Goal: Information Seeking & Learning: Check status

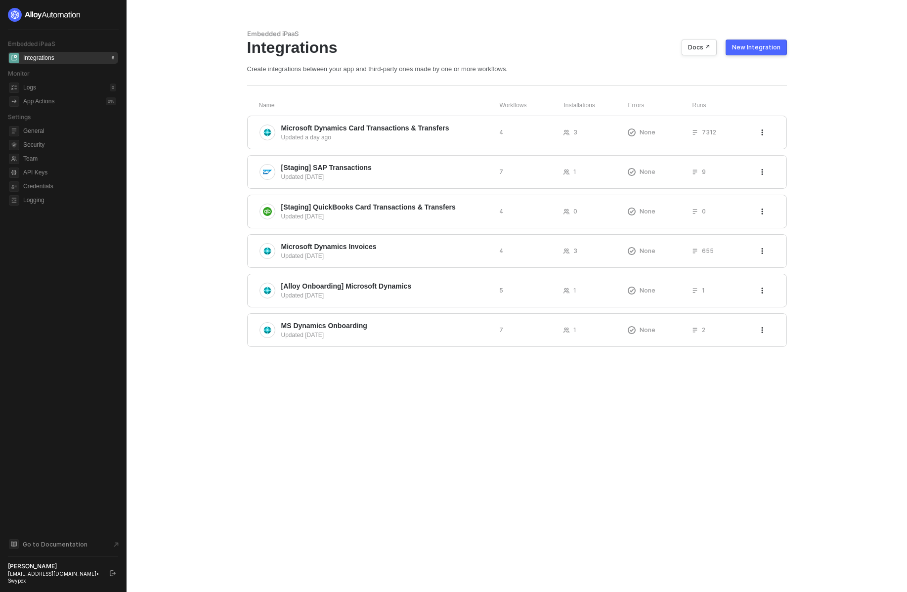
click at [780, 534] on div "Embedded iPaaS Integrations Docs ↗ New Integration Create integrations between …" at bounding box center [516, 296] width 563 height 592
click at [328, 131] on span "Microsoft Dynamics Card Transactions & Transfers" at bounding box center [365, 128] width 168 height 10
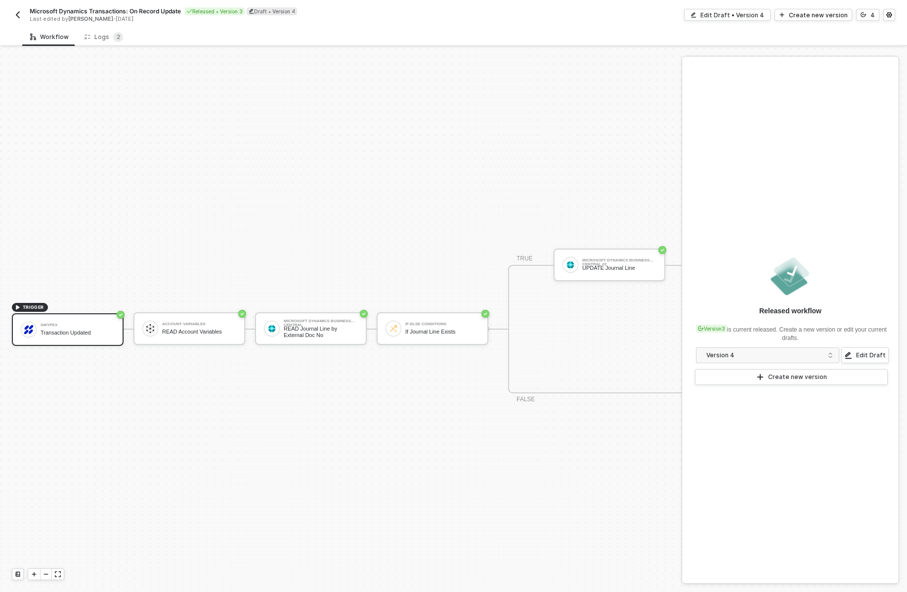
scroll to position [18, 0]
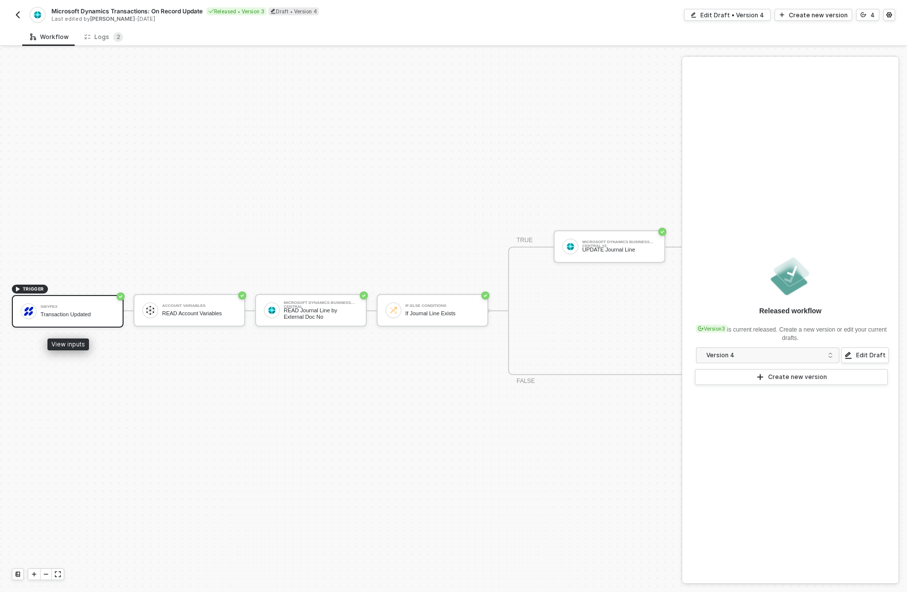
click at [74, 308] on div "Swypex" at bounding box center [78, 307] width 74 height 4
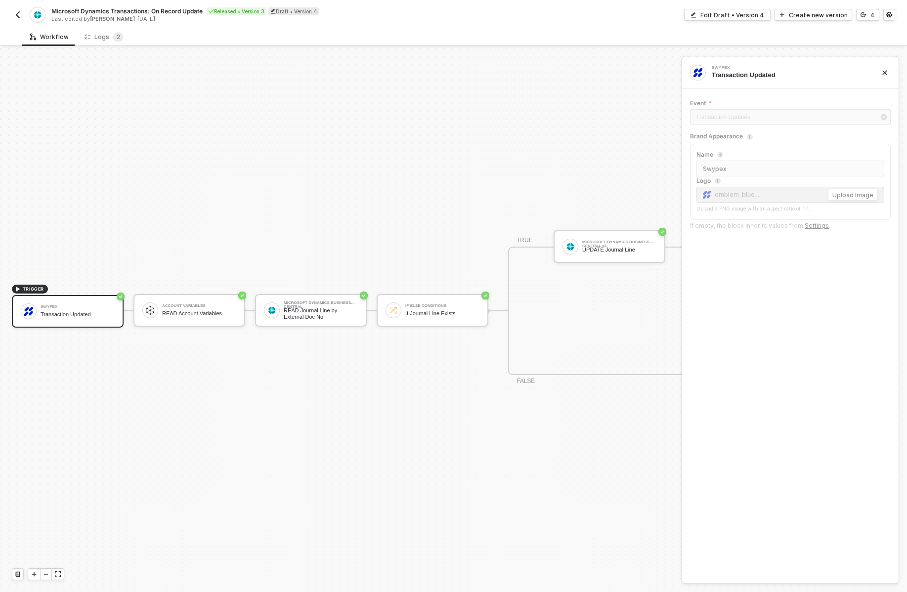
click at [97, 26] on div "Microsoft Dynamics Transactions: On Record Update Released • Version 3 Draft • …" at bounding box center [453, 14] width 883 height 28
click at [100, 31] on div "Logs 2" at bounding box center [104, 37] width 54 height 18
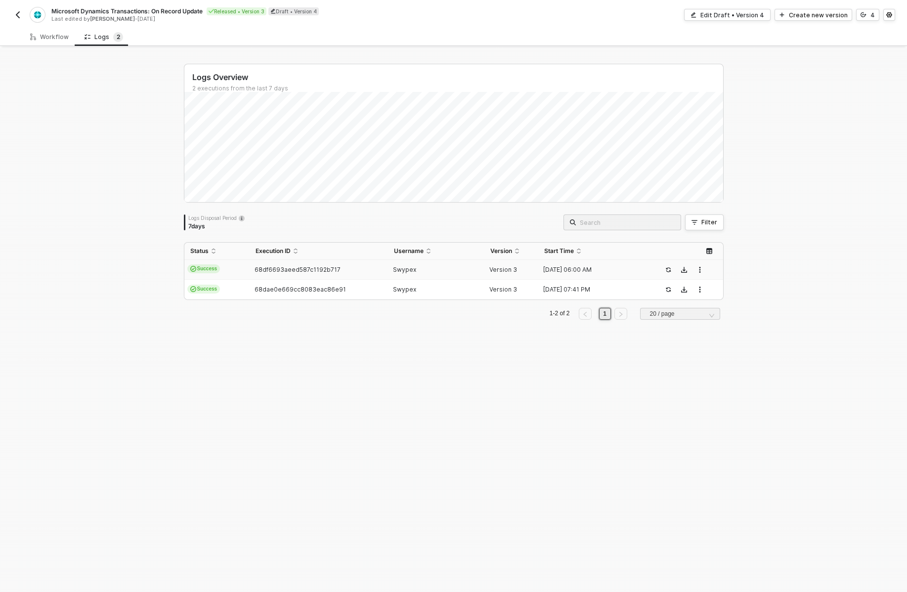
click at [228, 271] on td "Success" at bounding box center [216, 270] width 65 height 20
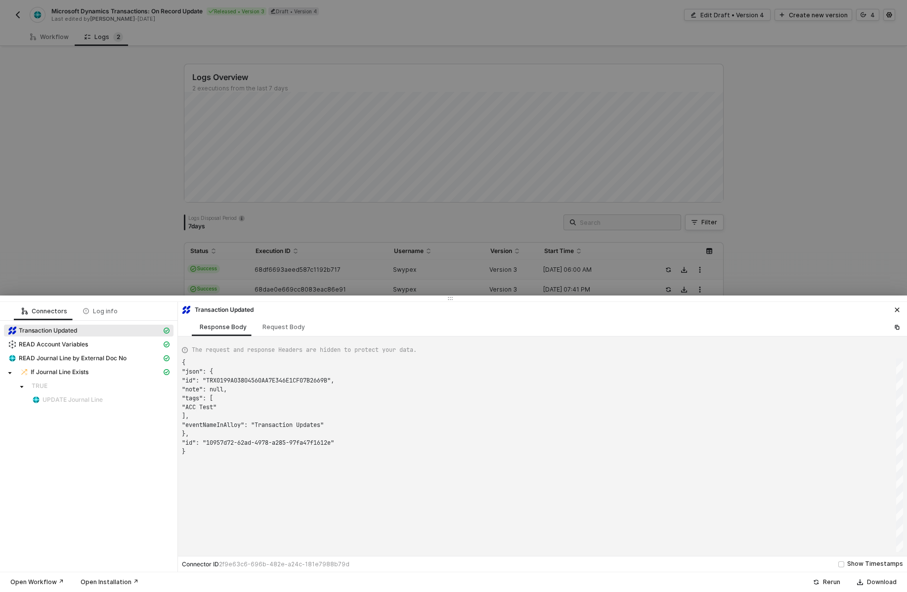
scroll to position [89, 0]
click at [127, 266] on div at bounding box center [453, 296] width 907 height 592
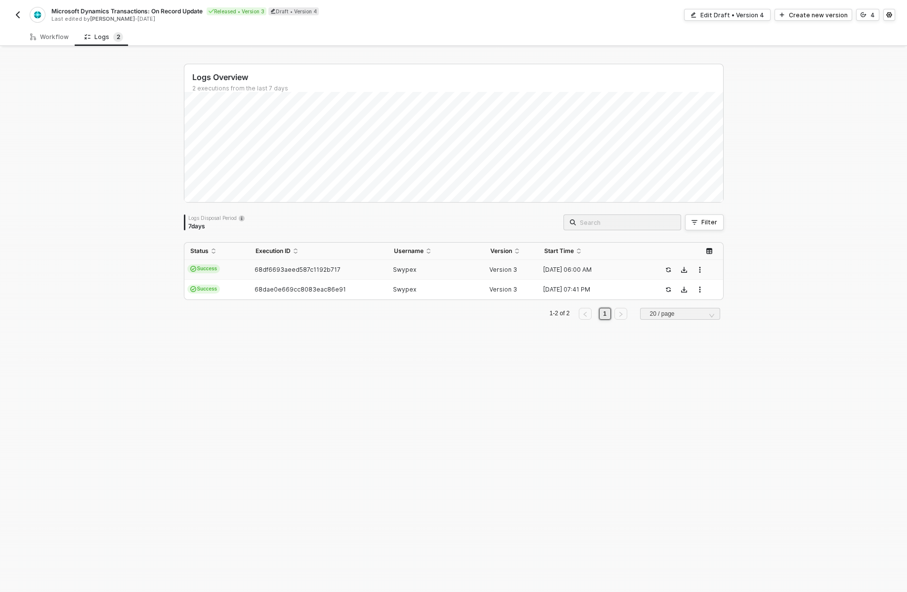
click at [299, 302] on div "Status Execution ID Username Version Start Time Success 68df6693aeed587c1192b71…" at bounding box center [454, 281] width 540 height 78
click at [297, 288] on span "68dae0e669cc8083eac86e91" at bounding box center [299, 289] width 91 height 7
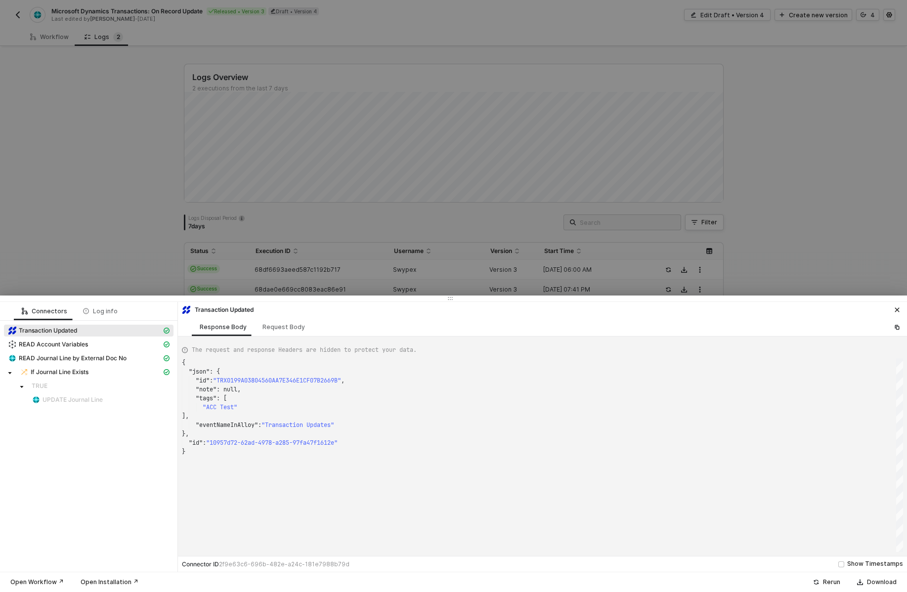
type textarea "{ "json": { "id": "TRX01998FD4F5A7732B9B1D6048403221A0", "note": "NOT019994BB78…"
click at [293, 267] on div at bounding box center [453, 296] width 907 height 592
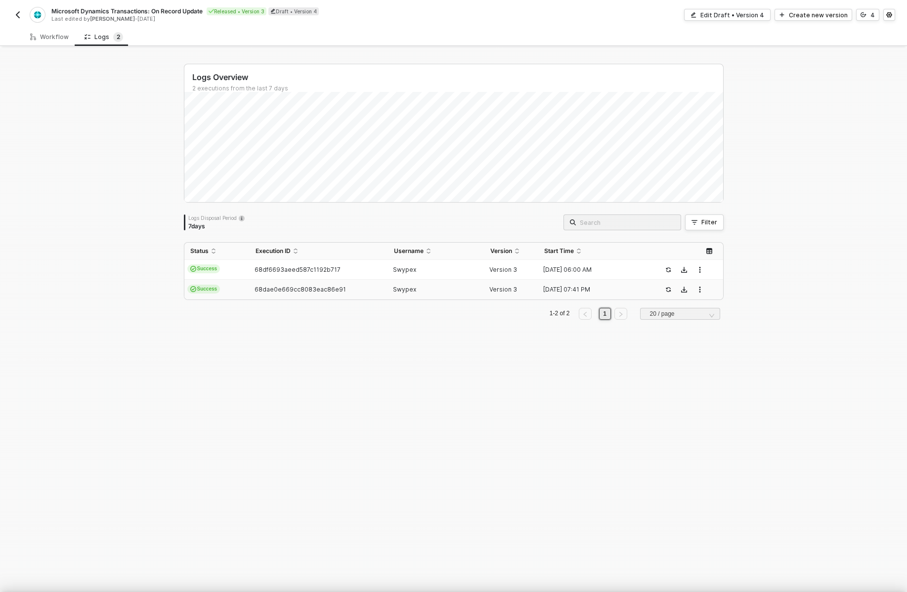
click at [293, 267] on div at bounding box center [453, 296] width 907 height 592
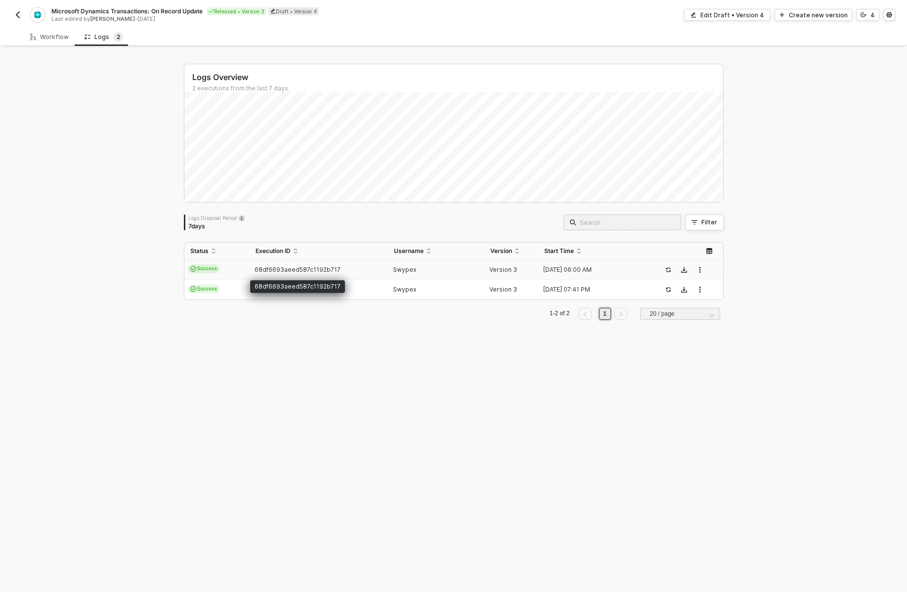
click at [293, 267] on span "68df6693aeed587c1192b717" at bounding box center [297, 269] width 86 height 7
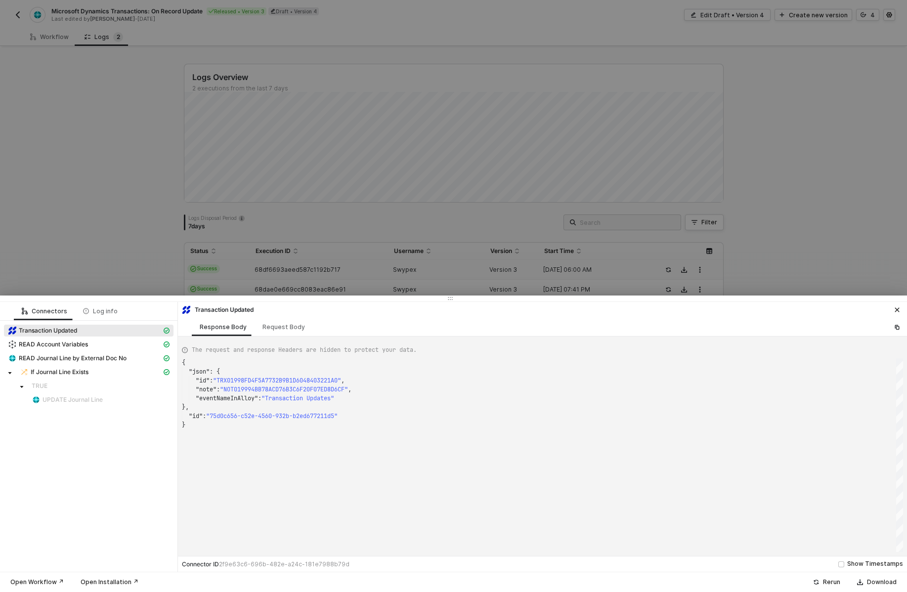
type textarea "{ "json": { "id": "TRX0199A03804560AA7E346E1CF07B2669B", "note": null, "tags": …"
click at [65, 158] on div at bounding box center [453, 296] width 907 height 592
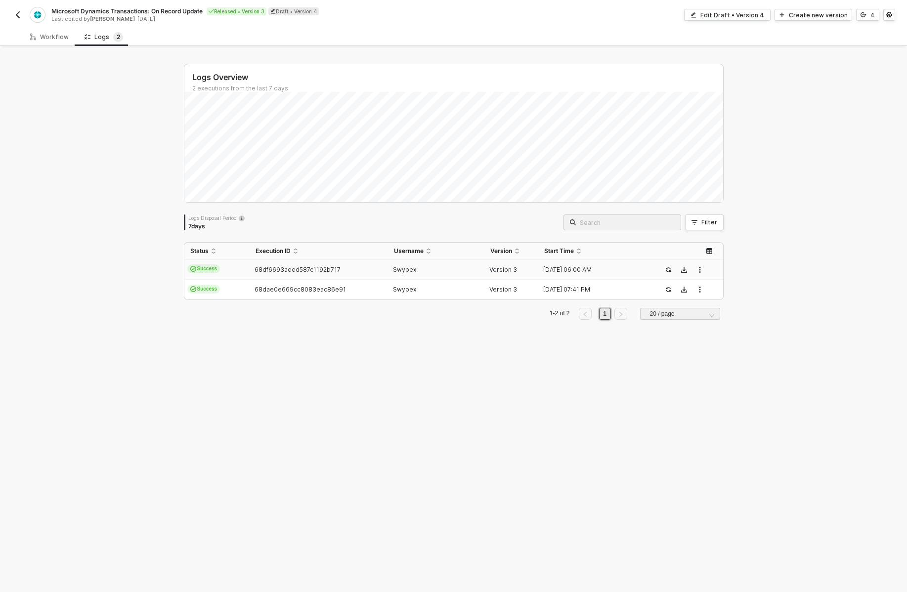
click at [22, 17] on button "button" at bounding box center [18, 15] width 12 height 12
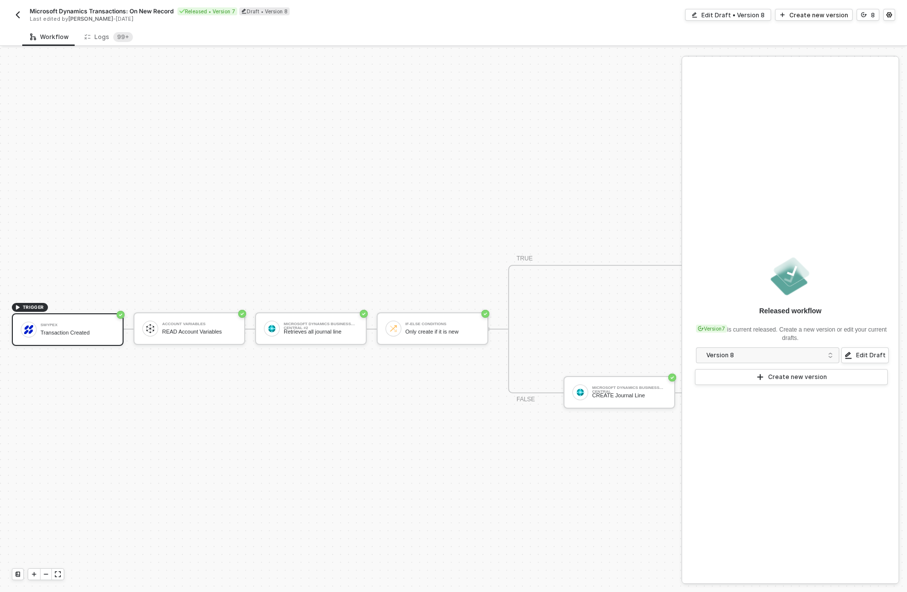
scroll to position [18, 0]
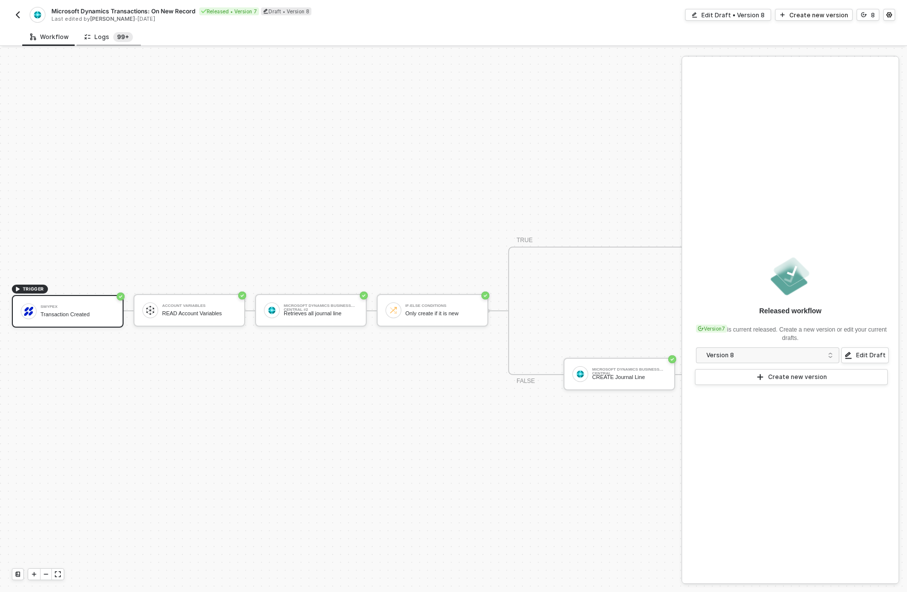
click at [114, 42] on span "99+" at bounding box center [123, 37] width 20 height 10
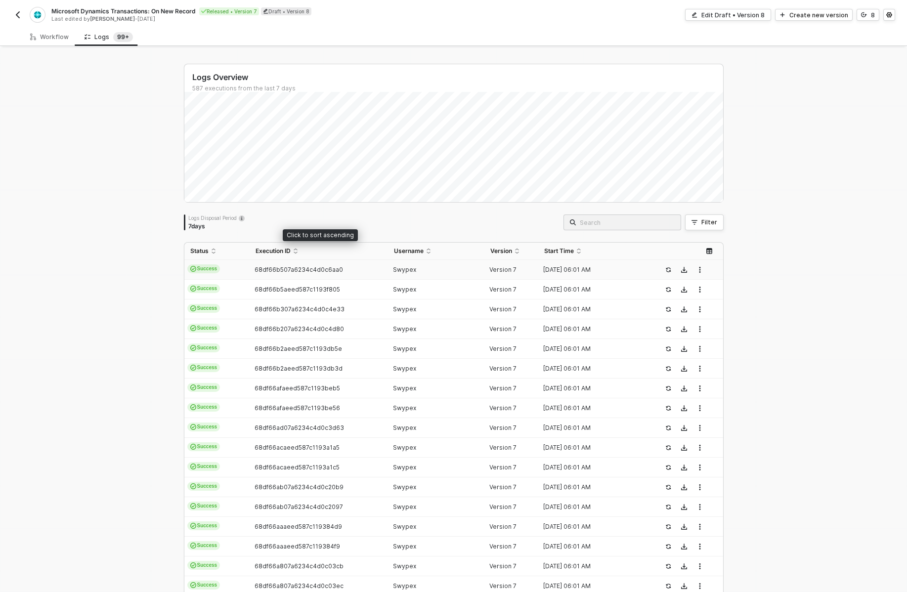
click at [252, 263] on td "68df66b507a6234c4d0c6aa0" at bounding box center [319, 270] width 138 height 20
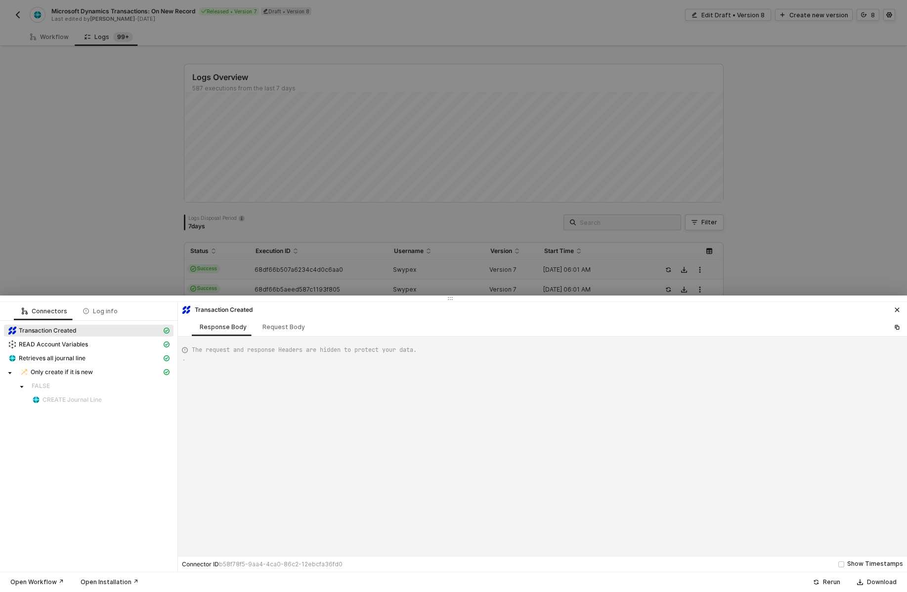
type textarea "{ "json": { "id": "TRX0199A7D98E3AD3C91B3E559A102ECA88", "seq": 282025, "isReve…"
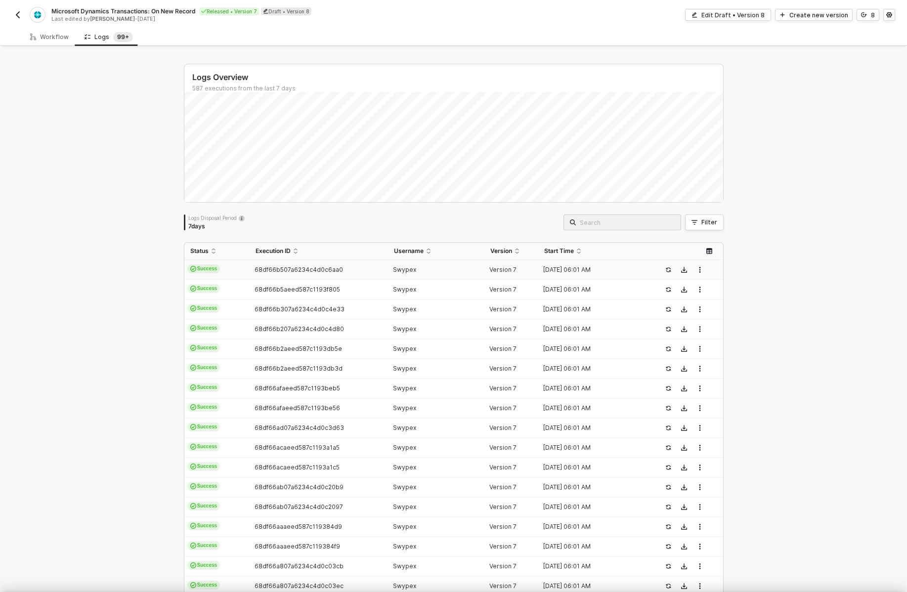
click at [256, 291] on span "68df66b5aeed587c1193f805" at bounding box center [296, 289] width 85 height 7
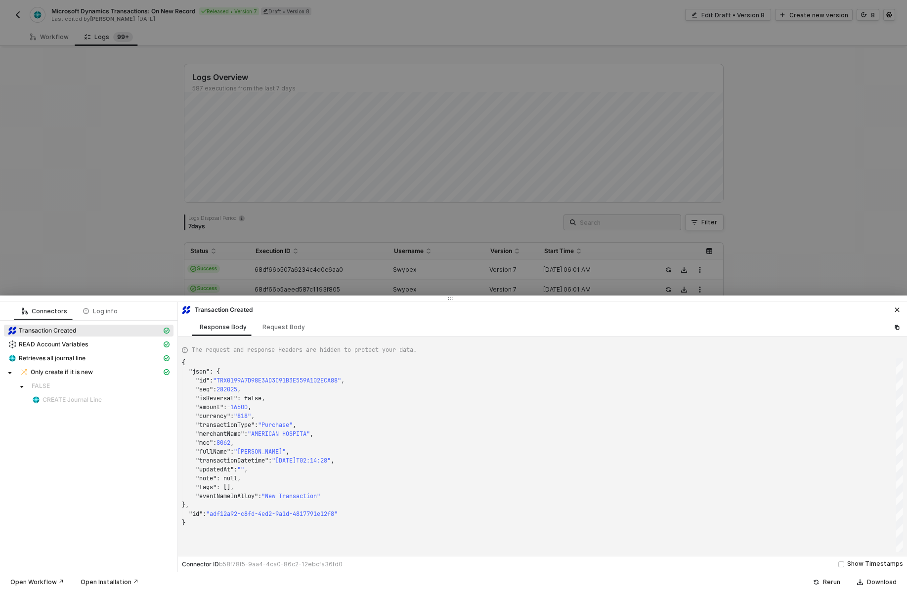
type textarea "{ "json": { "id": "TRX0199A425D079DD75D9D82DD211A9C23C", "seq": 280587, "isReve…"
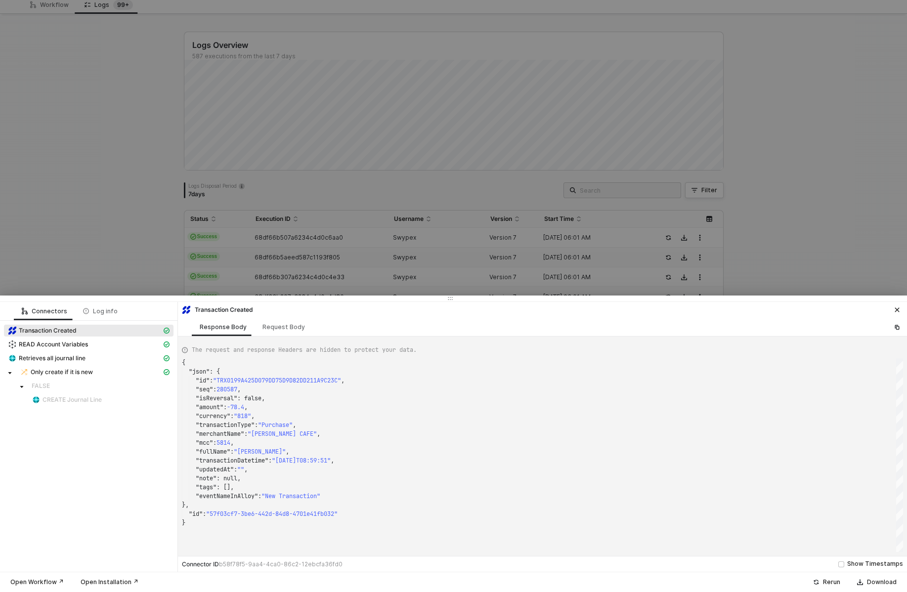
scroll to position [40, 0]
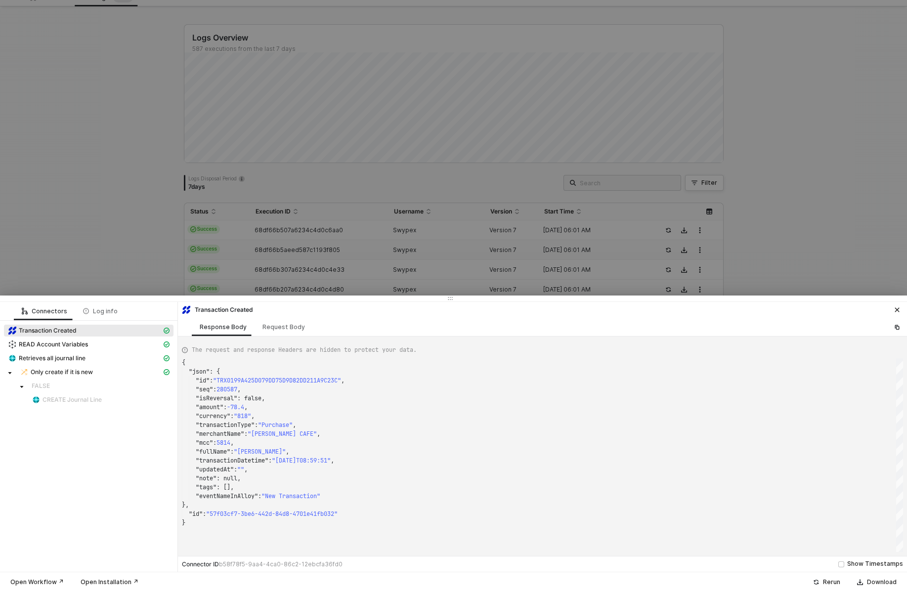
click at [269, 274] on div at bounding box center [453, 296] width 907 height 592
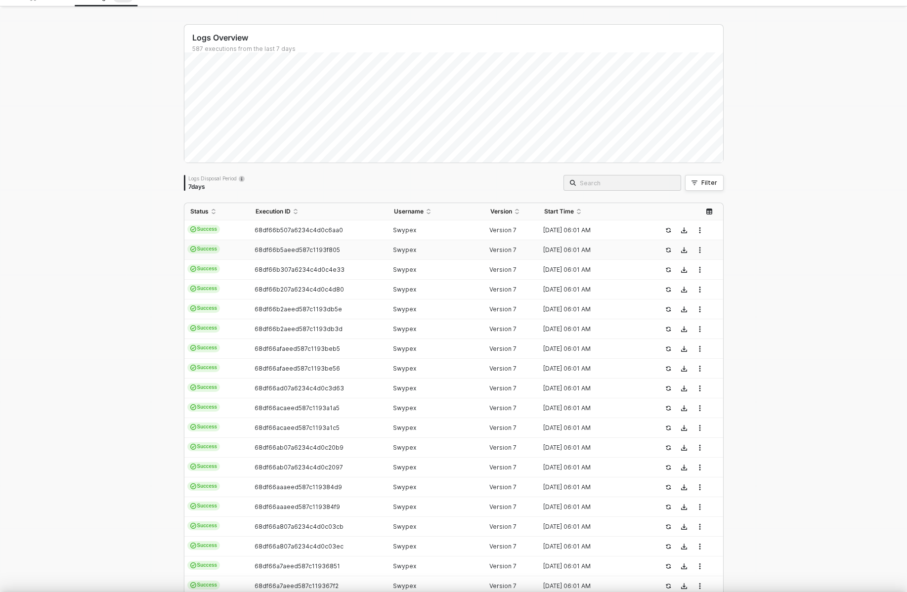
click at [269, 274] on div at bounding box center [453, 296] width 907 height 592
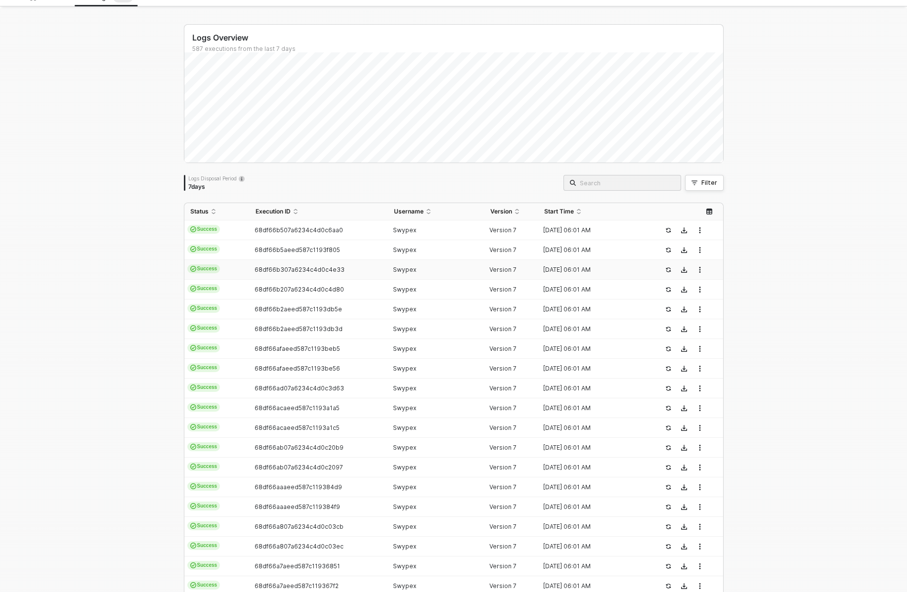
click at [269, 274] on td "68df66b307a6234c4d0c4e33" at bounding box center [319, 270] width 138 height 20
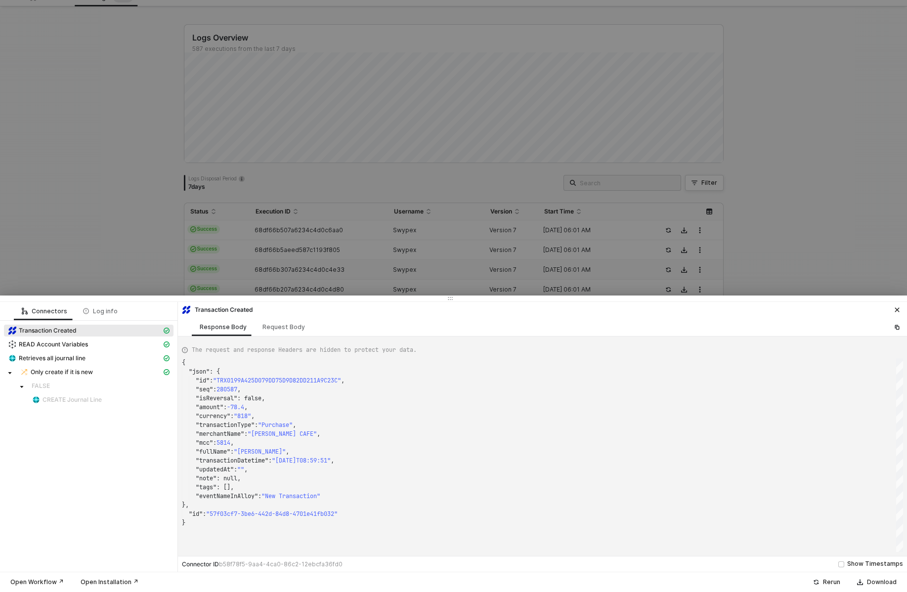
scroll to position [89, 0]
type textarea "{ "json": { "id": "TRX0199A4C6ECBF1F369339091F66363F6A", "seq": 281025, "isReve…"
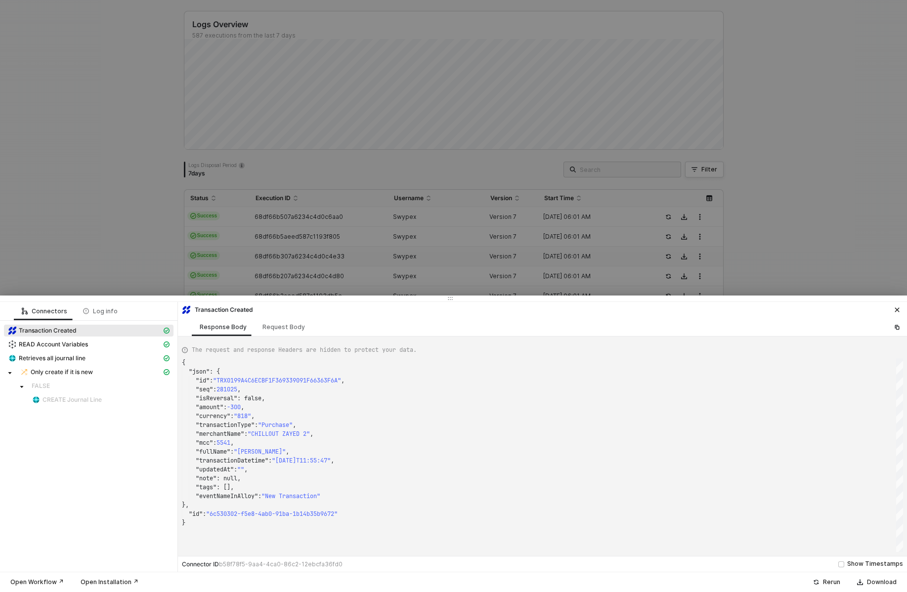
scroll to position [59, 0]
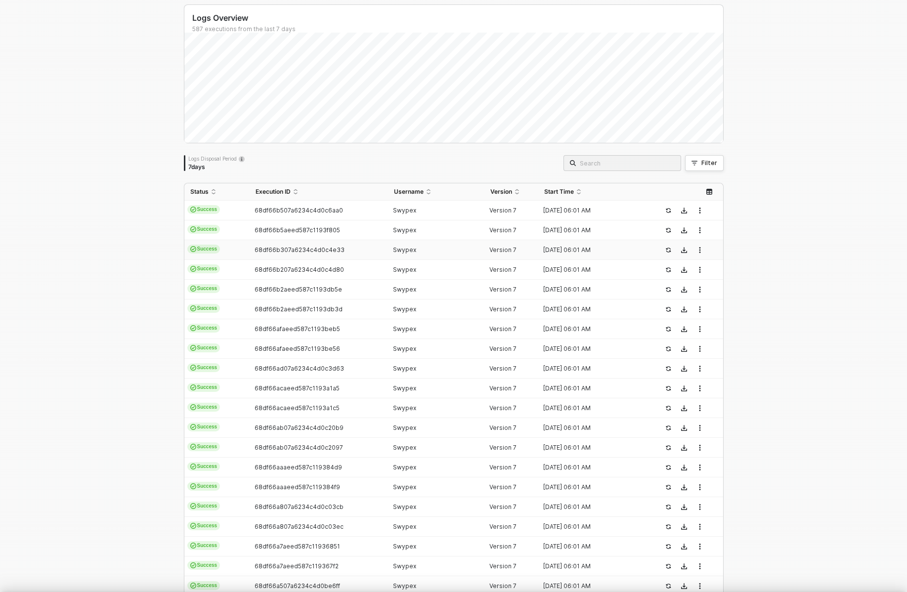
click at [269, 274] on td "68df66b207a6234c4d0c4d80" at bounding box center [319, 270] width 138 height 20
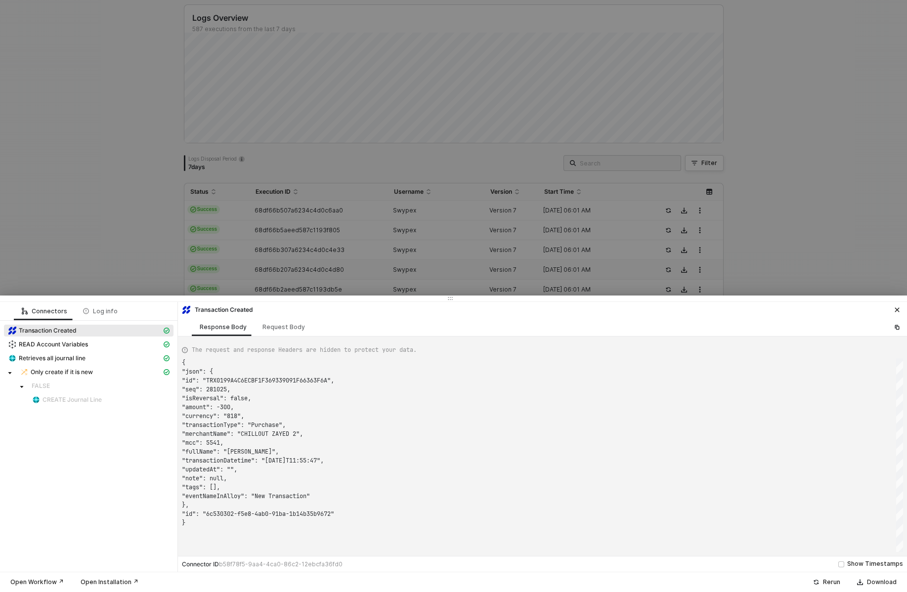
scroll to position [89, 0]
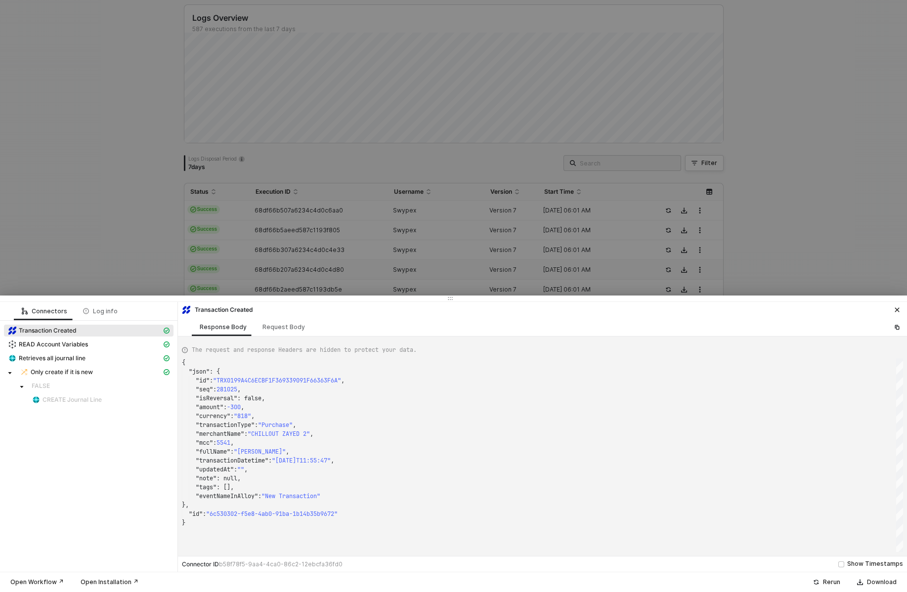
type textarea "{ "json": { "id": "TRX0199A4606D030D40C25BDC3E23A7D862", "seq": 280786, "isReve…"
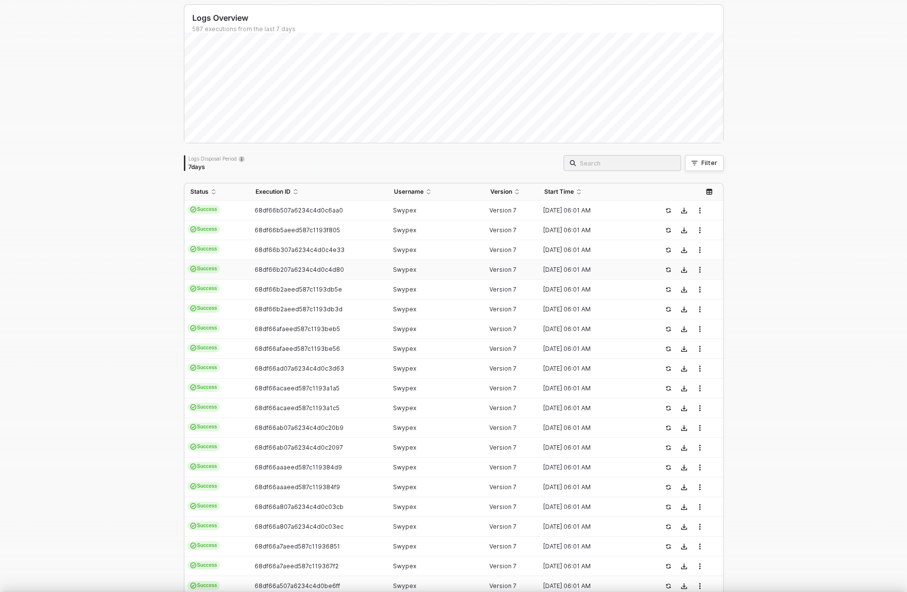
scroll to position [79, 0]
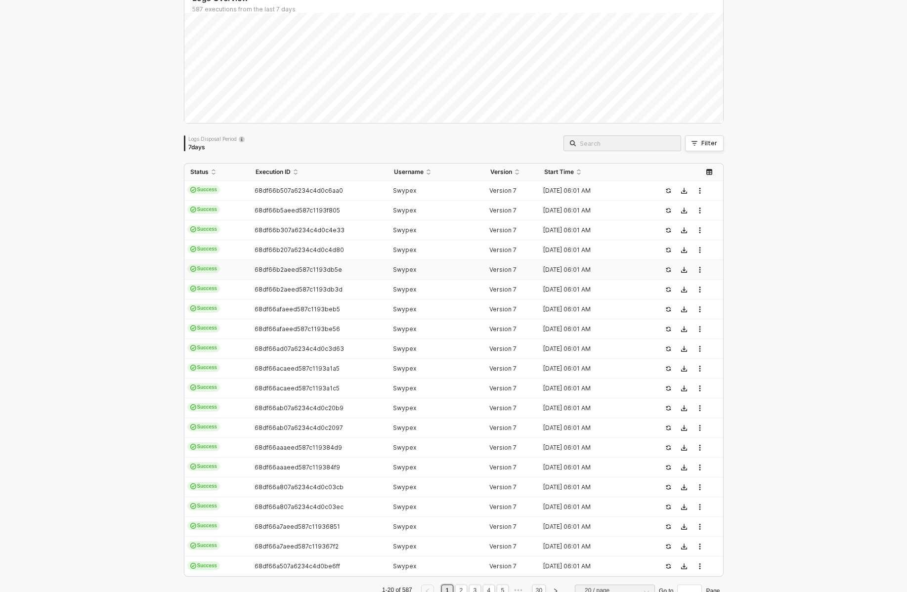
click at [269, 274] on td "68df66b2aeed587c1193db5e" at bounding box center [319, 270] width 138 height 20
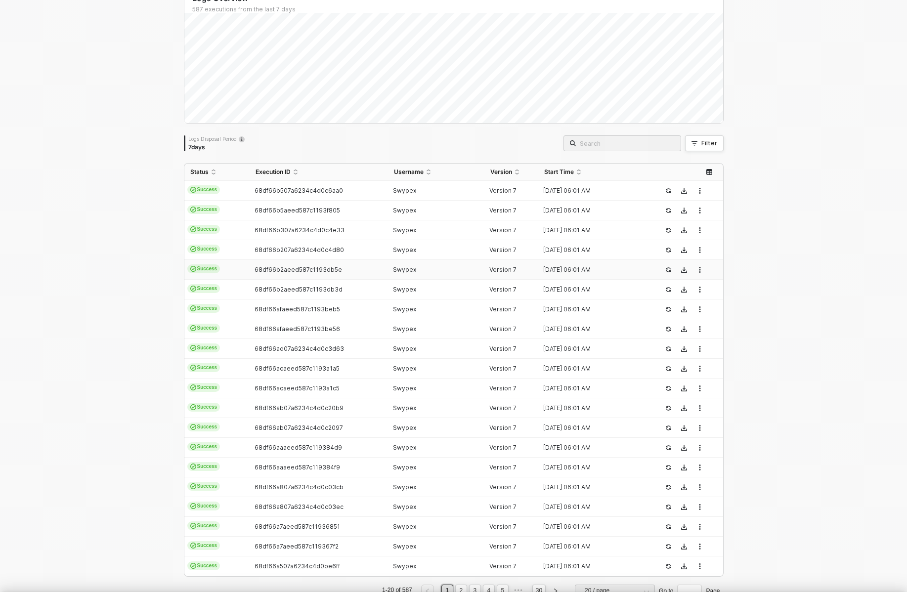
scroll to position [89, 0]
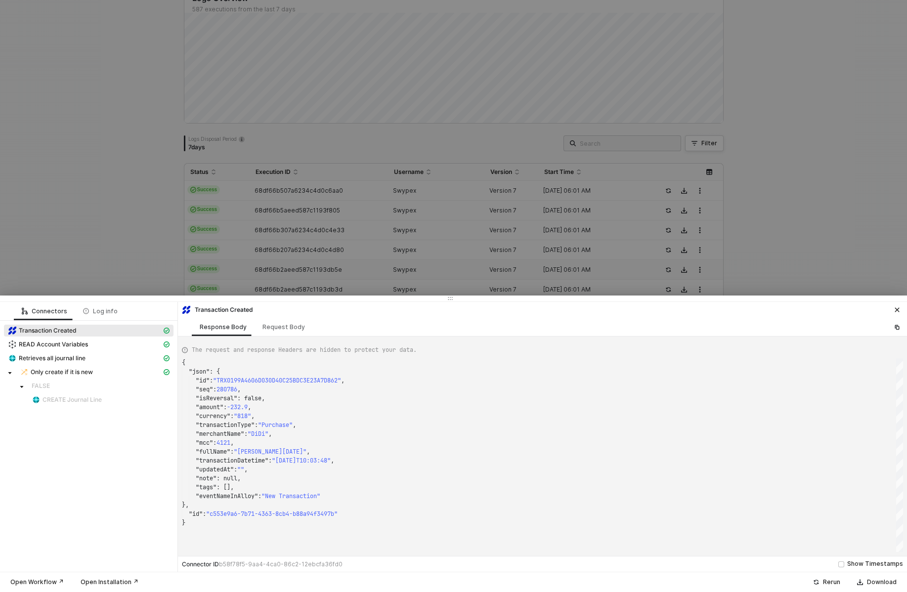
type textarea "{ "json": { "id": "TRX0199A3D22A1F919492DEF18F51489337", "seq": 280374, "isReve…"
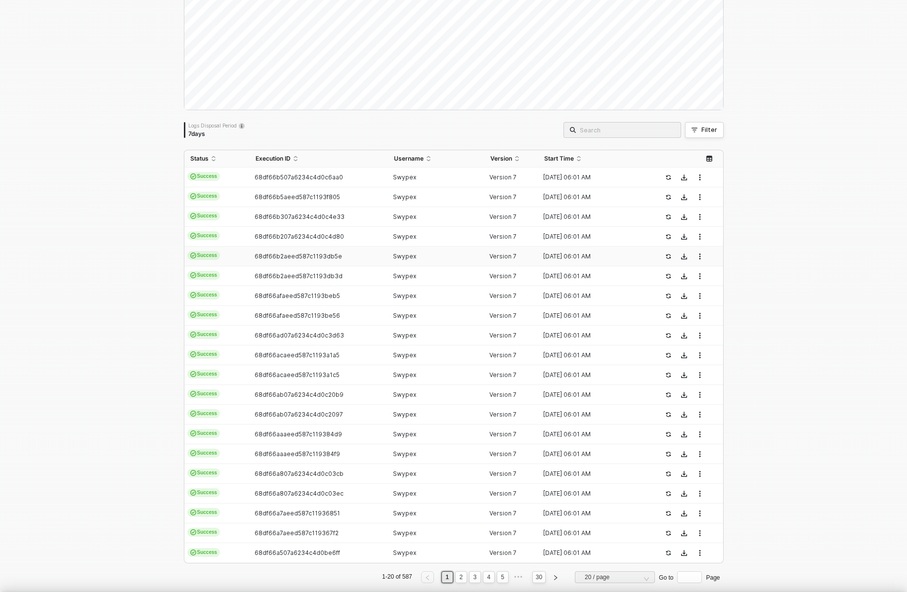
scroll to position [99, 0]
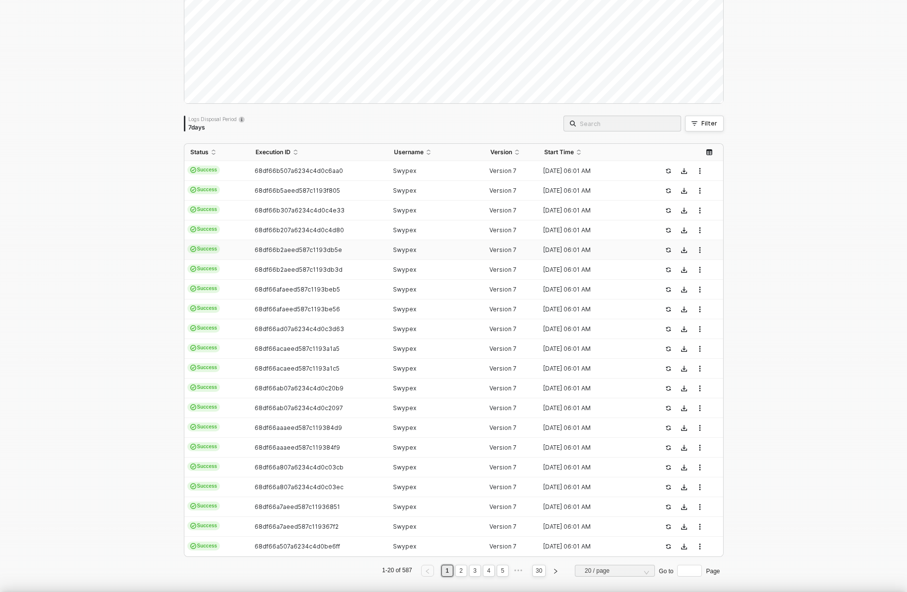
click at [269, 274] on td "68df66b2aeed587c1193db3d" at bounding box center [319, 270] width 138 height 20
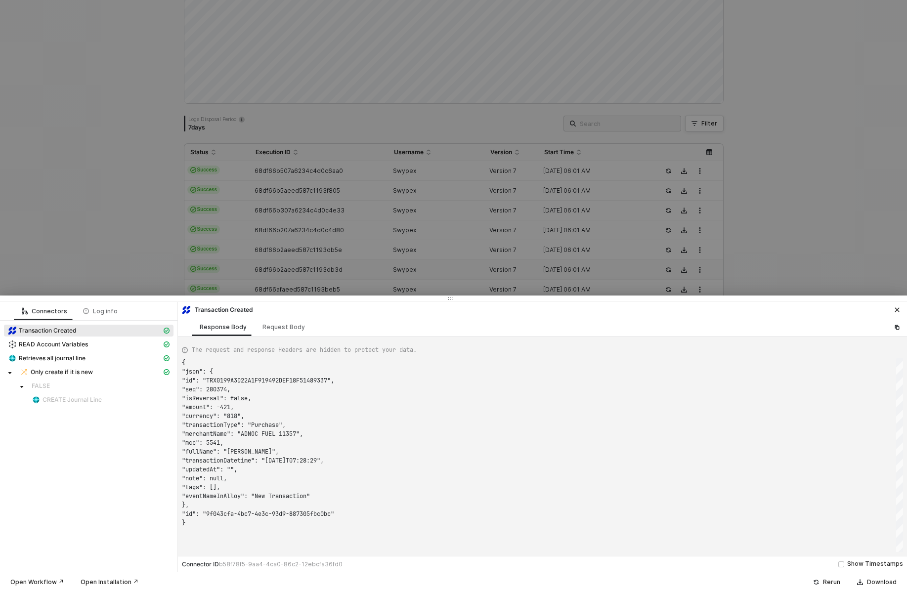
scroll to position [89, 0]
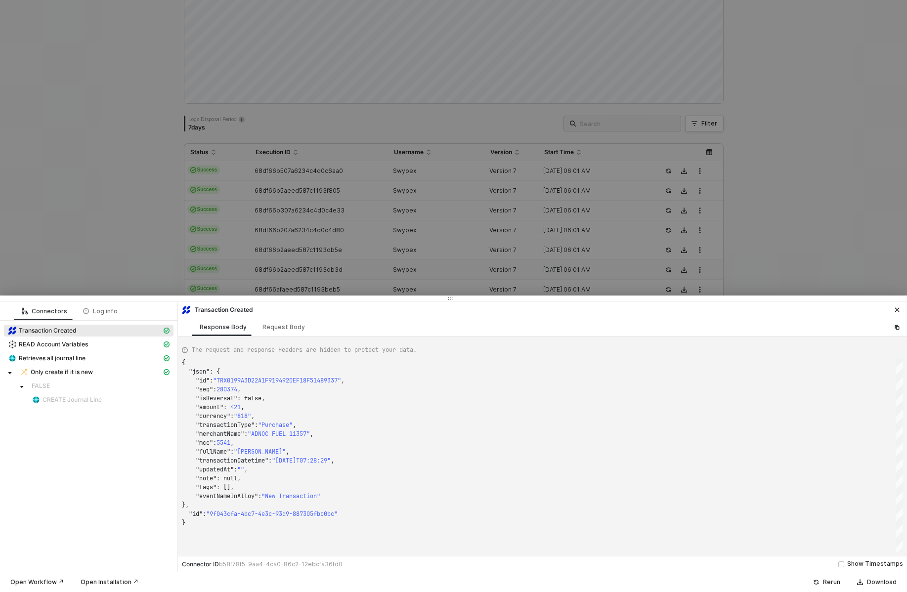
type textarea "{ "json": { "id": "TRX0199A05010280B9BD907AA374D04F6A2", "seq": 279745, "isReve…"
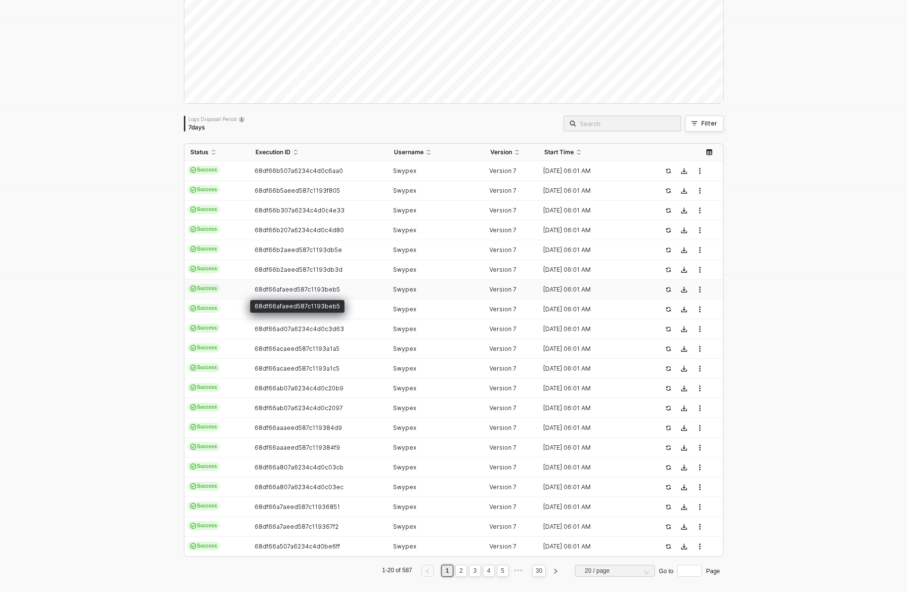
click at [272, 291] on span "68df66afaeed587c1193beb5" at bounding box center [296, 289] width 85 height 7
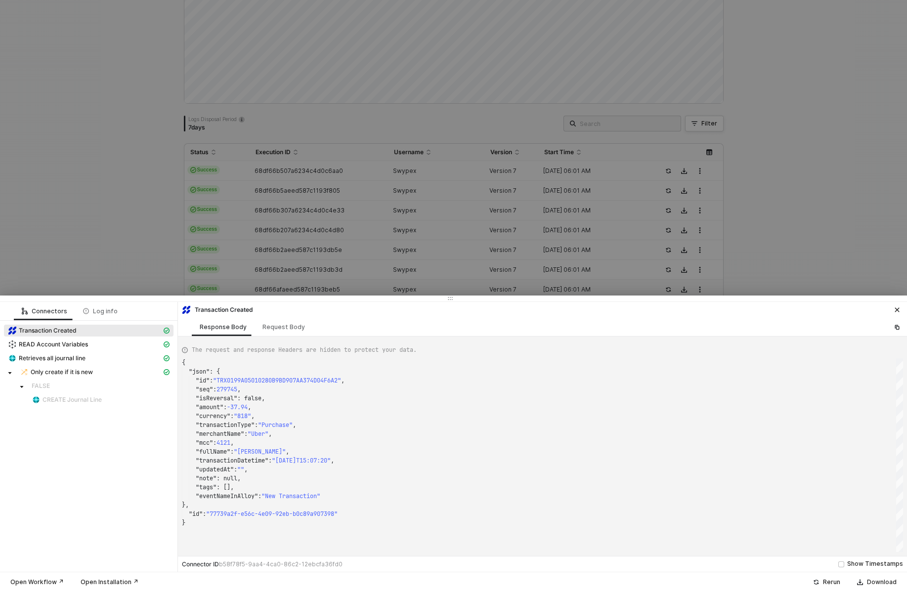
type textarea "{ "json": { "id": "TRX01999B458BC829A4C2FF5B93BB2E7611", "seq": 278227, "isReve…"
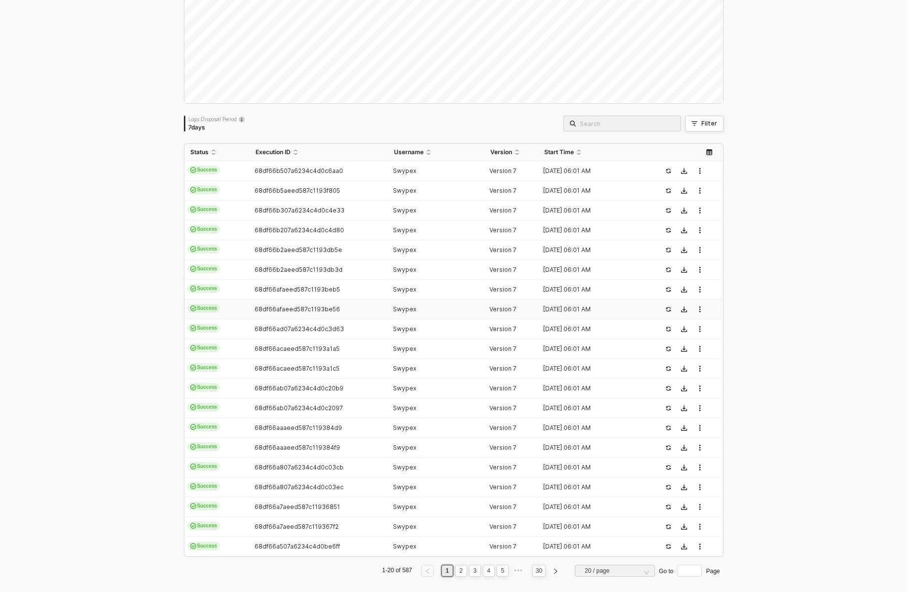
click at [274, 300] on td "68df66afaeed587c1193be56" at bounding box center [319, 309] width 138 height 20
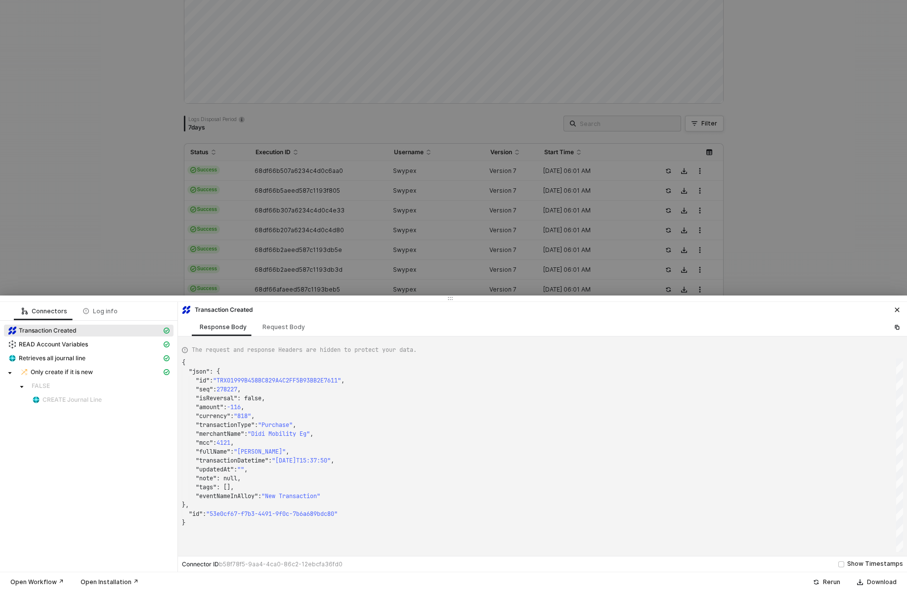
type textarea "{ "json": { "id": "TRX01999A64B80D360C207DFEA7F3FA8D51", "seq": 277777, "isReve…"
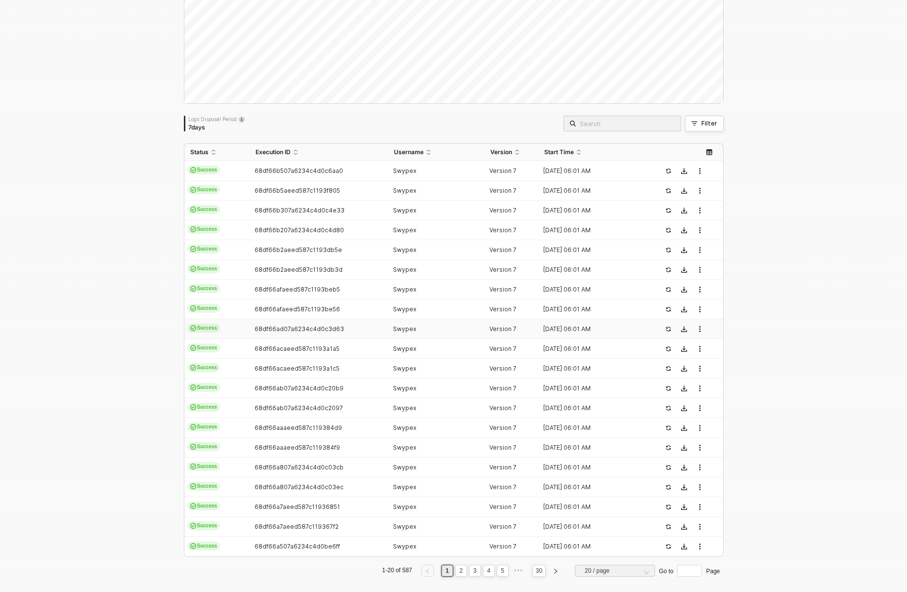
click at [274, 323] on td "68df66ad07a6234c4d0c3d63" at bounding box center [319, 329] width 138 height 20
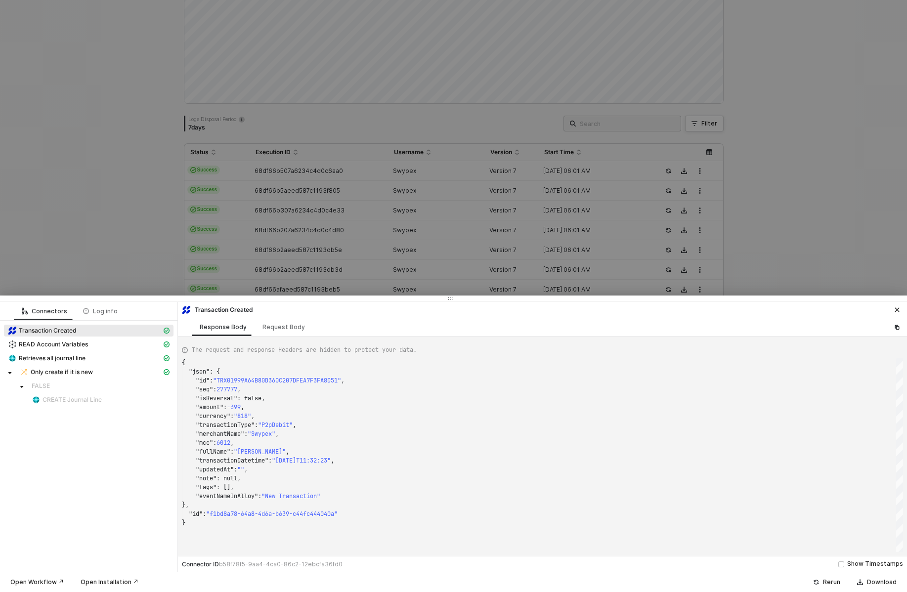
type textarea "{ "json": { "id": "TRX0199A11DFF9CB65F48B47B2469623CB0", "seq": 279916, "isReve…"
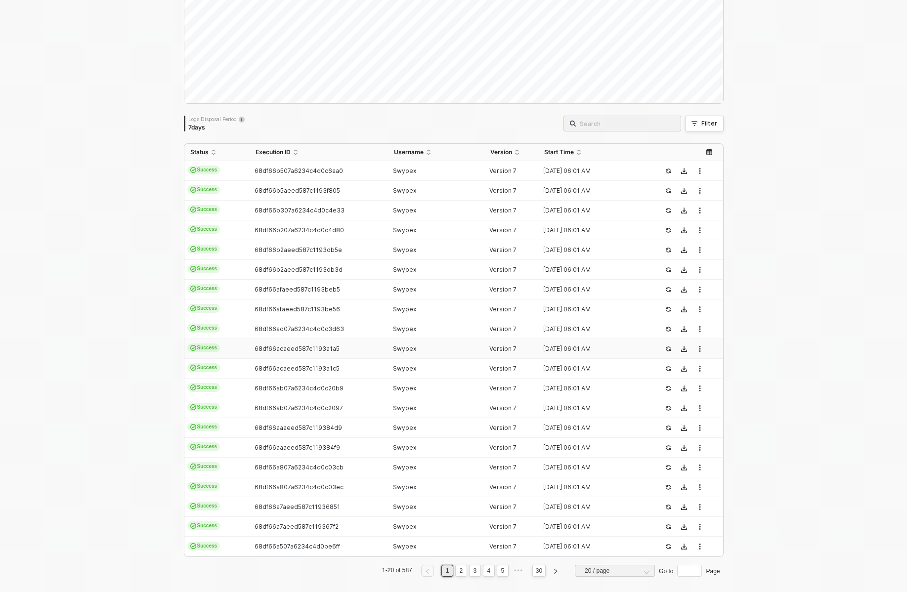
click at [273, 342] on td "68df66acaeed587c1193a1a5" at bounding box center [319, 349] width 138 height 20
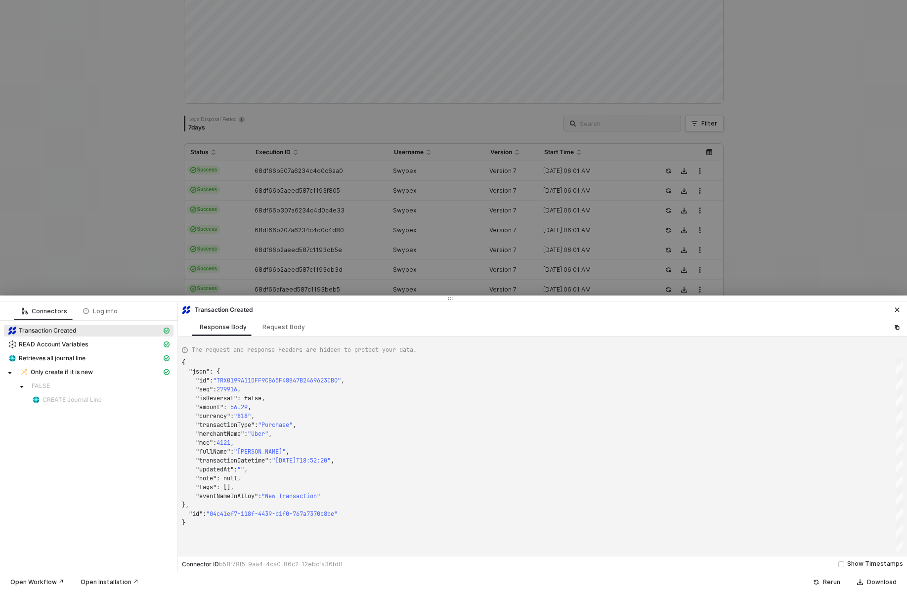
type textarea "{ "json": { "id": "TRX019981C2FE270CAE0336084C2493D037", "seq": 272436, "isReve…"
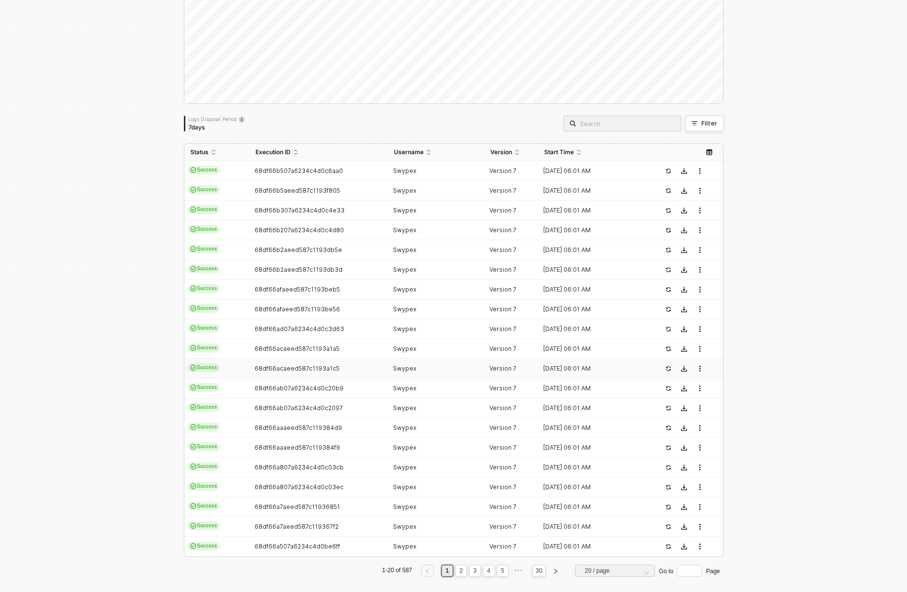
click at [274, 364] on td "68df66acaeed587c1193a1c5" at bounding box center [319, 369] width 138 height 20
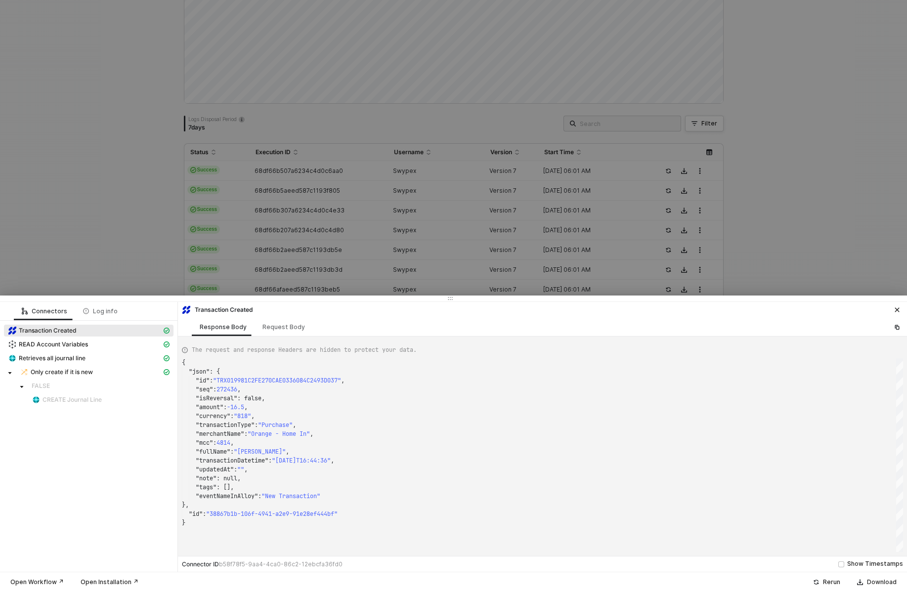
type textarea "{ "json": { "id": "TRX019999BAD12D6390D522CDE92C5BCAA8", "seq": 277345, "isReve…"
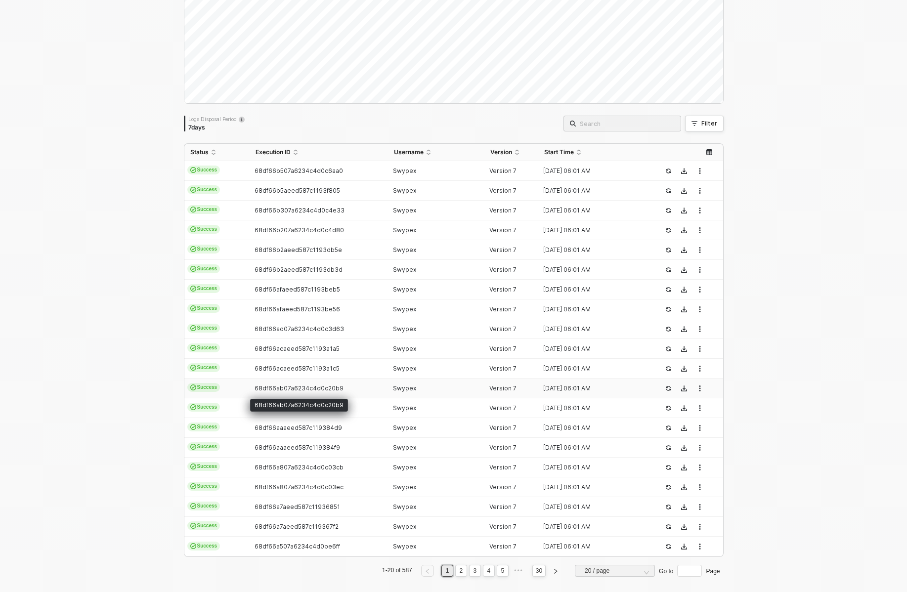
click at [275, 384] on span "68df66ab07a6234c4d0c20b9" at bounding box center [298, 387] width 89 height 7
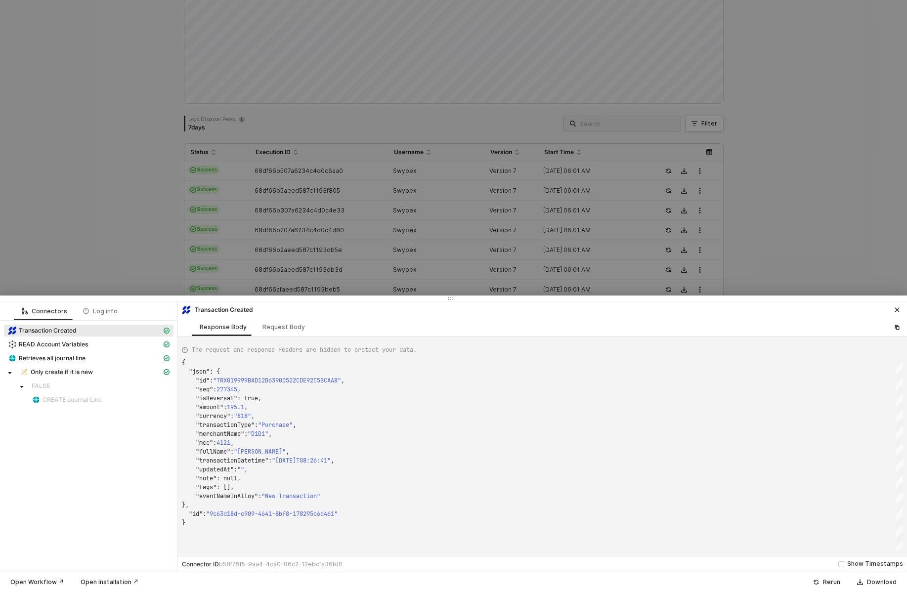
type textarea "{ "json": { "id": "TRX0199A0D582C5FFB7E5810CECD00E4D02", "seq": 279884, "isReve…"
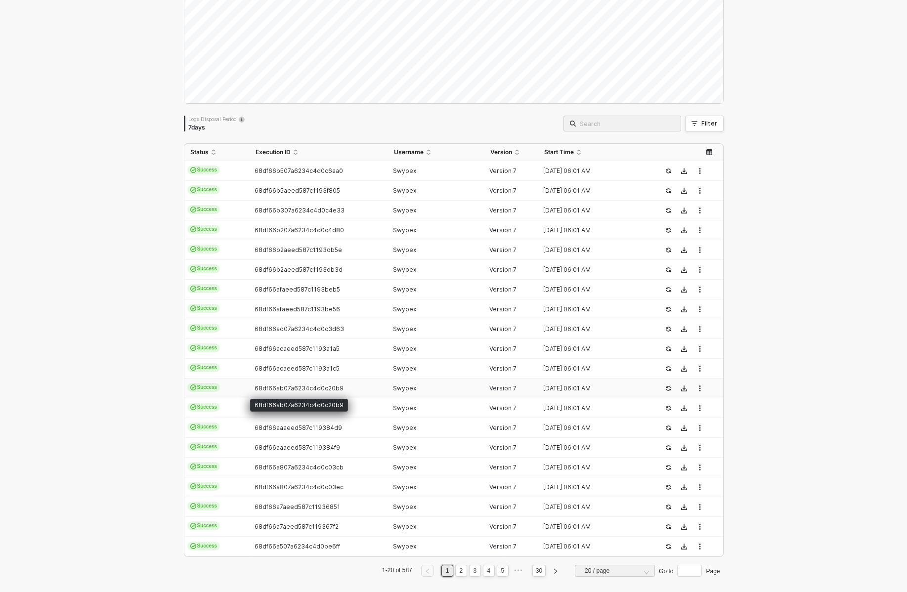
click at [275, 404] on div "68df66ab07a6234c4d0c20b9" at bounding box center [299, 405] width 98 height 13
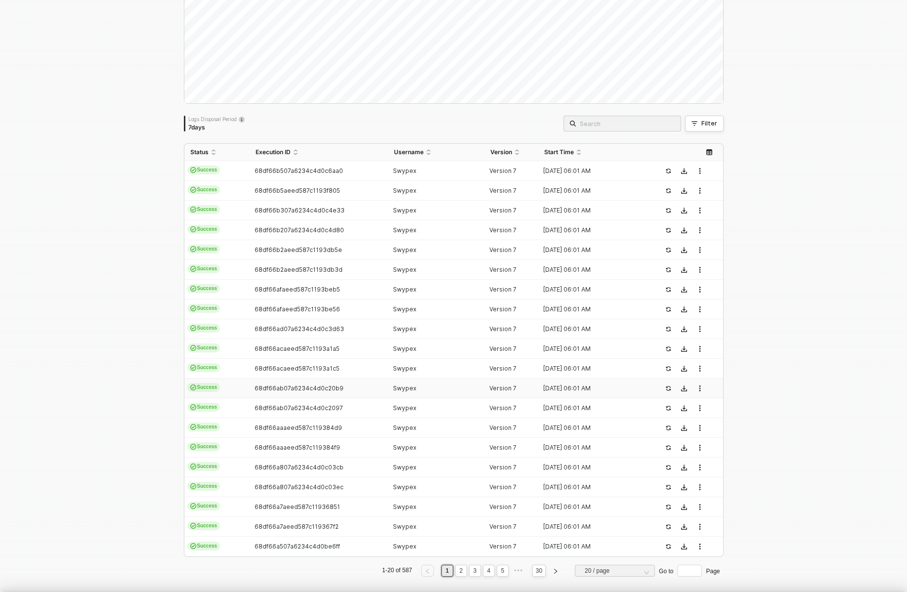
type textarea "{ "json": { "id": "TRX0199A0D582C5FFB7E5810CECD00E4D02", "seq": 279884, "isReve…"
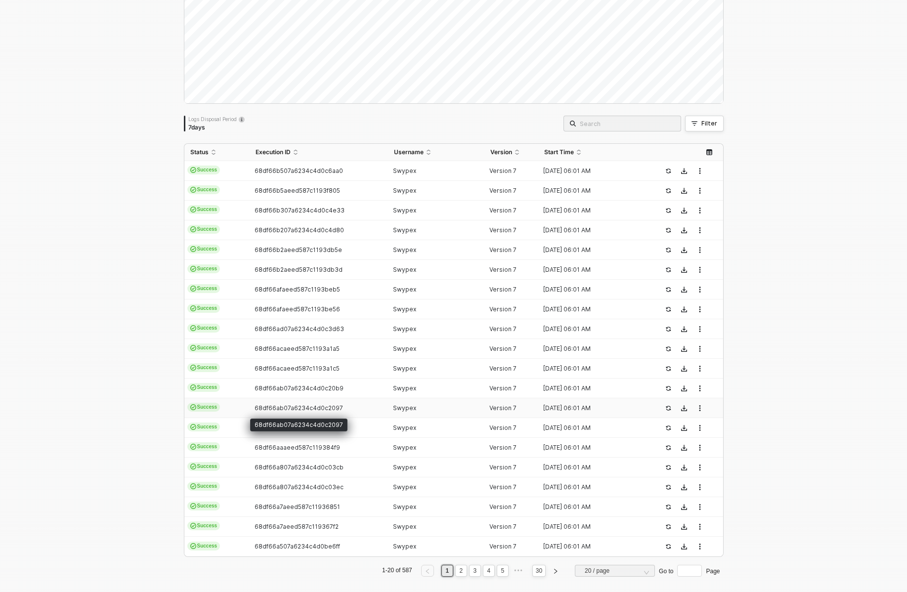
click at [275, 411] on span "68df66ab07a6234c4d0c2097" at bounding box center [298, 407] width 88 height 7
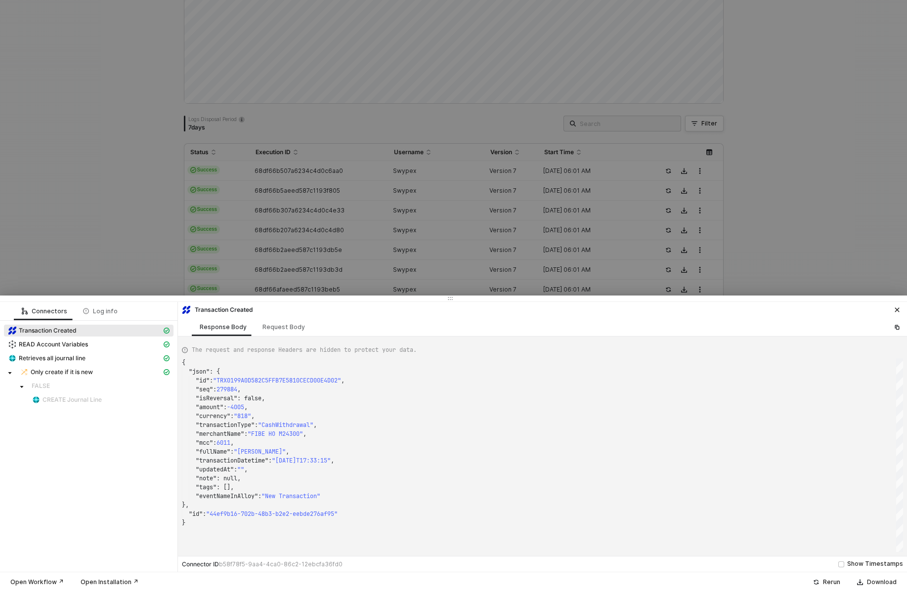
type textarea "{ "json": { "id": "TRX01999A63FA5F11FF373A132DFA30FAB7", "seq": 277770, "isReve…"
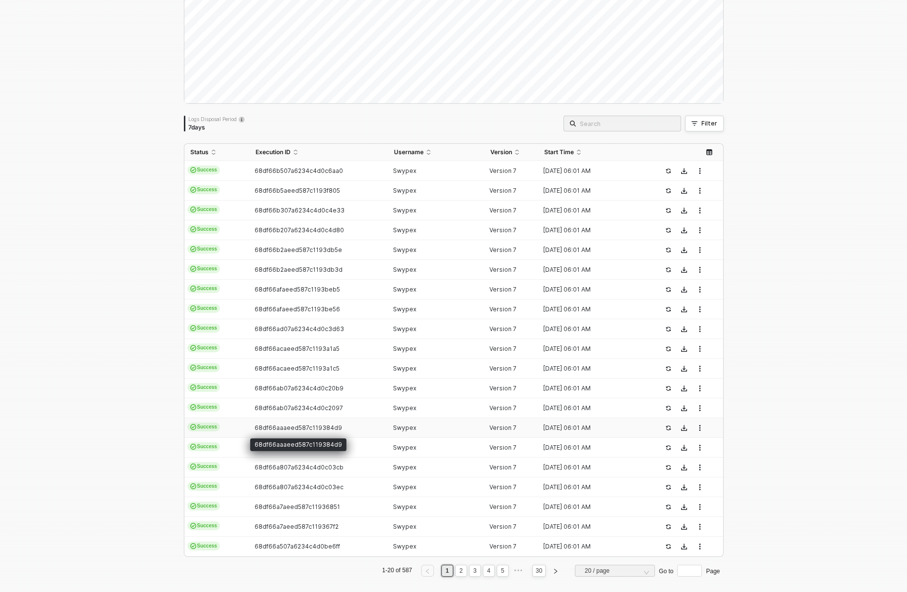
click at [274, 425] on span "68df66aaaeed587c119384d9" at bounding box center [297, 427] width 87 height 7
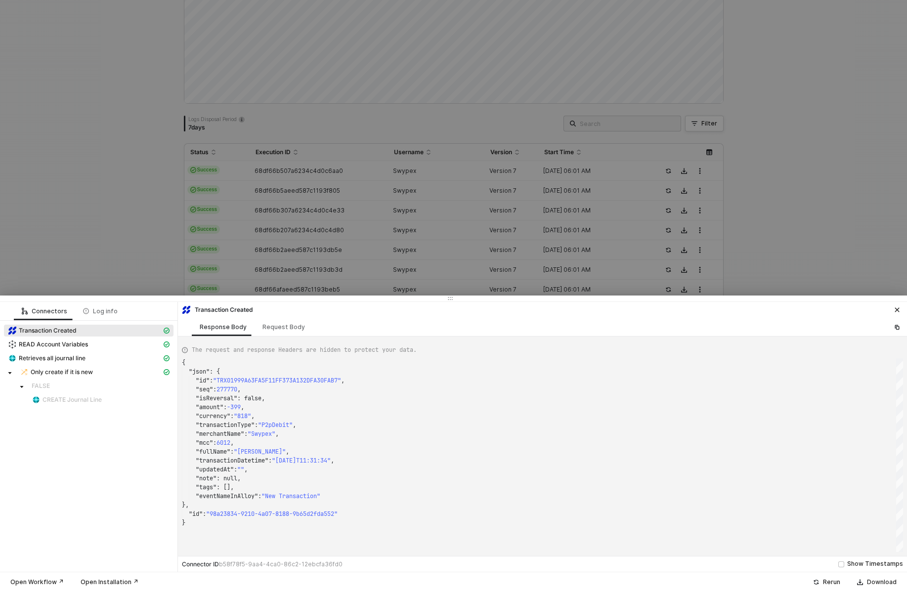
type textarea "{ "json": { "id": "TRX0199777B1857D861CCB5A7D68C7AE940", "seq": 269414, "isReve…"
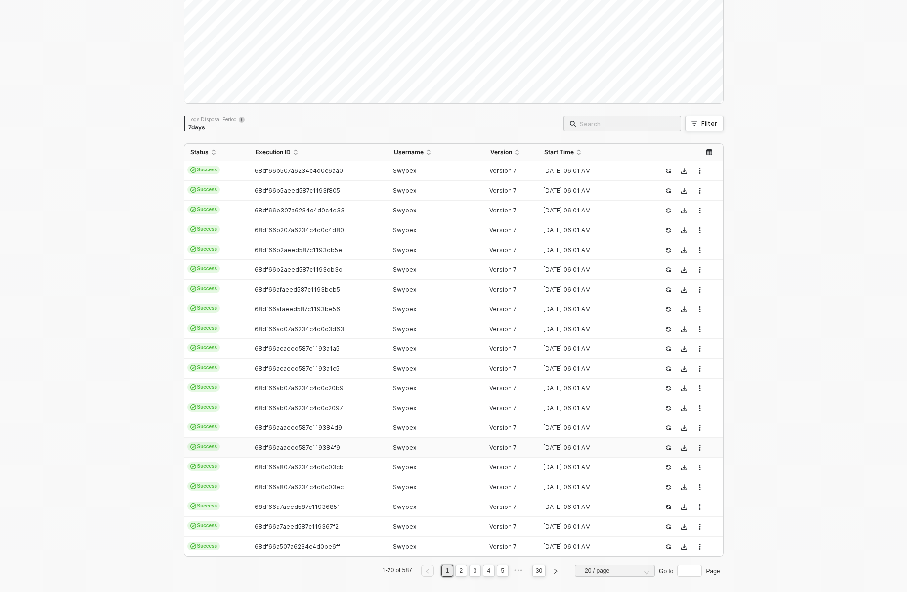
click at [274, 441] on td "68df66aaaeed587c119384f9" at bounding box center [319, 448] width 138 height 20
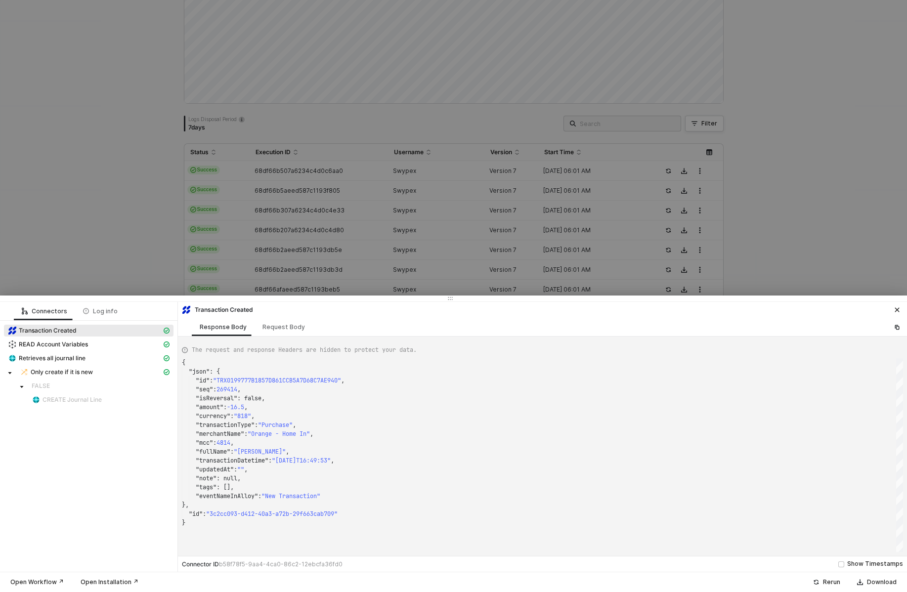
type textarea "{ "json": { "id": "TRX01997BCA172A2193CD01AE3DA5138628", "seq": 270681, "isReve…"
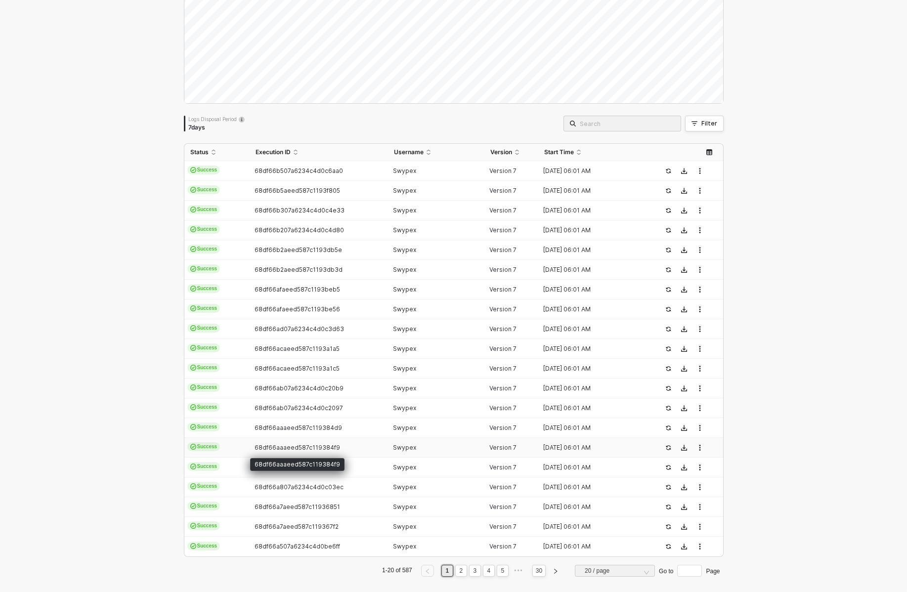
click at [274, 459] on div "68df66aaaeed587c119384f9" at bounding box center [297, 464] width 94 height 13
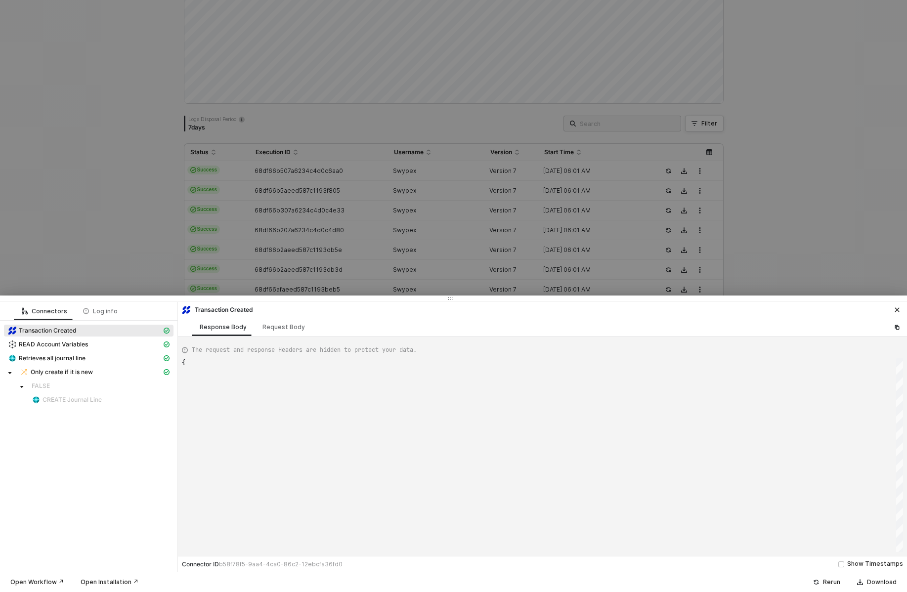
type textarea "{ "json": { "id": "TRX01997BCA172A2193CD01AE3DA5138628", "seq": 270681, "isReve…"
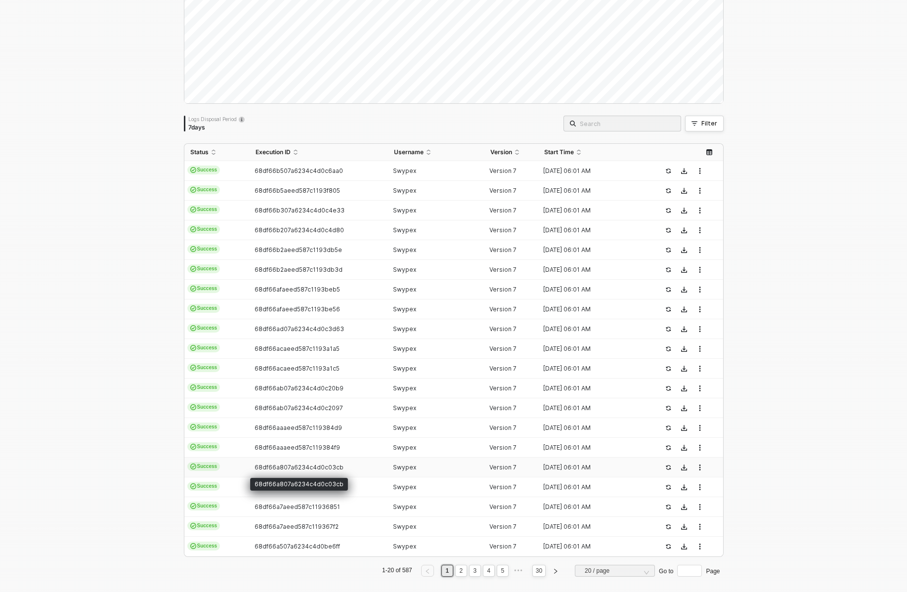
click at [275, 470] on span "68df66a807a6234c4d0c03cb" at bounding box center [298, 467] width 89 height 7
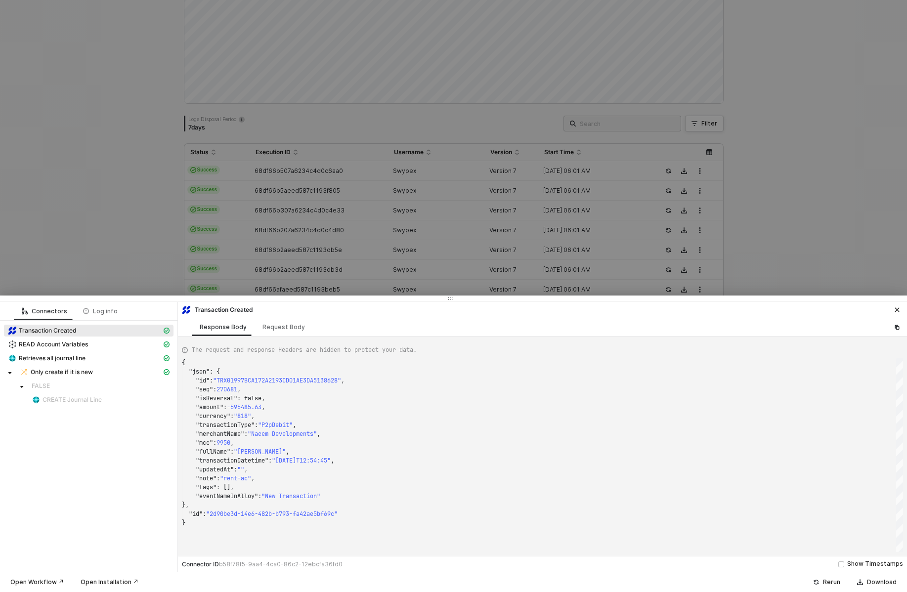
type textarea "{ "json": { "id": "TRX01997B10B61B99C62516959638353342", "seq": 270180, "isReve…"
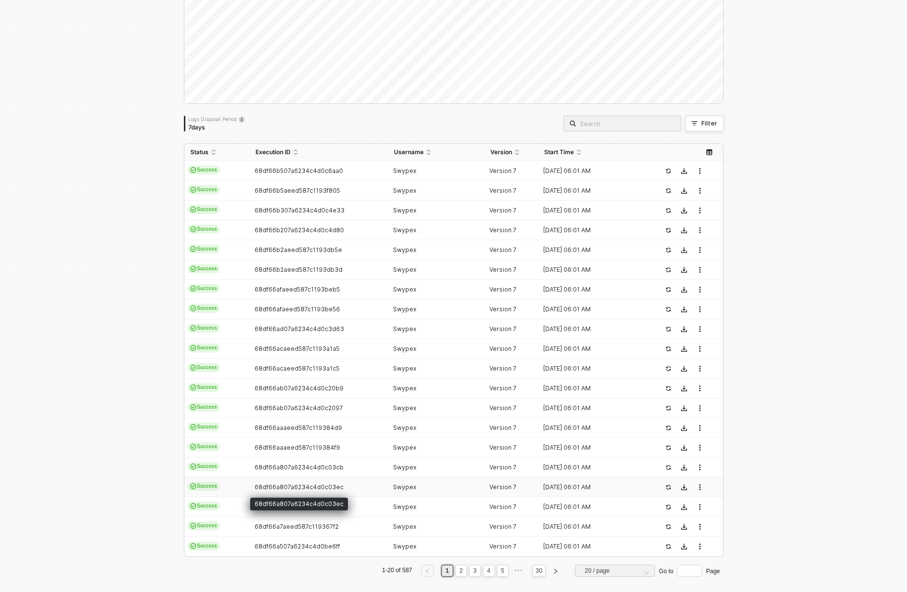
click at [275, 487] on span "68df66a807a6234c4d0c03ec" at bounding box center [298, 486] width 89 height 7
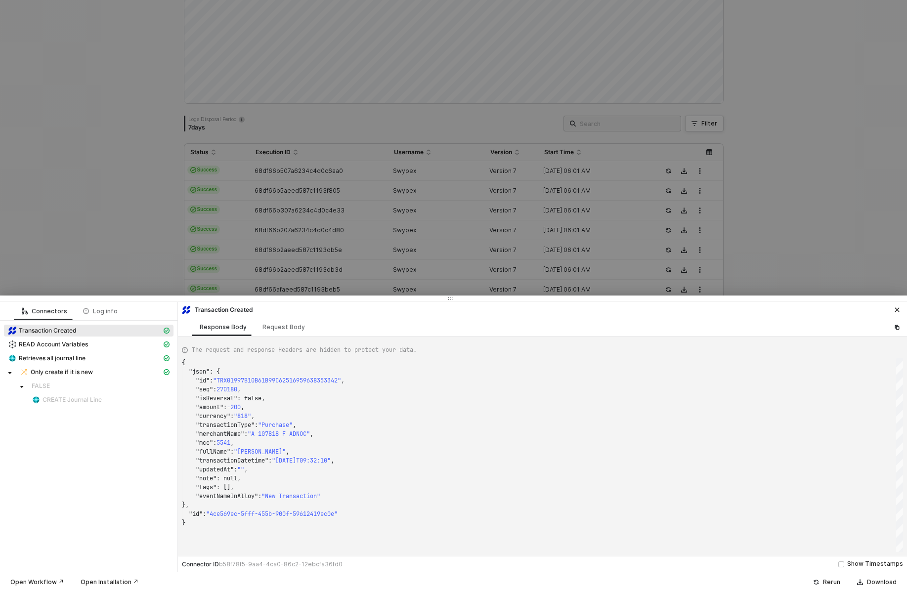
type textarea "{ "json": { "id": "TRX019999EBC24EF29D3F8B683E7870B4DD", "seq": 277497, "isReve…"
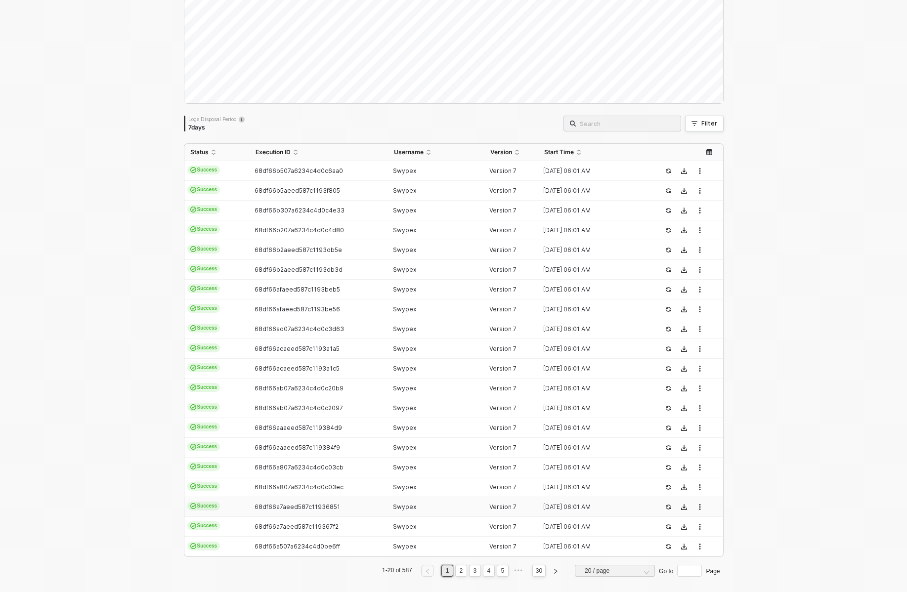
click at [271, 504] on span "68df66a7aeed587c11936851" at bounding box center [296, 506] width 85 height 7
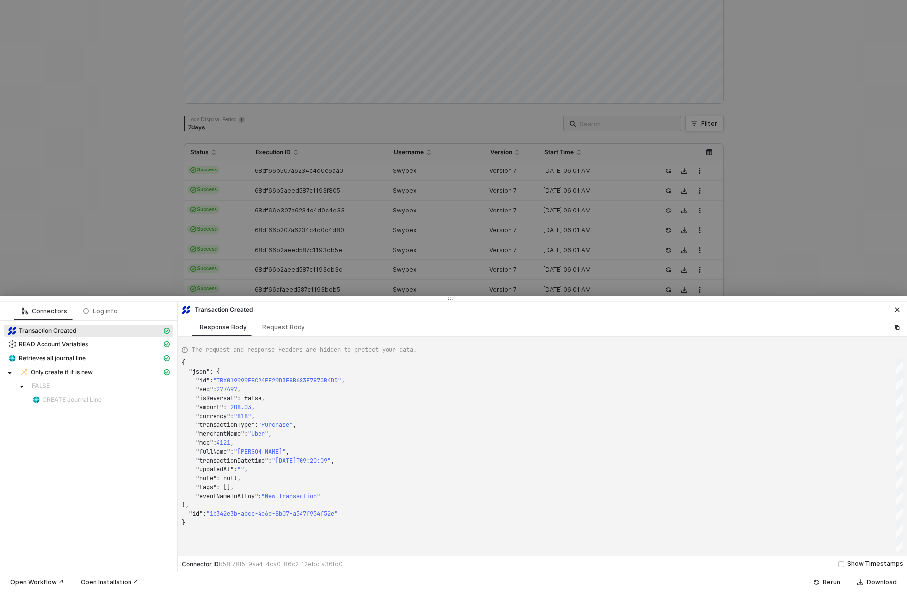
type textarea "{ "json": { "id": "TRX0199762461DB62761F4DF3D4BB765CF1", "seq": 268655, "isReve…"
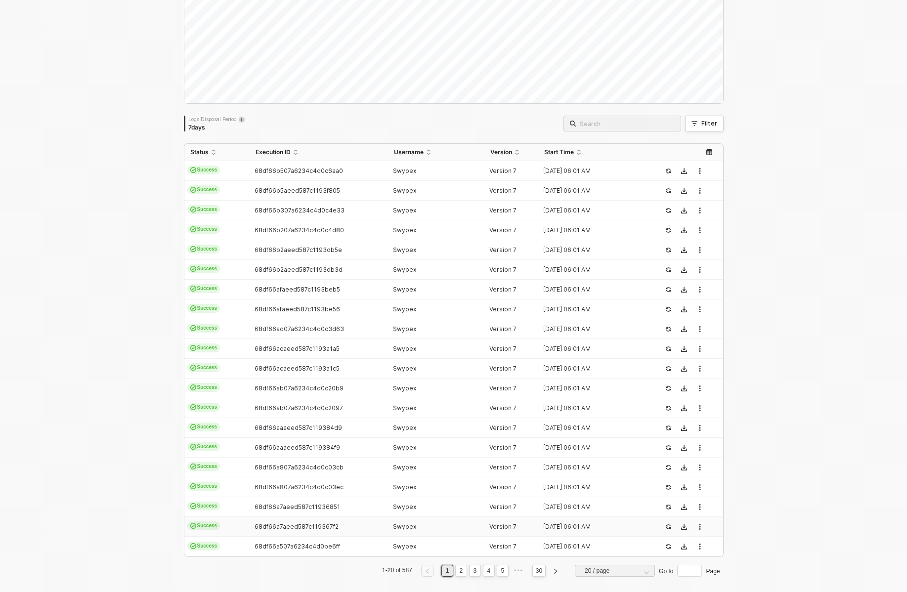
click at [272, 518] on td "68df66a7aeed587c119367f2" at bounding box center [319, 527] width 138 height 20
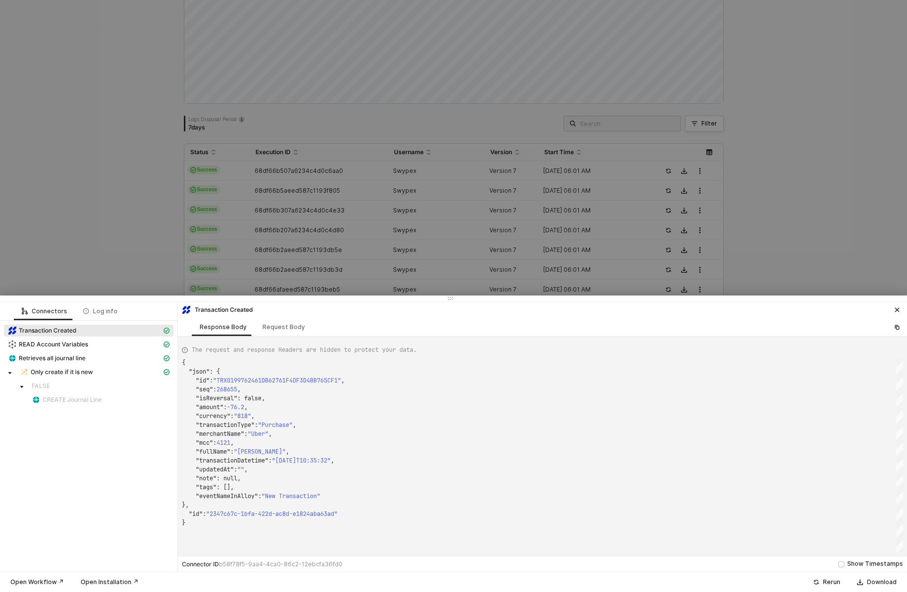
type textarea "{ "json": { "id": "TRX0199A5ED629DB507E77F078BDD95E1C0", "seq": 281815, "isReve…"
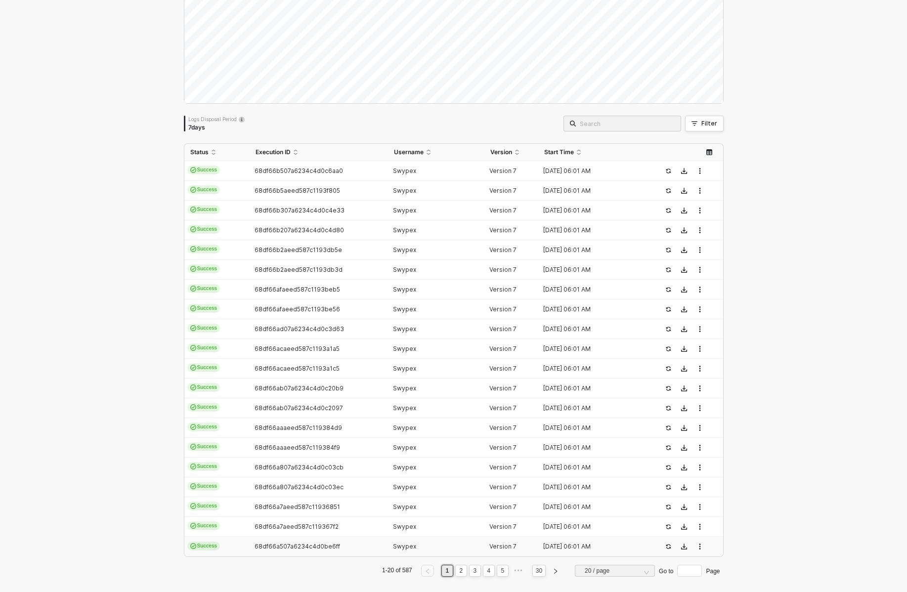
click at [271, 543] on div "68df66a507a6234c4d0be6ff" at bounding box center [315, 547] width 130 height 8
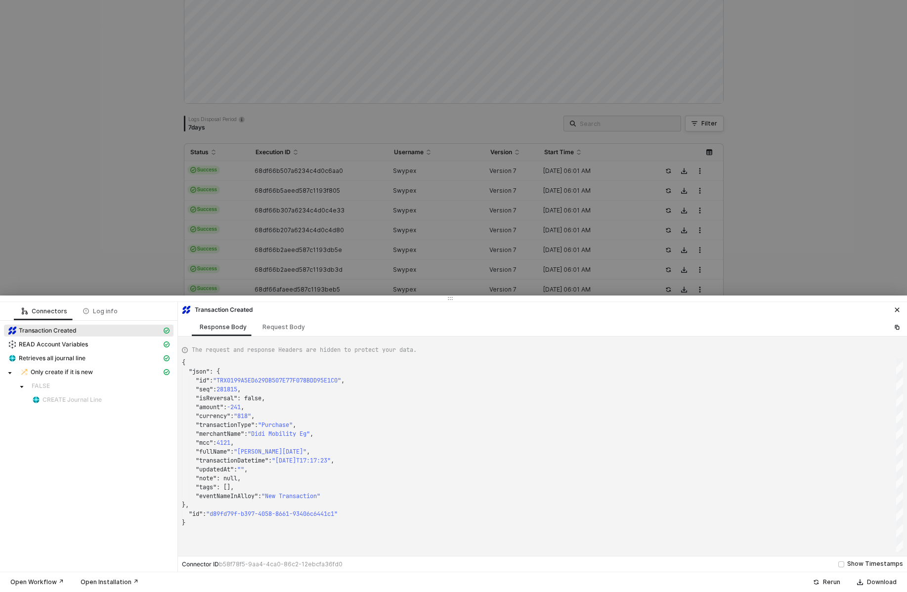
type textarea "{ "json": { "id": "TRX0199A5BE818768F0C4DD1F859A3C344D", "seq": 281731, "isReve…"
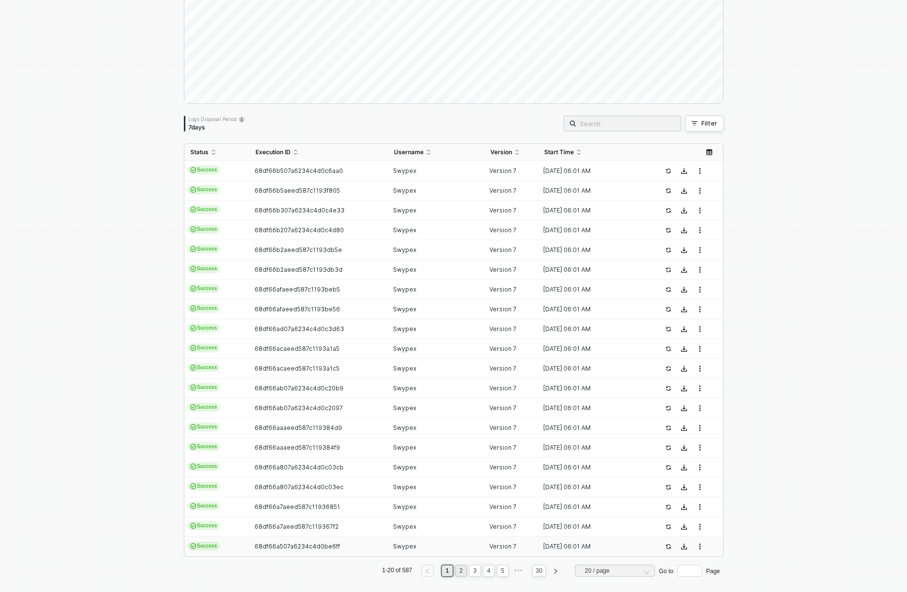
click at [458, 568] on link "2" at bounding box center [460, 570] width 9 height 11
click at [278, 172] on span "68df66a507a6234c4d0be720" at bounding box center [298, 170] width 88 height 7
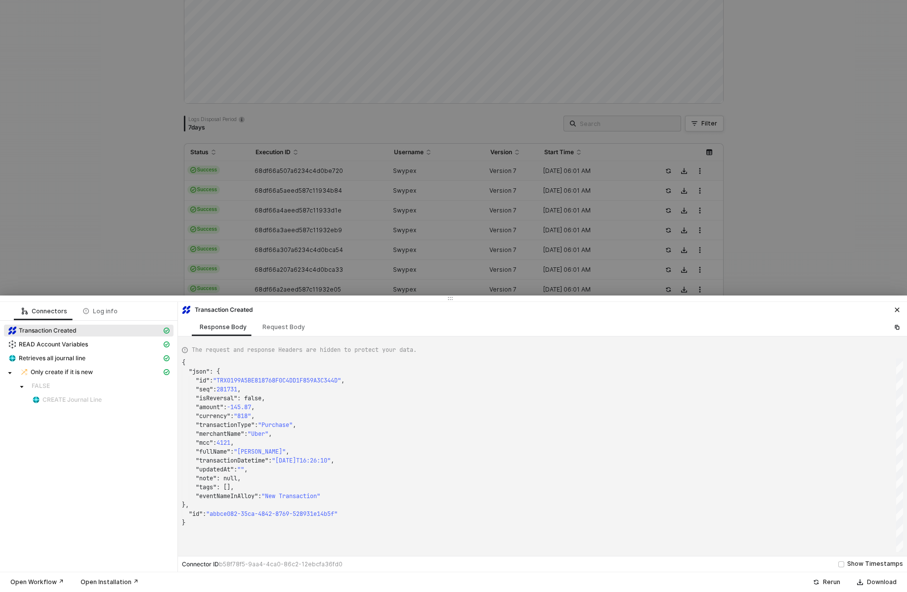
type textarea "{ "json": { "id": "TRX019977F9FF434815DB8B0E8CD9BC1495", "seq": 269510, "isReve…"
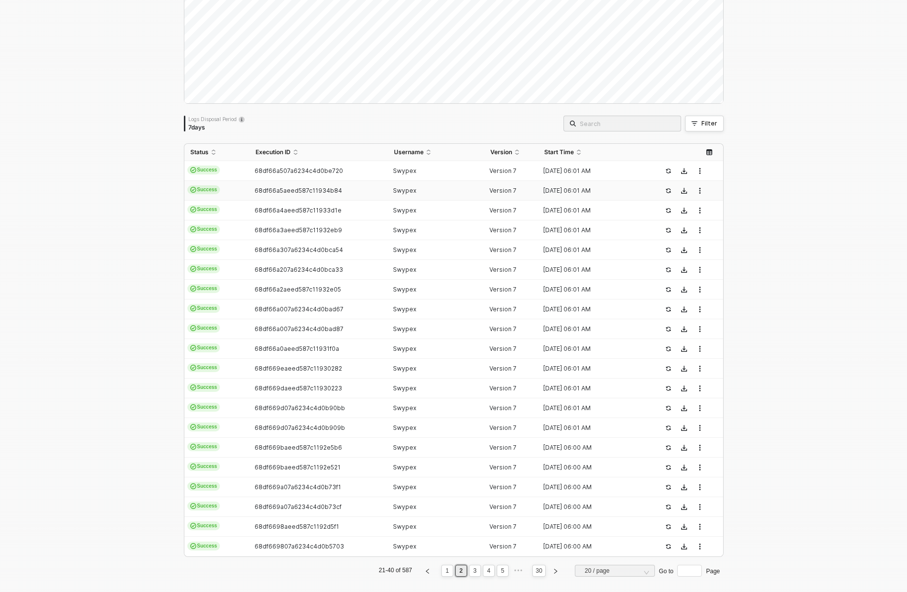
click at [278, 186] on td "68df66a5aeed587c11934b84" at bounding box center [319, 191] width 138 height 20
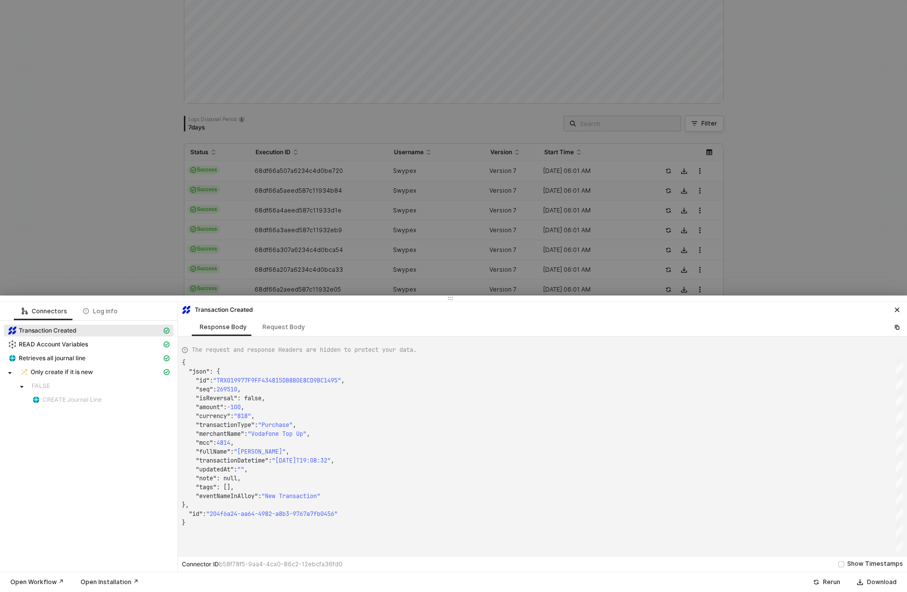
type textarea "{ "json": { "id": "TRX0199A4B2B2DC1A5C46077348966BE1A2", "seq": 280965, "isReve…"
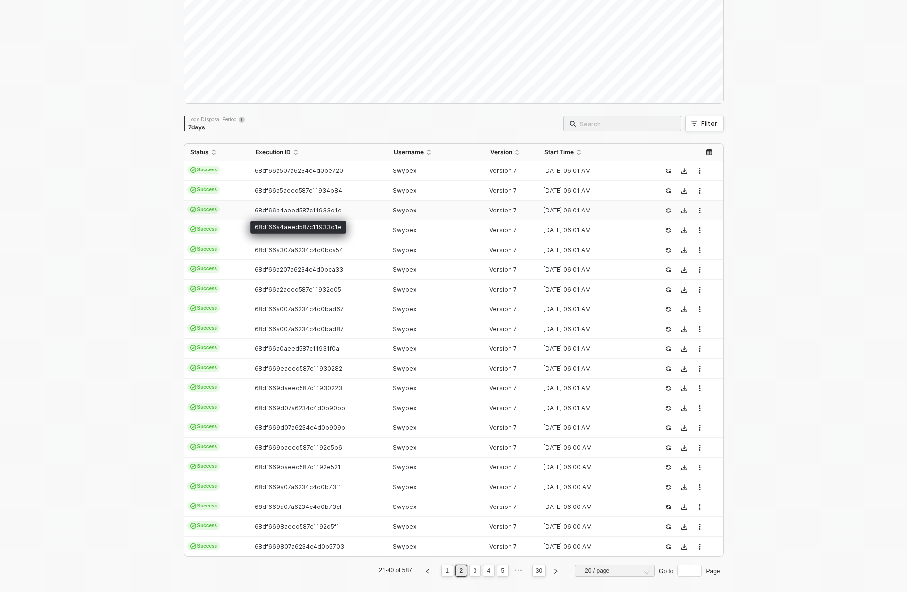
click at [280, 212] on span "68df66a4aeed587c11933d1e" at bounding box center [297, 210] width 87 height 7
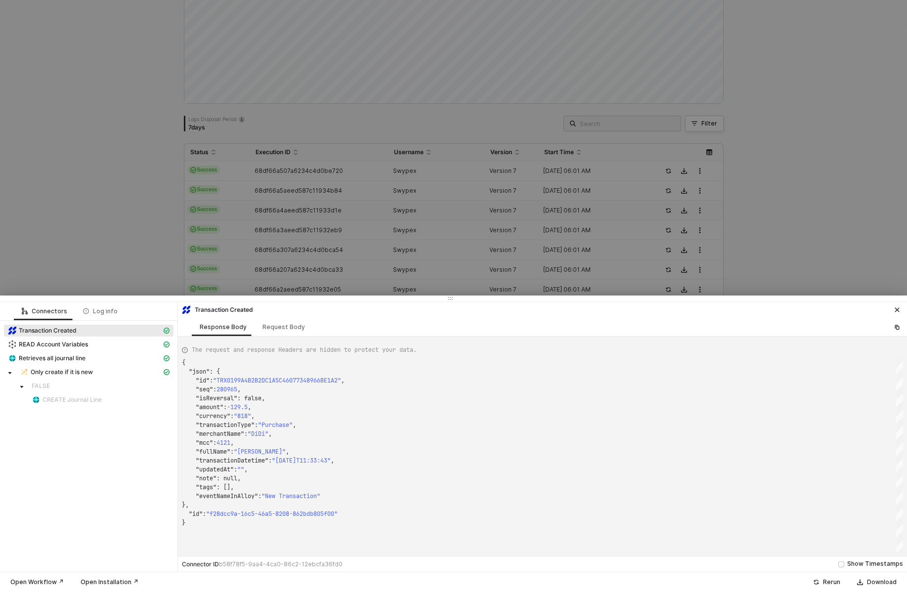
type textarea "{ "json": { "id": "TRX0199A4AB1D9618CACCD15A192DB74C9D", "seq": 280946, "isReve…"
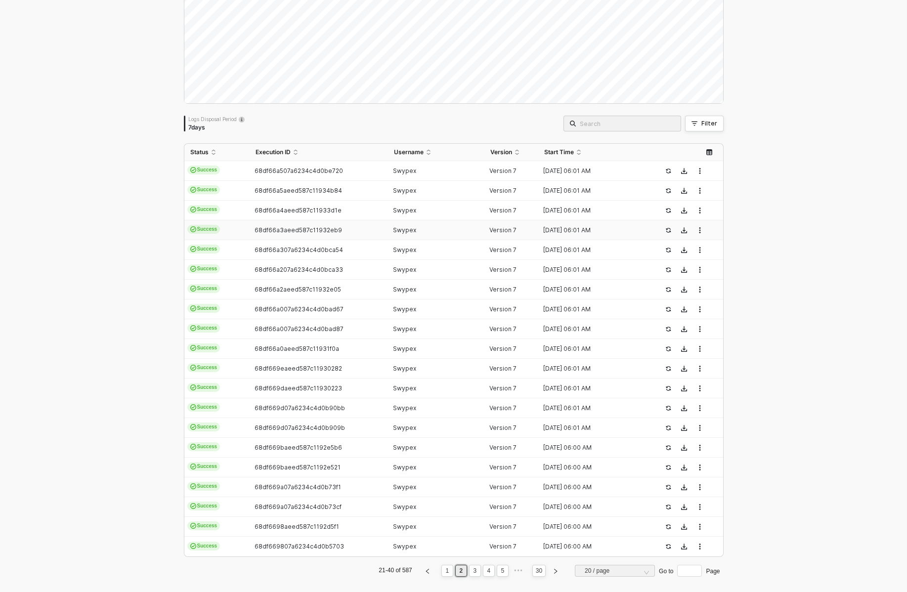
click at [280, 236] on td "68df66a3aeed587c11932eb9" at bounding box center [319, 230] width 138 height 20
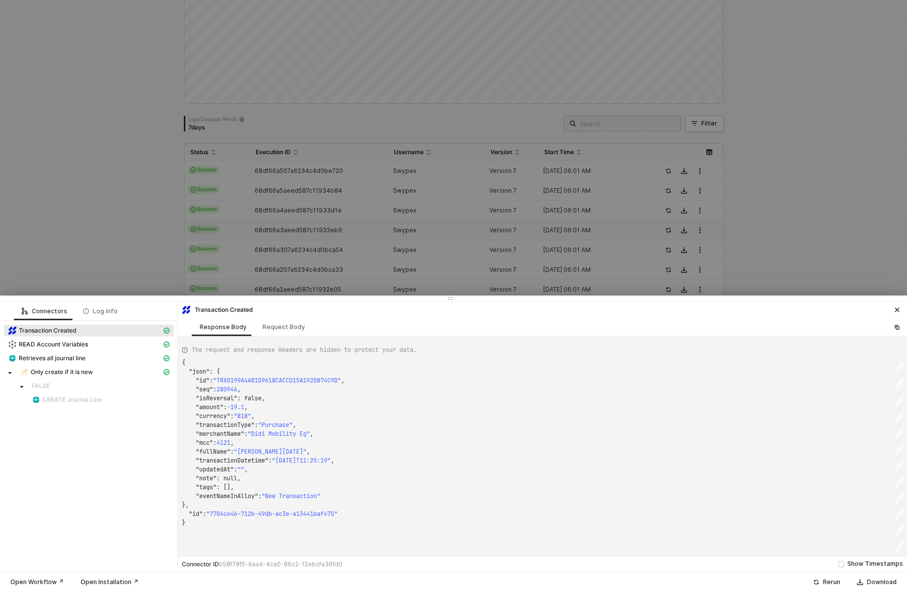
type textarea "{ "json": { "id": "TRX0199A3979179F771D403771F0E9AFC0A", "seq": 280271, "isReve…"
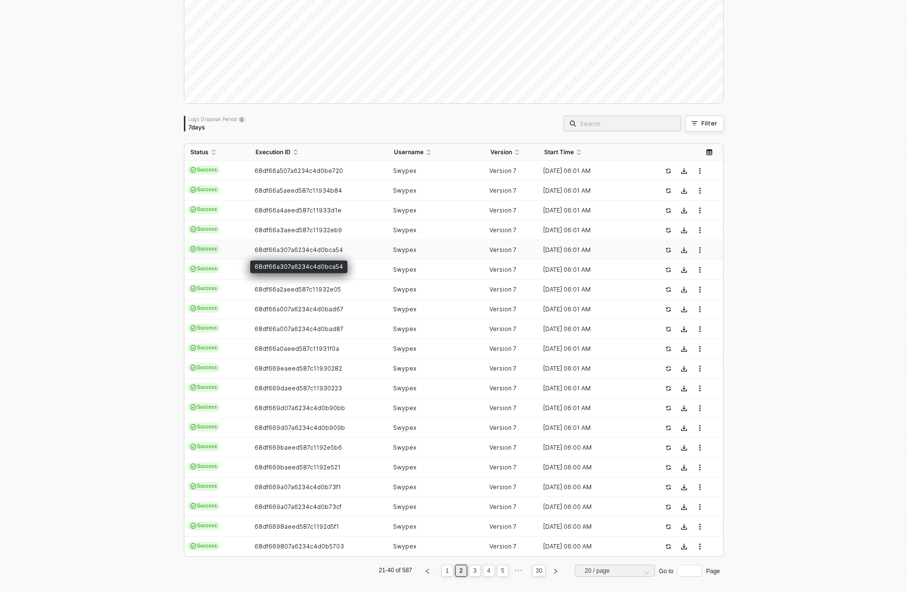
click at [281, 253] on span "68df66a307a6234c4d0bca54" at bounding box center [298, 249] width 88 height 7
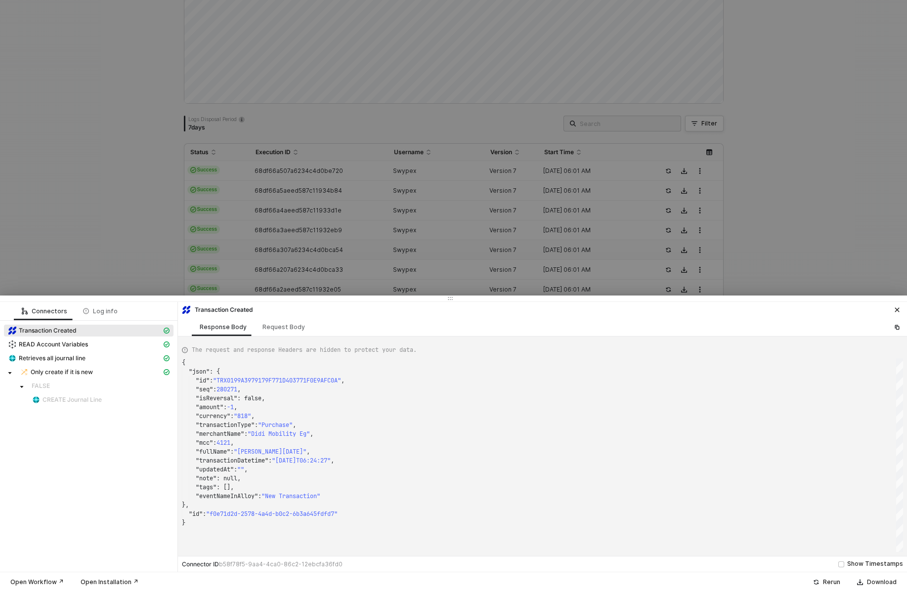
type textarea "{ "json": { "id": "TRX0199A5751FFCB9F4AED02563D74D454A", "seq": 281523, "isReve…"
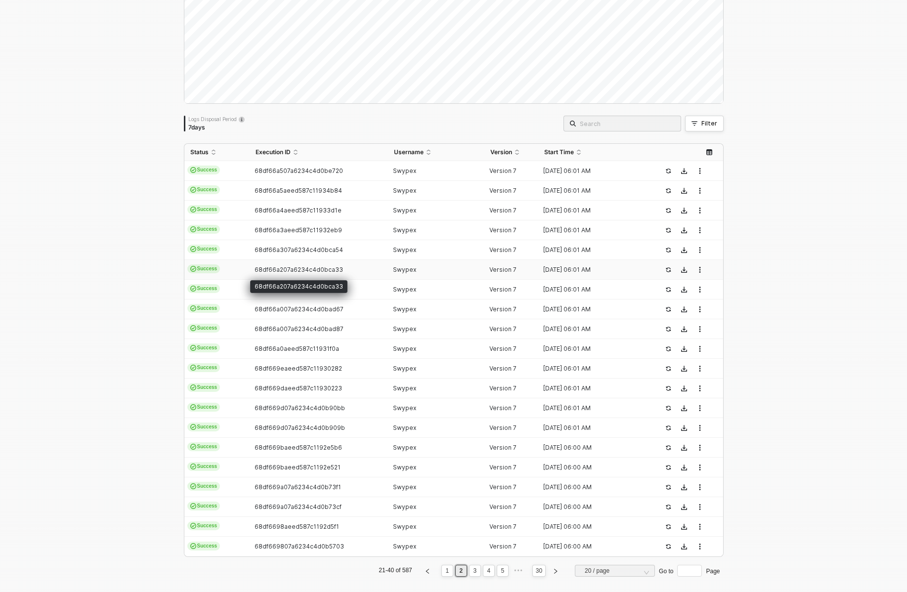
click at [281, 269] on span "68df66a207a6234c4d0bca33" at bounding box center [298, 269] width 88 height 7
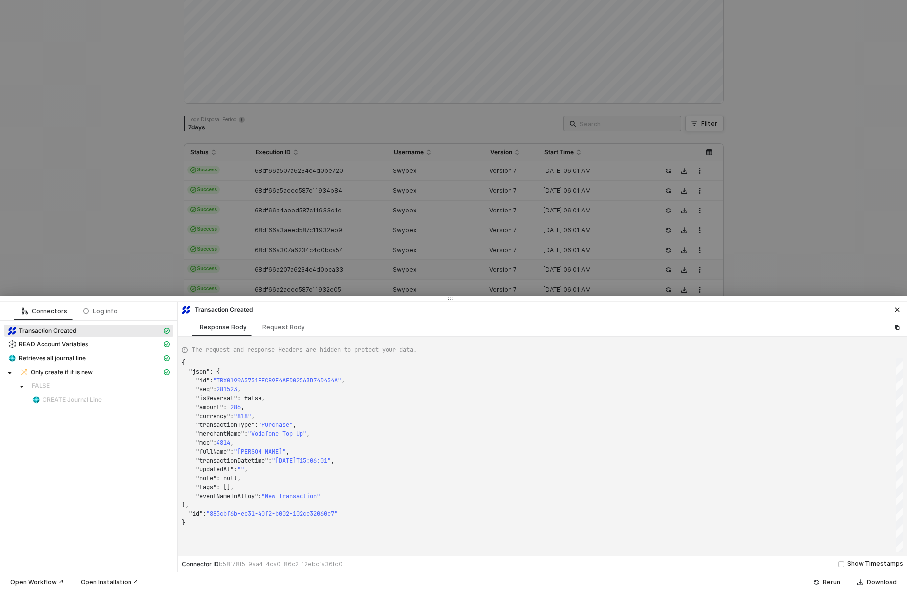
type textarea "{ "json": { "id": "TRX0199A39791BD5044227186094304A70C", "seq": 280272, "isReve…"
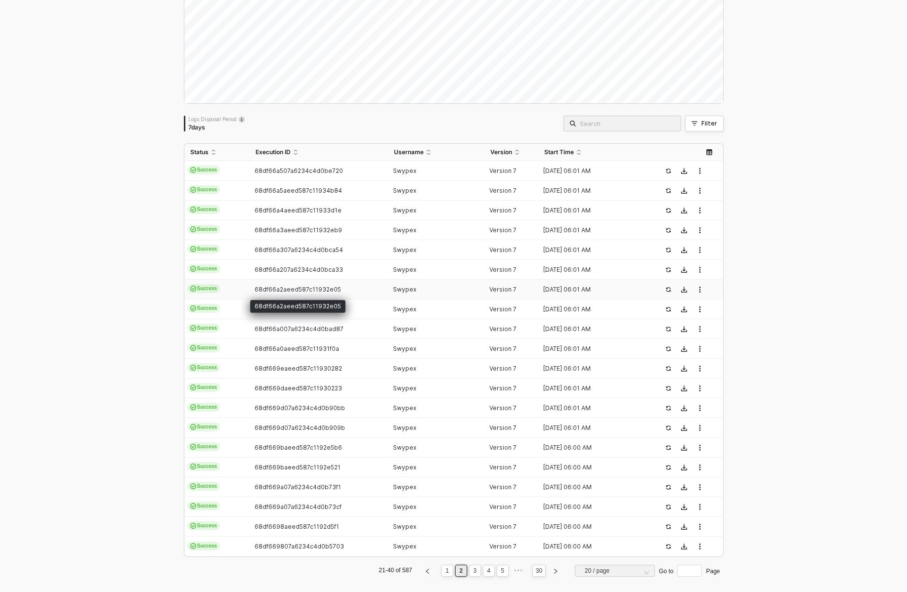
click at [278, 292] on span "68df66a2aeed587c11932e05" at bounding box center [297, 289] width 86 height 7
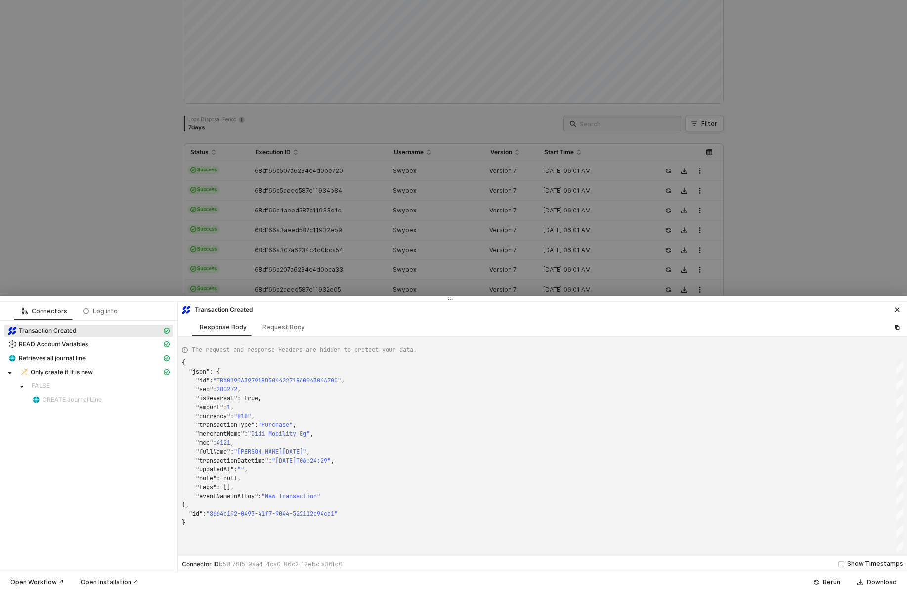
type textarea "{ "json": { "id": "TRX0199A0DF59D455B8066728EF873FB03F", "seq": 279889, "isReve…"
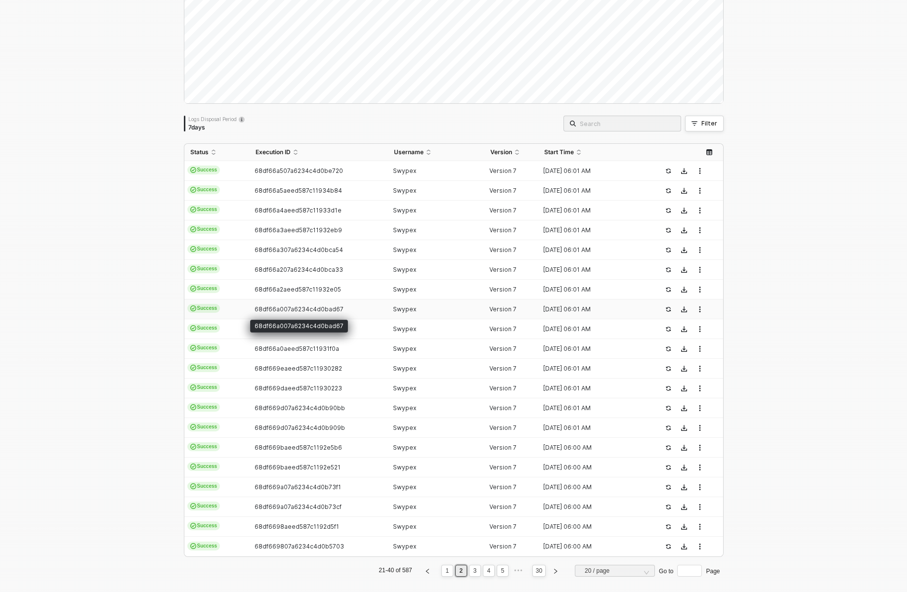
click at [278, 308] on span "68df66a007a6234c4d0bad67" at bounding box center [298, 308] width 89 height 7
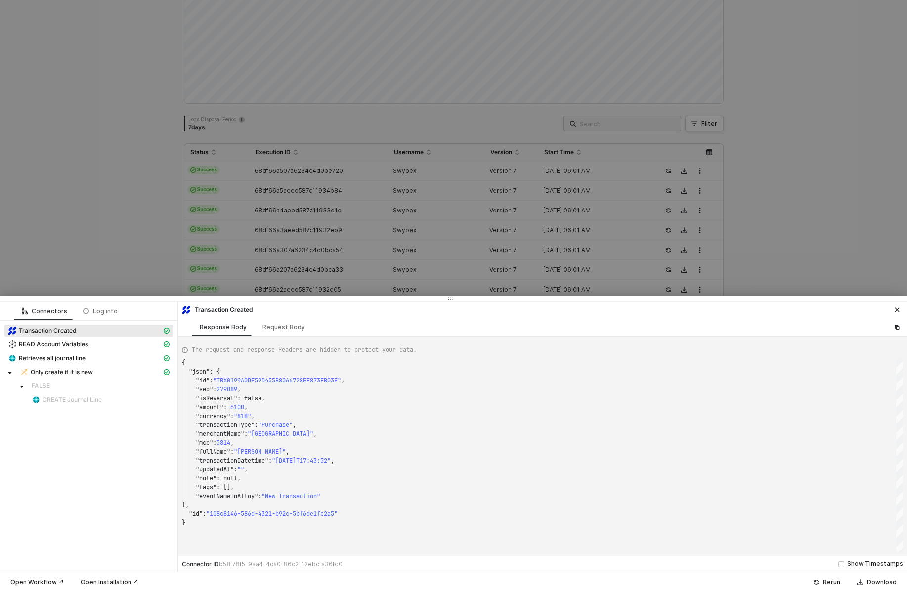
type textarea "{ "json": { "id": "TRX0199A0D67419BB70A7B7681CEE8F6A27", "seq": 279885, "isReve…"
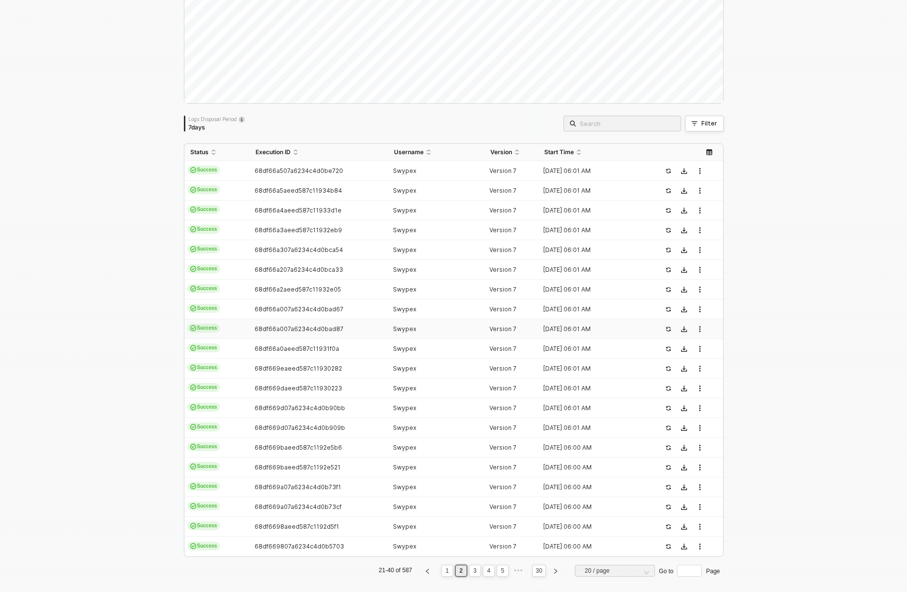
click at [278, 336] on td "68df66a007a6234c4d0bad87" at bounding box center [319, 329] width 138 height 20
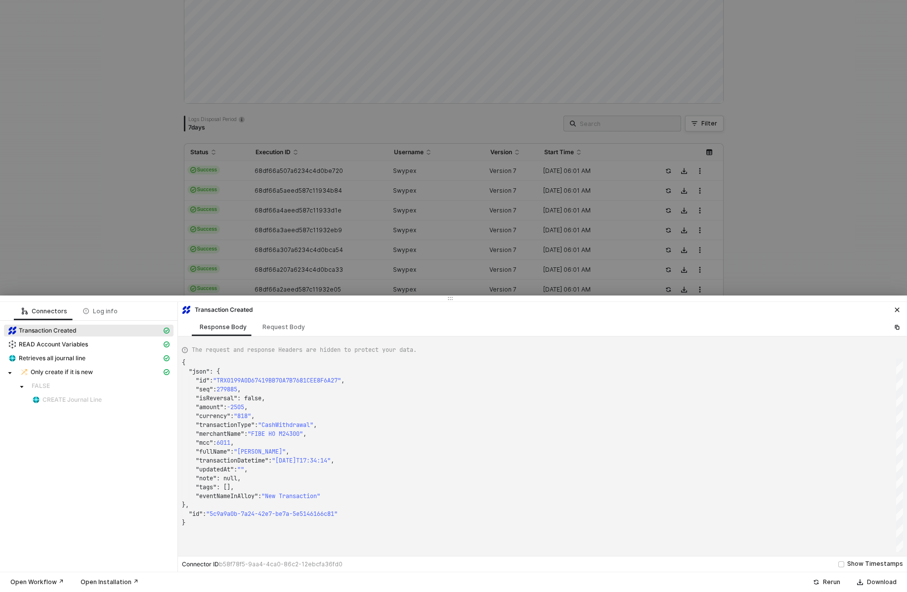
type textarea "{ "json": { "id": "TRX0199A10863E4639242A60AE398BE4FBE", "seq": 279907, "isReve…"
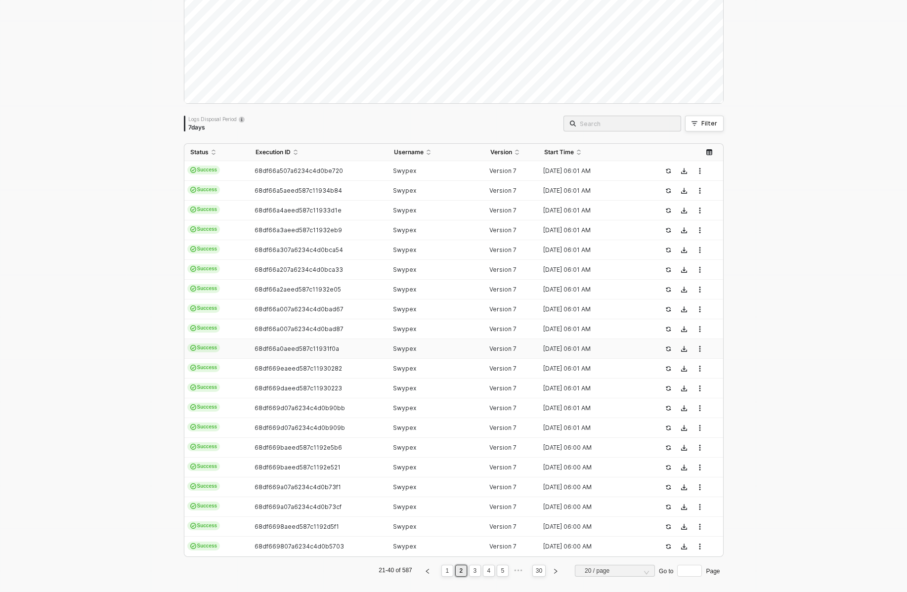
click at [278, 347] on span "68df66a0aeed587c11931f0a" at bounding box center [296, 348] width 84 height 7
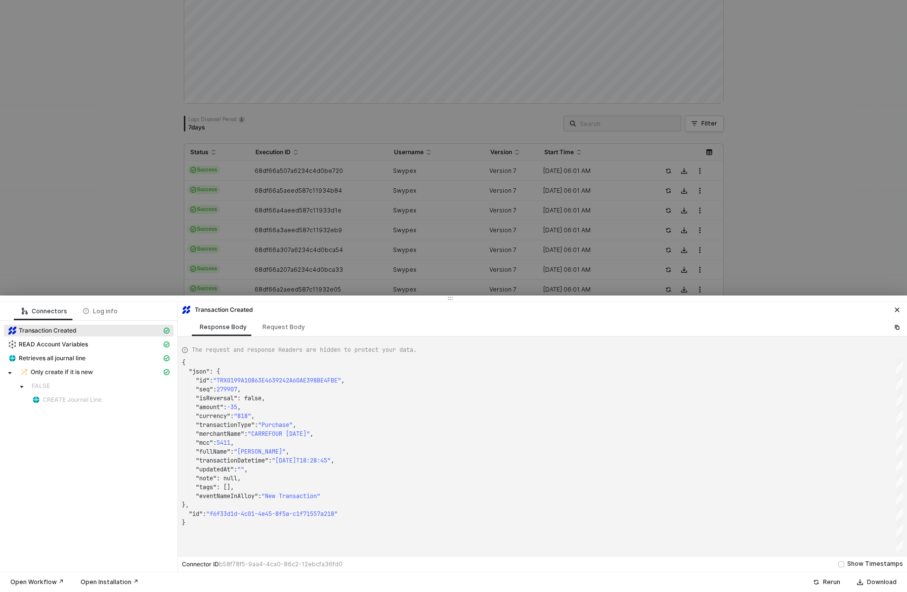
type textarea "{ "json": { "id": "TRX01999FC703D9F657133862CC7670C402", "seq": 279443, "isReve…"
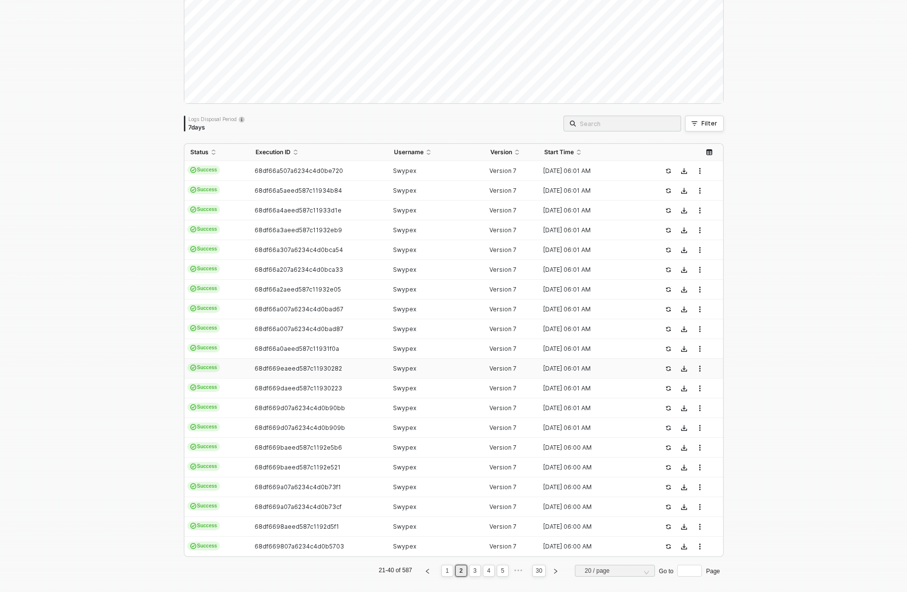
click at [278, 363] on td "68df669eaeed587c11930282" at bounding box center [319, 369] width 138 height 20
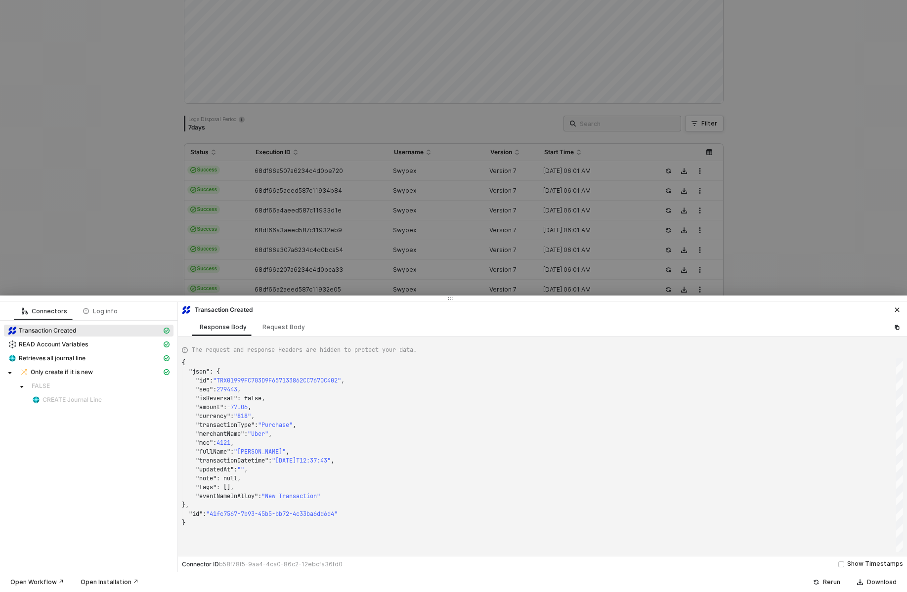
type textarea "{ "json": { "id": "TRX01999EC9A3E7648AED9FDB856B1DC154", "seq": 278789, "isReve…"
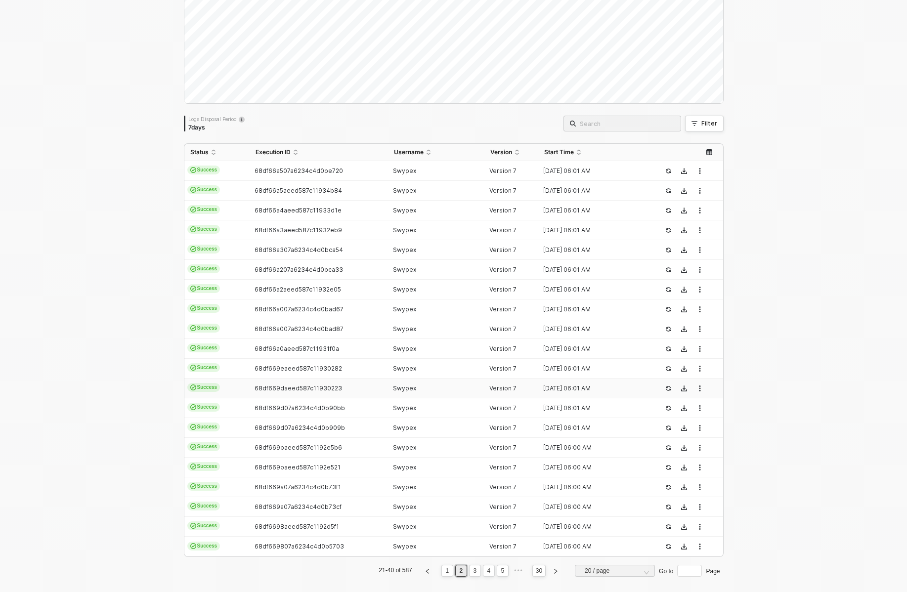
click at [279, 381] on td "68df669daeed587c11930223" at bounding box center [319, 389] width 138 height 20
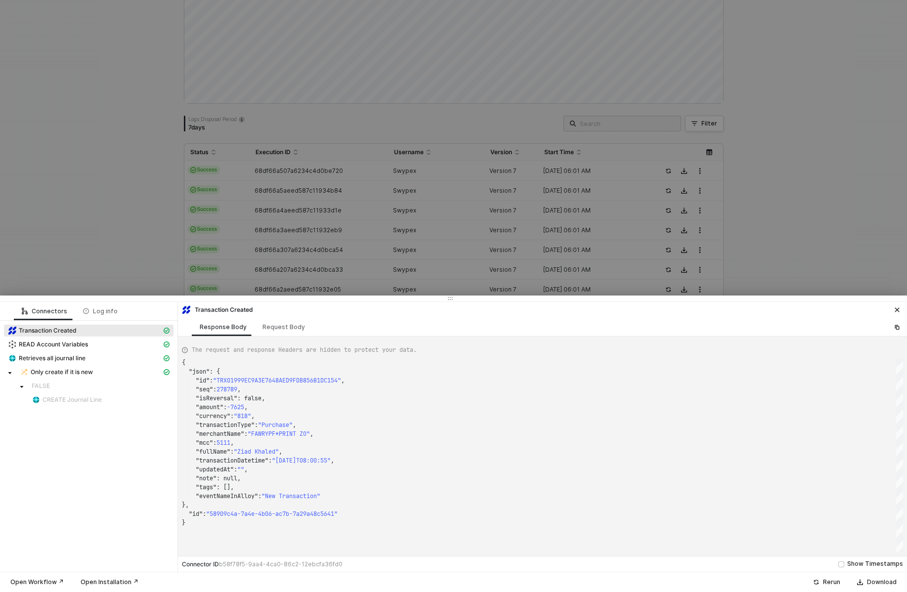
type textarea "{ "json": { "id": "TRX019996606A62DA68DEB86851A243E676", "seq": 276836, "isReve…"
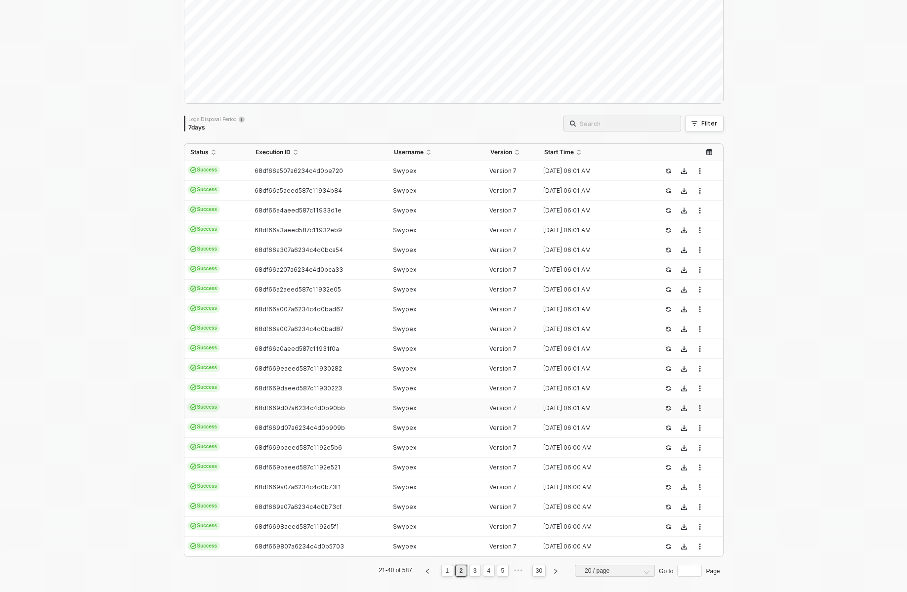
click at [279, 403] on td "68df669d07a6234c4d0b90bb" at bounding box center [319, 408] width 138 height 20
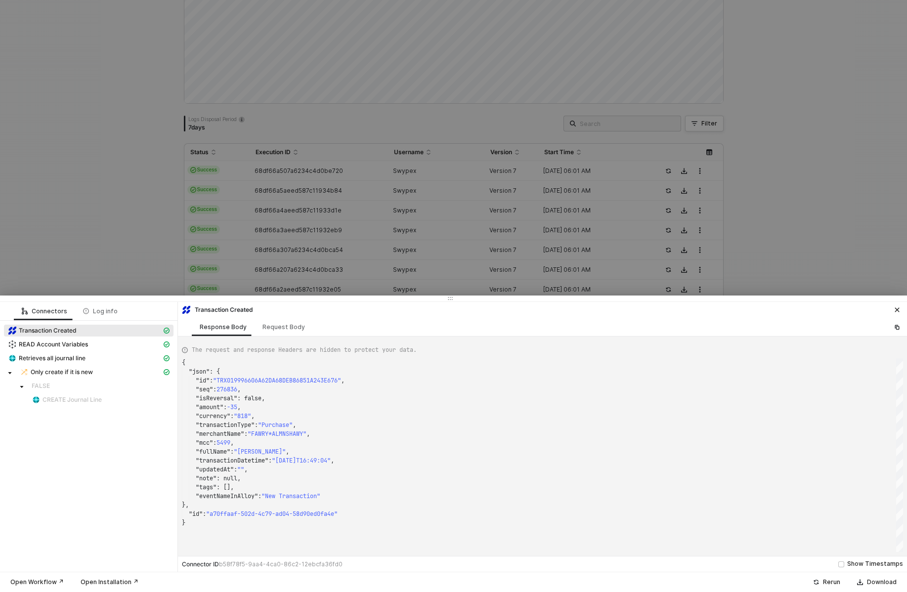
type textarea "{ "json": { "id": "TRX01999BB5E72466461412BFD9DBB14A33", "seq": 278360, "isReve…"
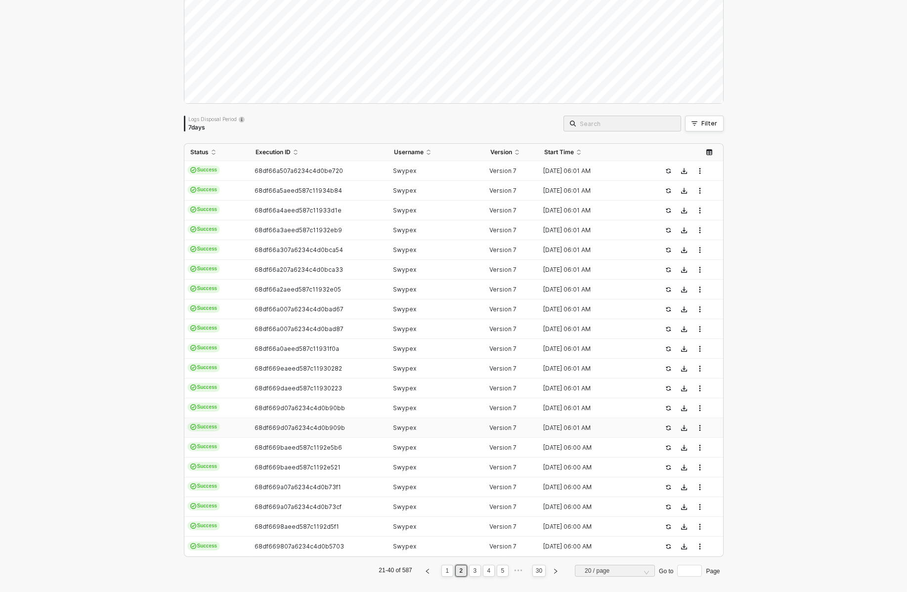
click at [281, 426] on span "68df669d07a6234c4d0b909b" at bounding box center [299, 427] width 90 height 7
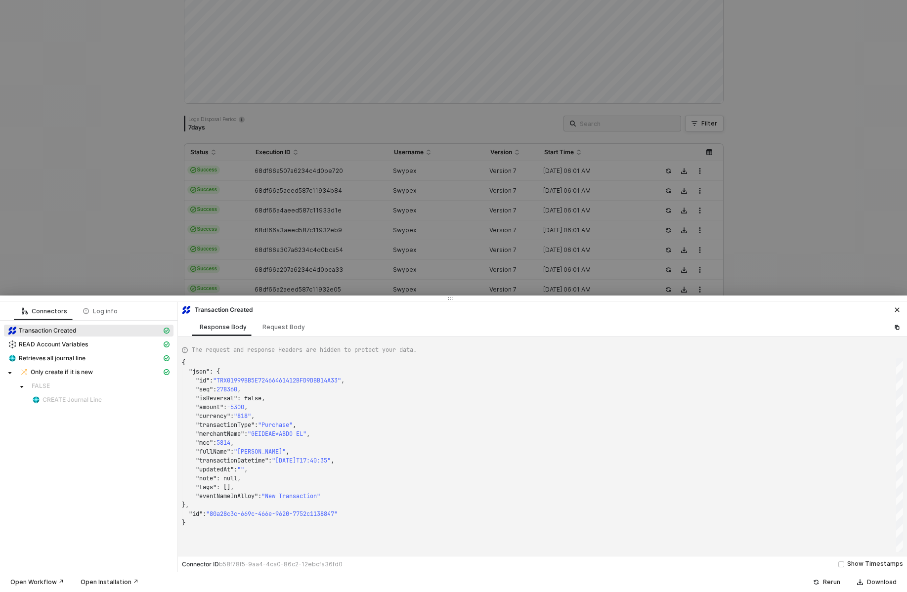
type textarea "{ "json": { "id": "TRX01999B0C41554499EE17AD8D81CA91C7", "seq": 278148, "isReve…"
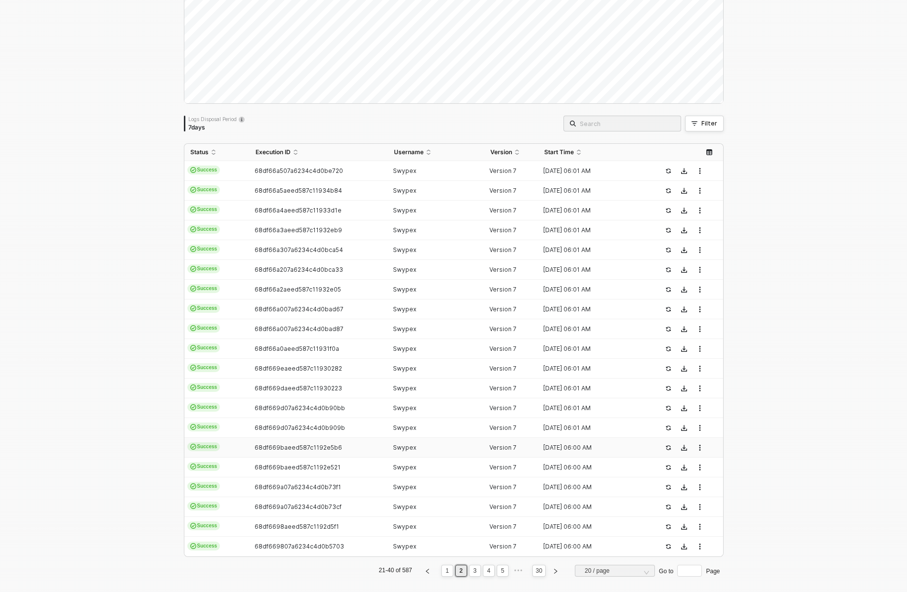
click at [284, 442] on td "68df669baeed587c1192e5b6" at bounding box center [319, 448] width 138 height 20
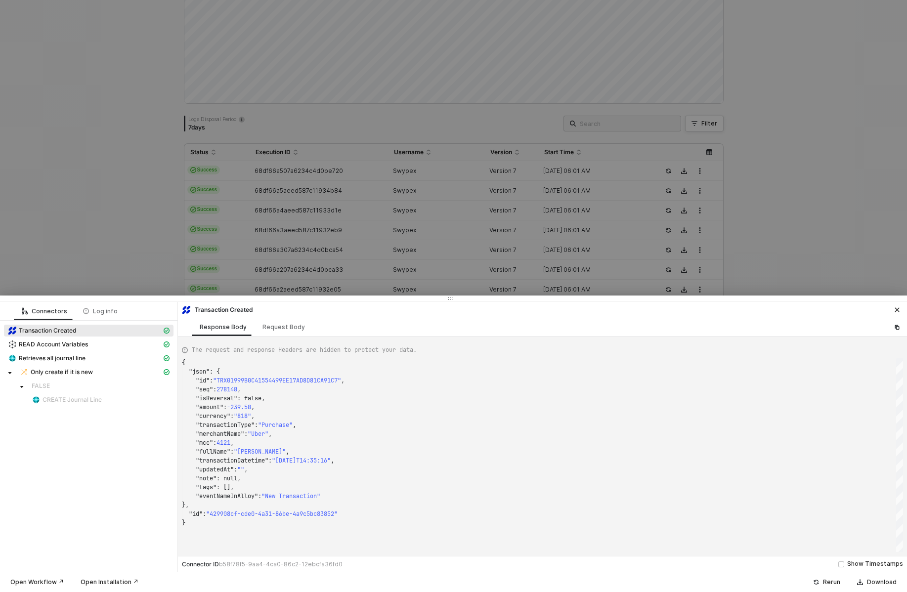
type textarea "{ "json": { "id": "TRX019981C0D187D7C00CF2D68E2867C4CE", "seq": 272433, "isReve…"
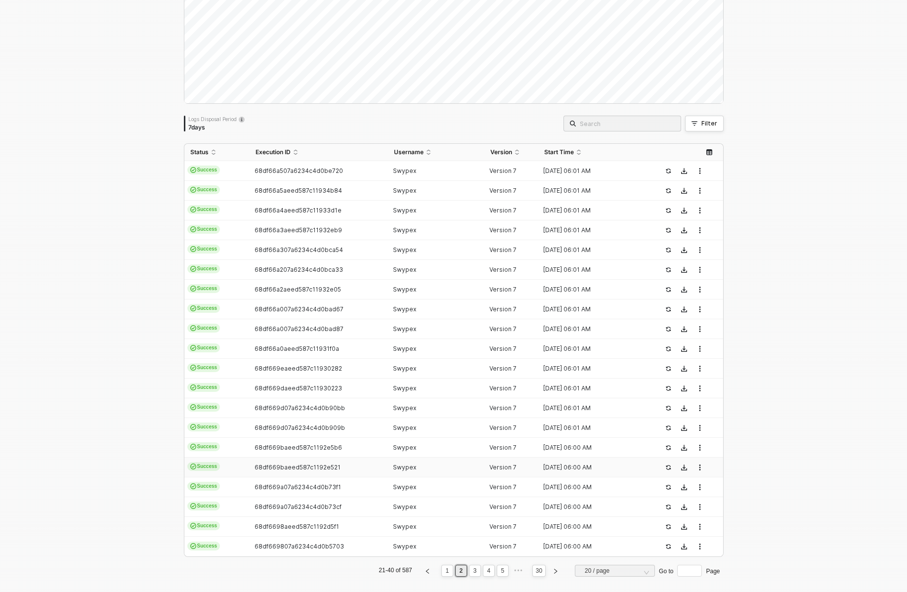
click at [284, 460] on td "68df669baeed587c1192e521" at bounding box center [319, 468] width 138 height 20
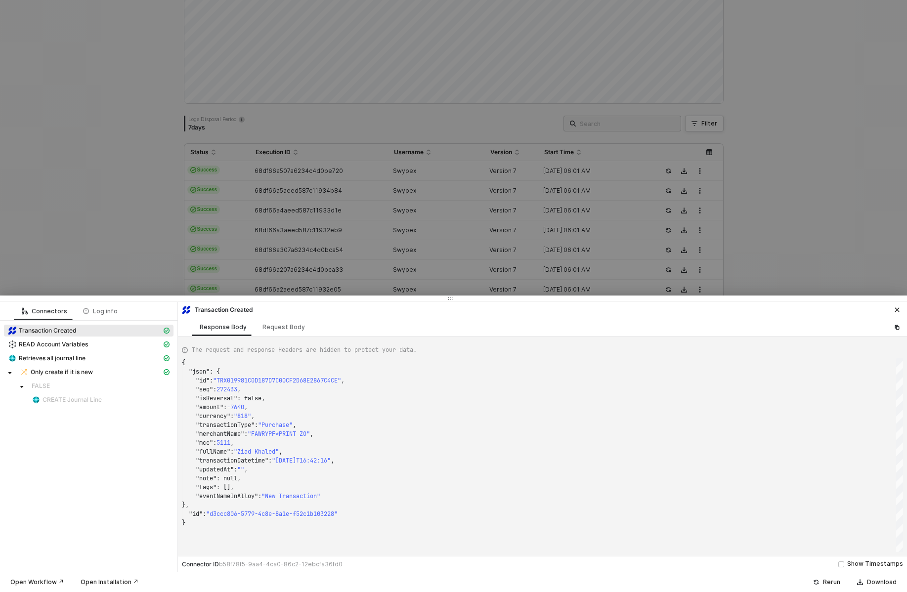
type textarea "{ "json": { "id": "TRX01997C4B5E8AE6D48034BF4F0A8E8D0F", "seq": 270967, "isReve…"
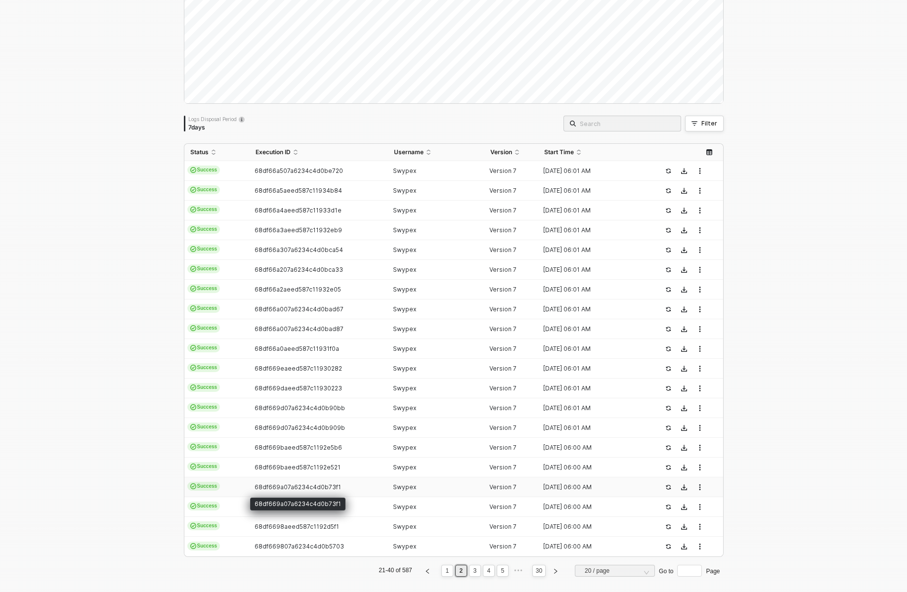
click at [283, 486] on span "68df669a07a6234c4d0b73f1" at bounding box center [297, 486] width 86 height 7
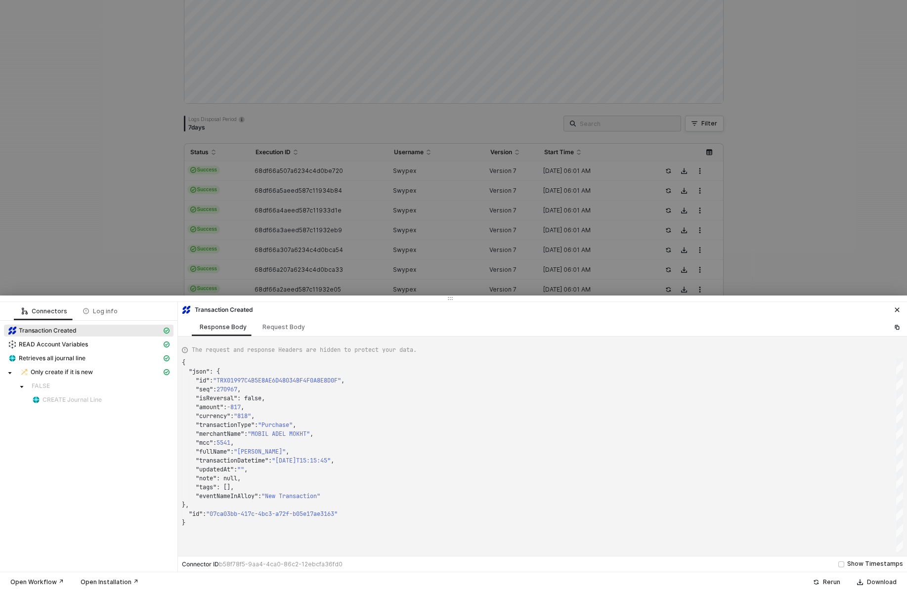
type textarea "{ "json": { "id": "TRX019999B693E61271087CAD2DF4EA1BF5", "seq": 277340, "isReve…"
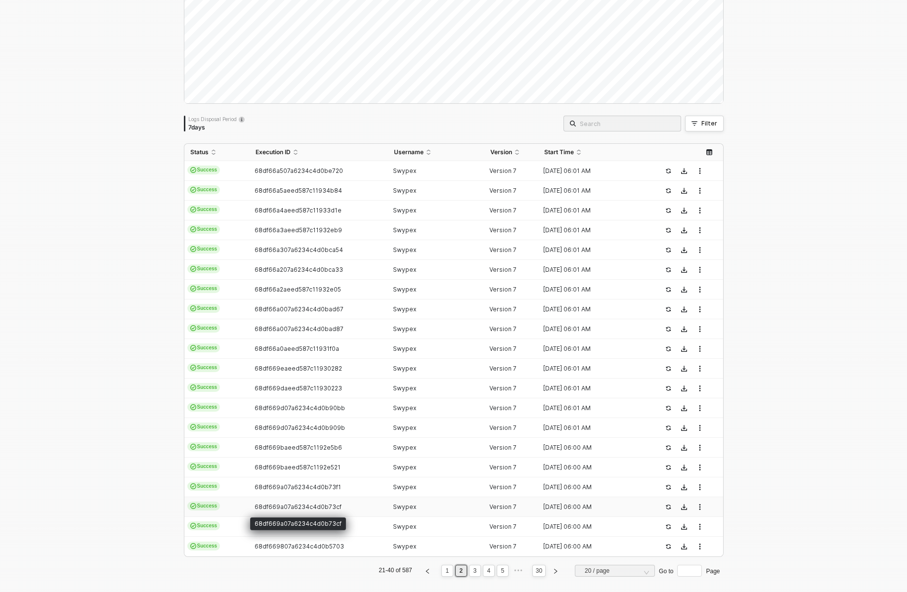
click at [281, 505] on span "68df669a07a6234c4d0b73cf" at bounding box center [297, 506] width 87 height 7
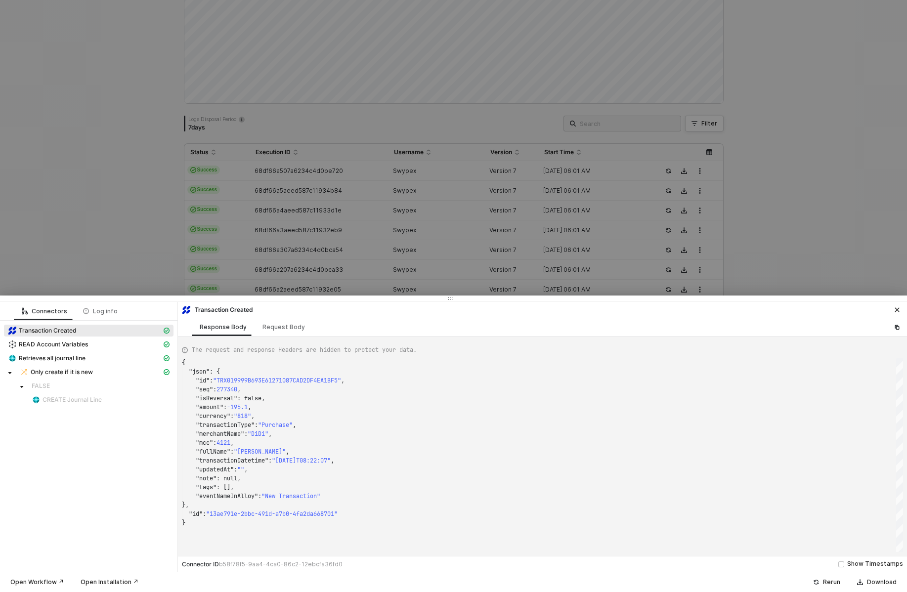
type textarea "{ "json": { "id": "TRX0199878F7DDA889E4580541AE7C1C48E", "seq": 273019, "isReve…"
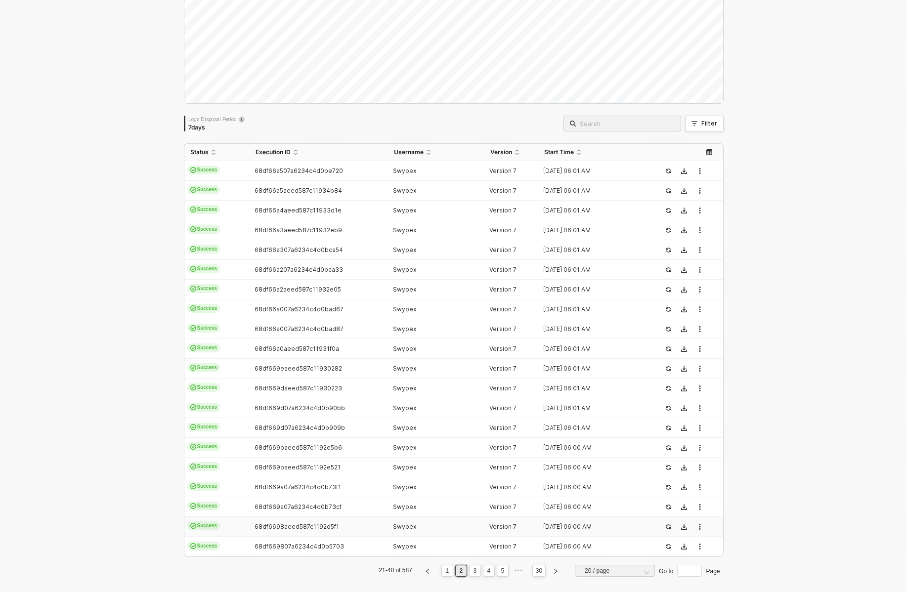
click at [281, 517] on td "68df6698aeed587c1192d5f1" at bounding box center [319, 527] width 138 height 20
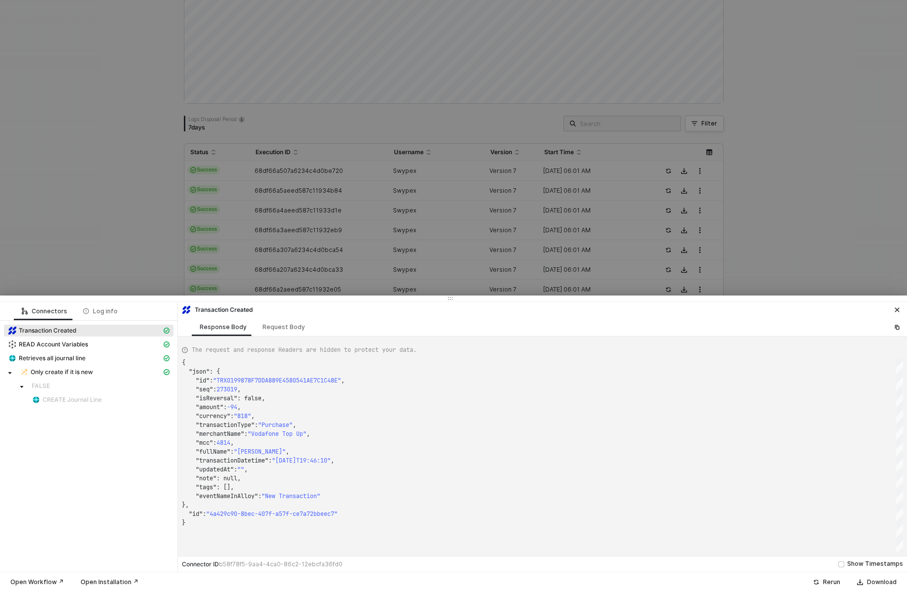
type textarea "{ "json": { "id": "TRX01997BCA23774E756AAEC2933816BA33", "seq": 270682, "isReve…"
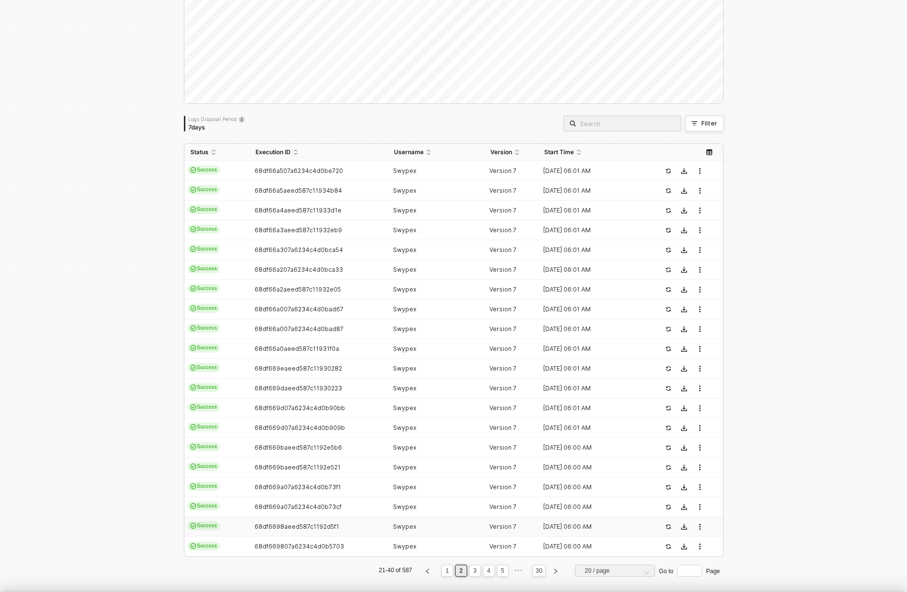
click at [285, 537] on td "68df669807a6234c4d0b5703" at bounding box center [319, 547] width 138 height 20
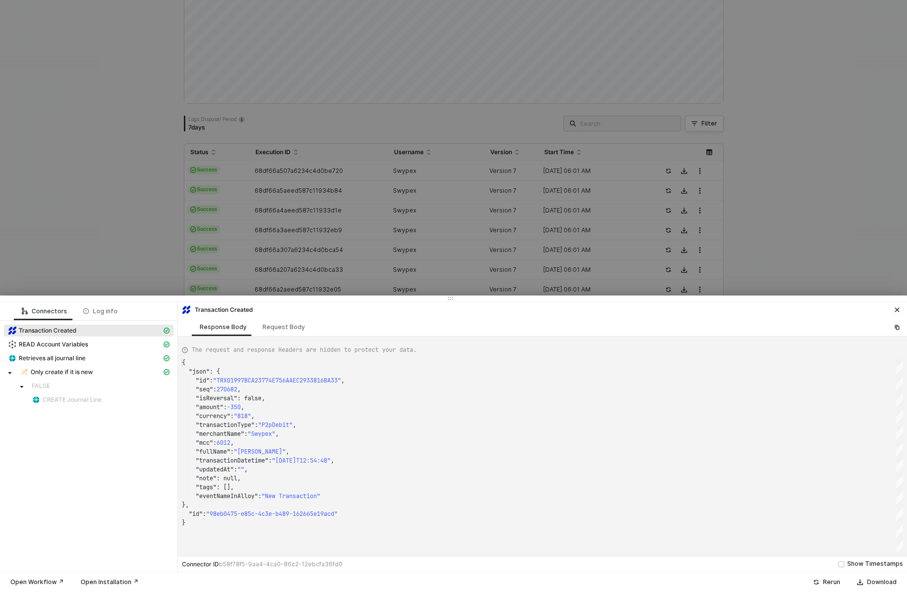
type textarea "{ "json": { "id": "TRX0199A03804560AA7E346E1CF07B2669B", "seq": 279702, "isReve…"
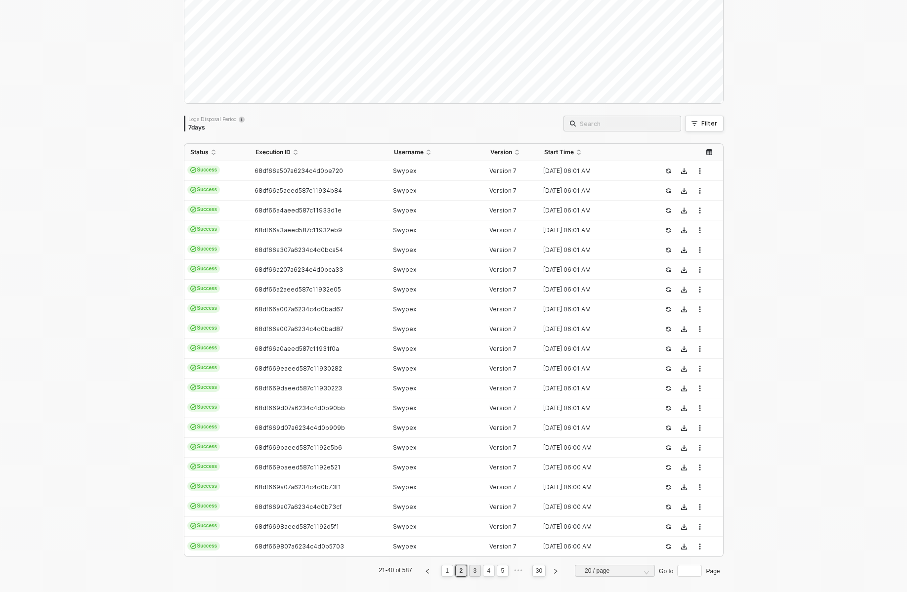
click at [470, 569] on link "3" at bounding box center [474, 570] width 9 height 11
click at [253, 162] on td "68df669807a6234c4d0b5725" at bounding box center [319, 171] width 138 height 20
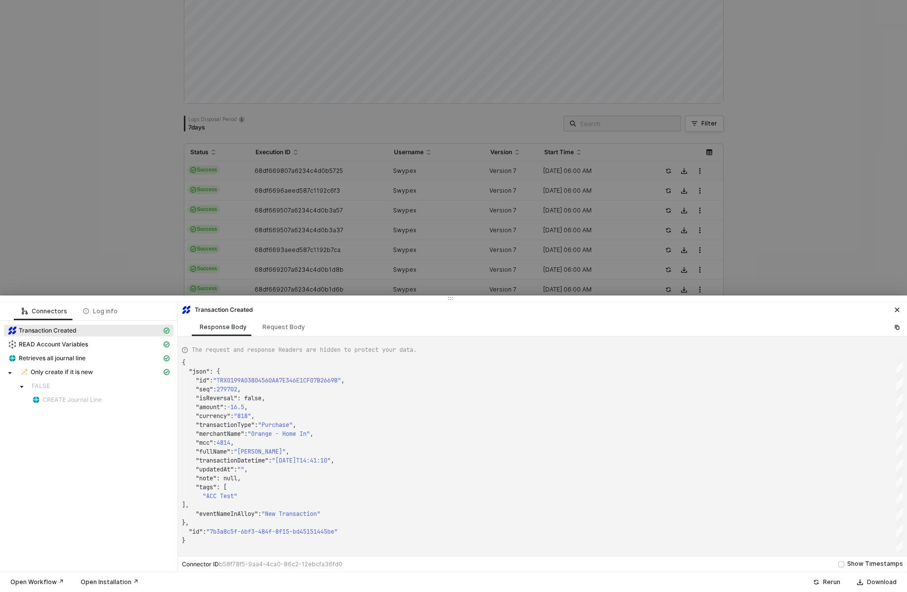
type textarea "{ "json": { "id": "TRX0199762DDFFF1AE9B4C266F2293FD6DB", "seq": 268695, "isReve…"
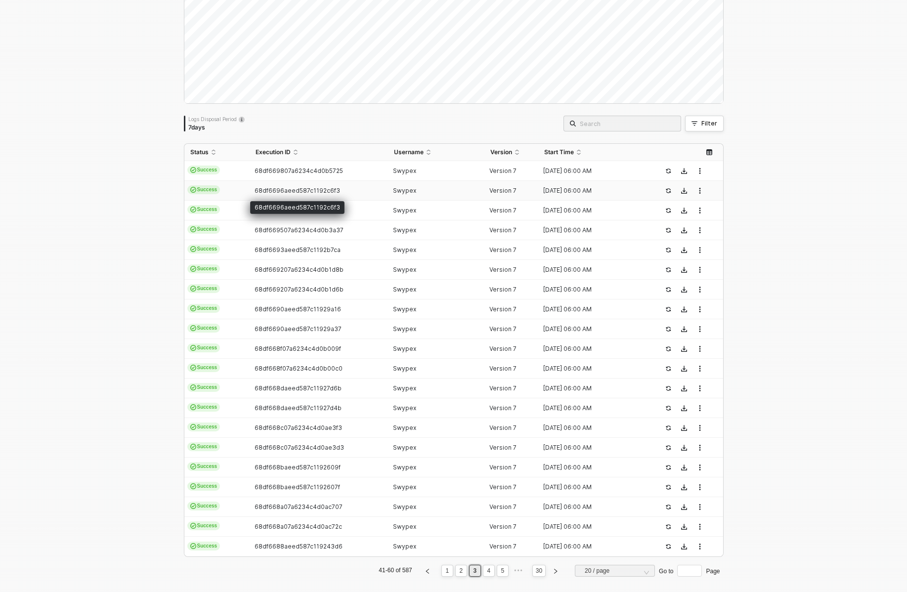
click at [256, 188] on span "68df6696aeed587c1192c6f3" at bounding box center [296, 190] width 85 height 7
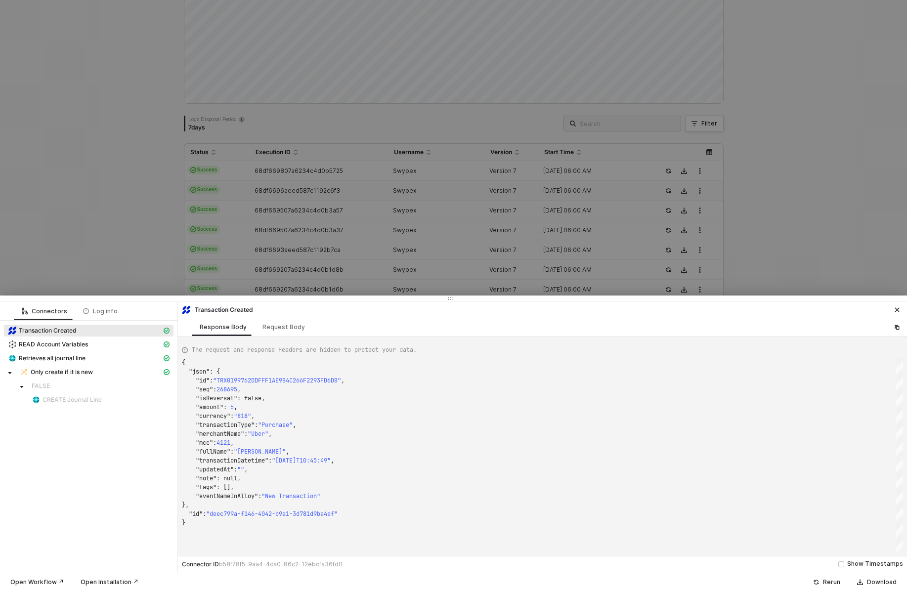
type textarea "{ "json": { "id": "TRX01997BBF4F6C50ED630DCD3C51619FF2", "seq": 270647, "isReve…"
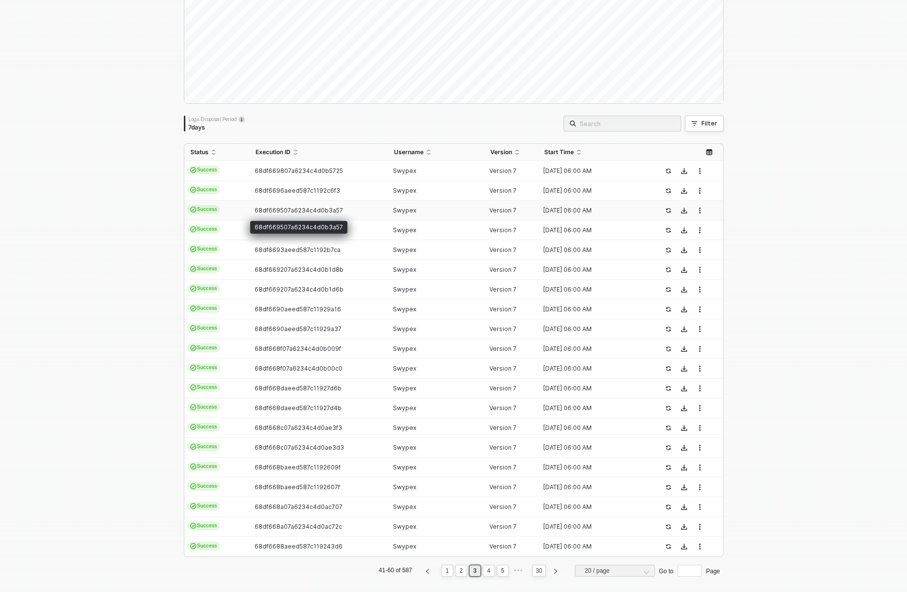
click at [262, 207] on span "68df669507a6234c4d0b3a57" at bounding box center [298, 210] width 88 height 7
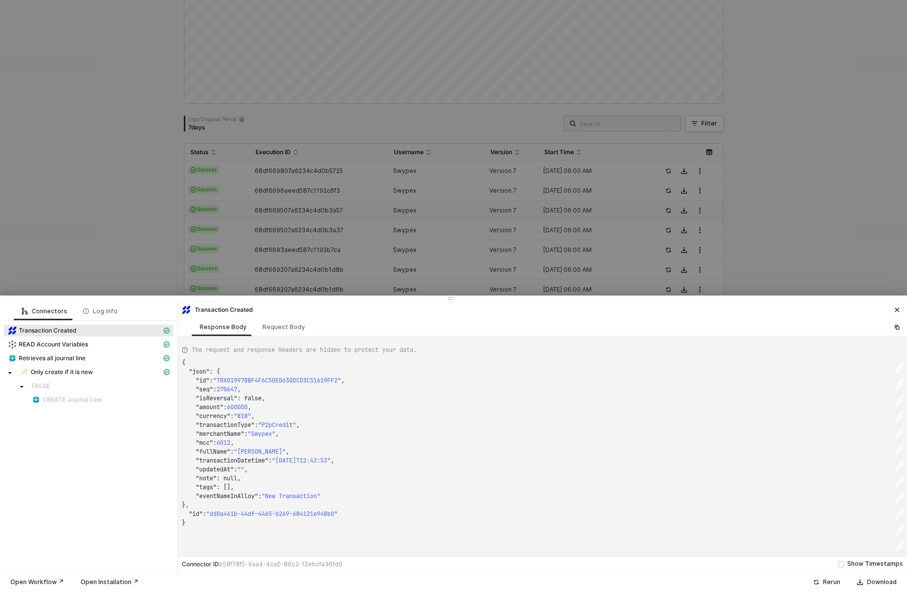
type textarea "{ "json": { "id": "TRX0199A38559C62F8AB0D84A3483002D12", "seq": 280249, "isReve…"
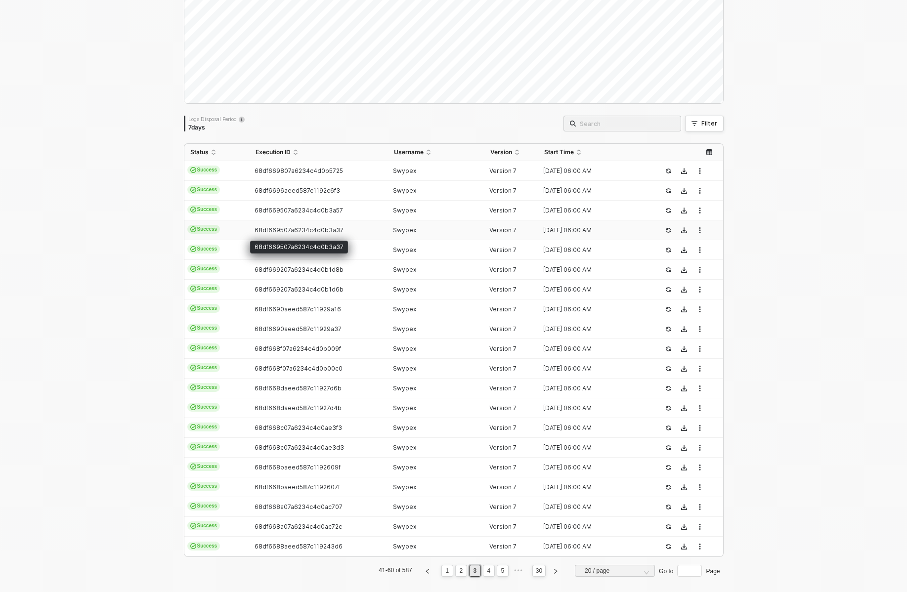
click at [261, 227] on span "68df669507a6234c4d0b3a37" at bounding box center [298, 229] width 89 height 7
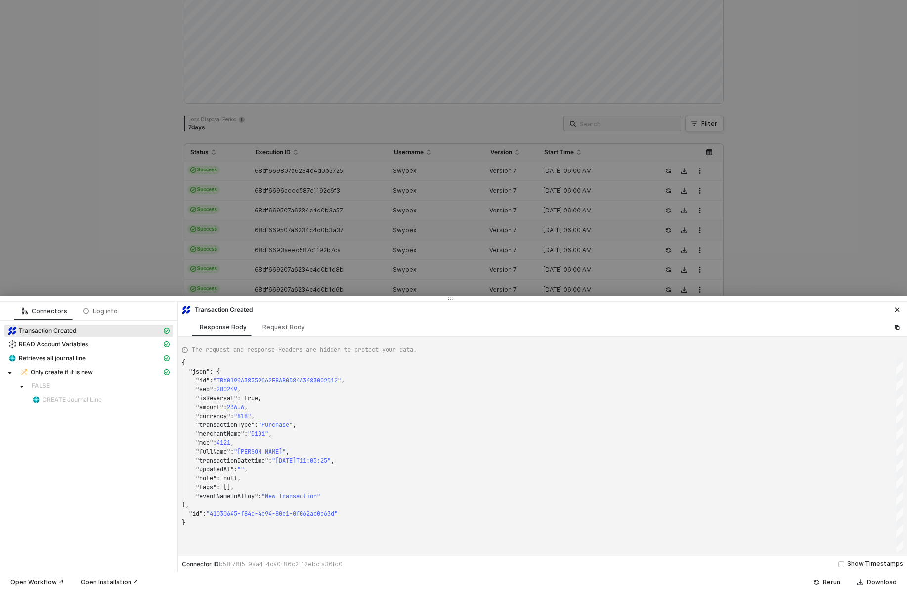
type textarea "{ "json": { "id": "TRX0199A385546CC14D6B4733FA8BFC42B0", "seq": 280230, "isReve…"
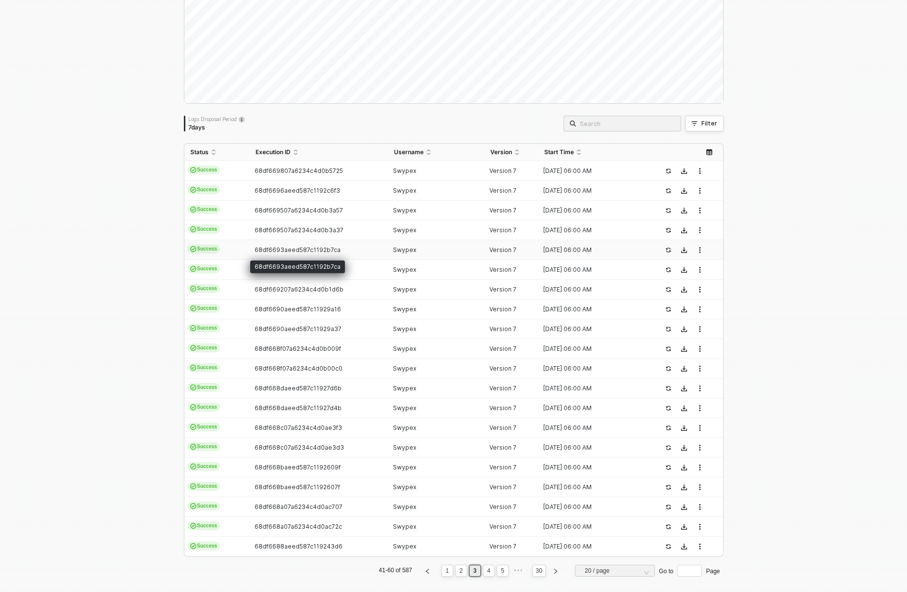
click at [262, 249] on span "68df6693aeed587c1192b7ca" at bounding box center [297, 249] width 86 height 7
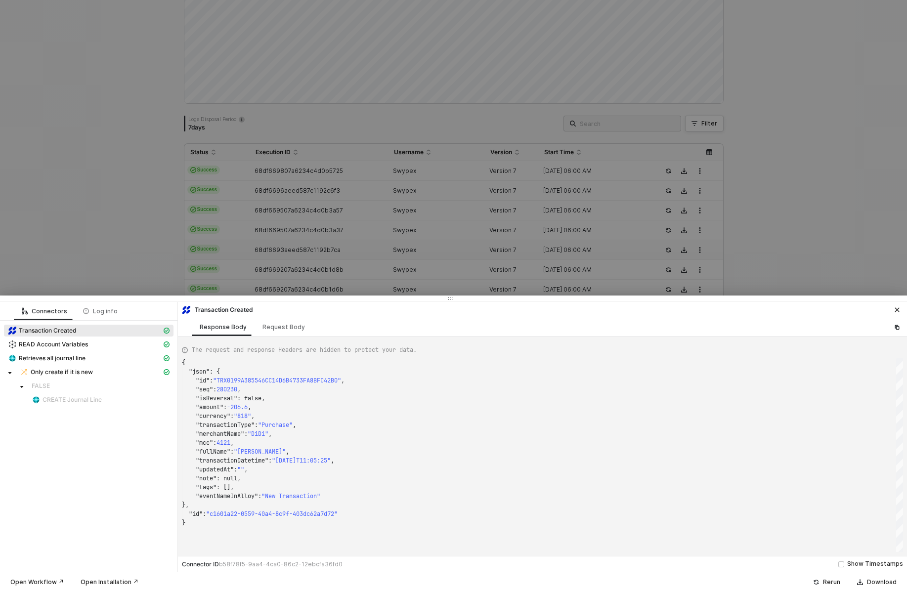
type textarea "{ "json": { "id": "TRX019975D82FABA882079C38CD8EA42AC1", "seq": 268401, "isReve…"
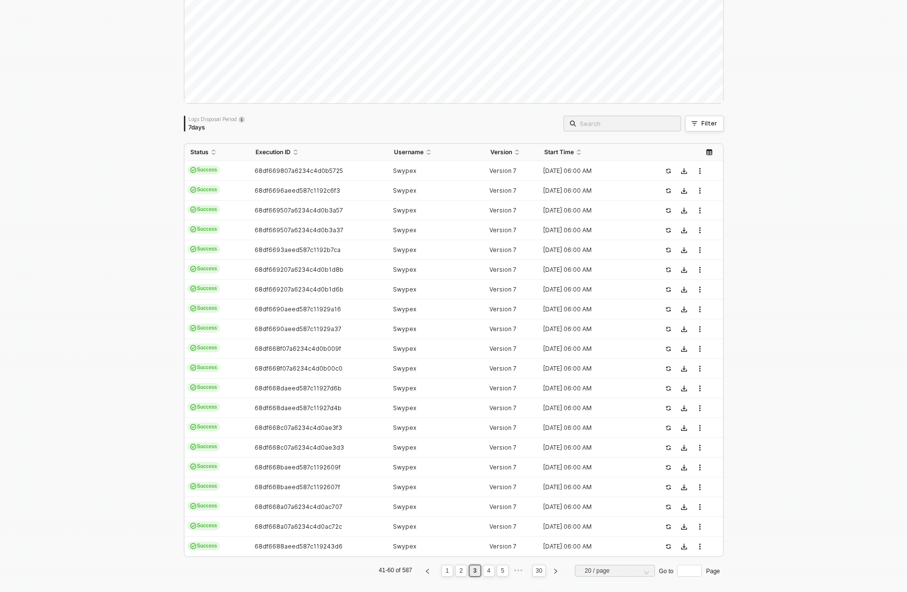
click at [106, 246] on div "Logs Overview 587 executions from the last 7 days Logs Disposal Period 7 days F…" at bounding box center [453, 274] width 907 height 651
click at [261, 401] on td "68df668daeed587c11927d4b" at bounding box center [319, 408] width 138 height 20
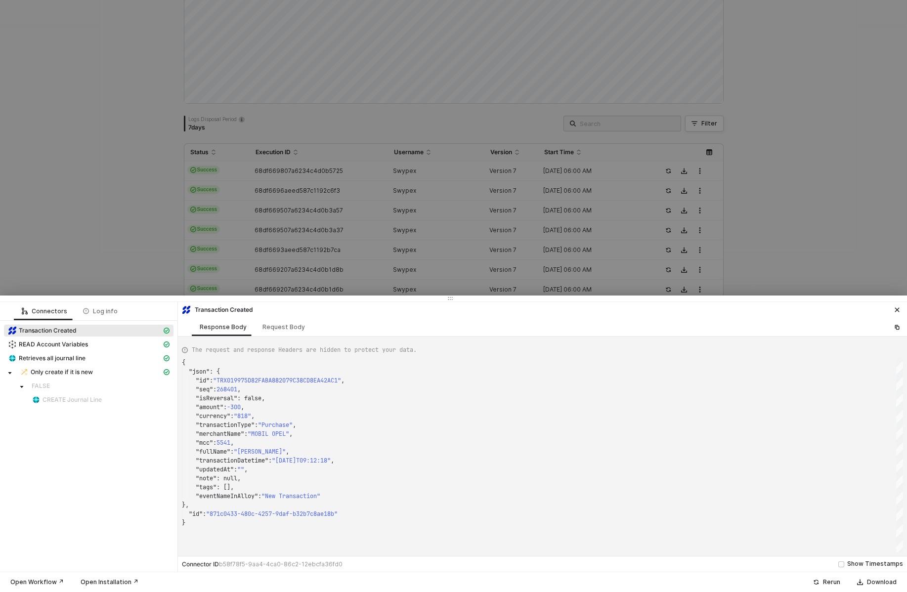
type textarea "{ "json": { "id": "TRX0199948A4DD4526CC430F7A2A5FE8B15", "seq": 275602, "isReve…"
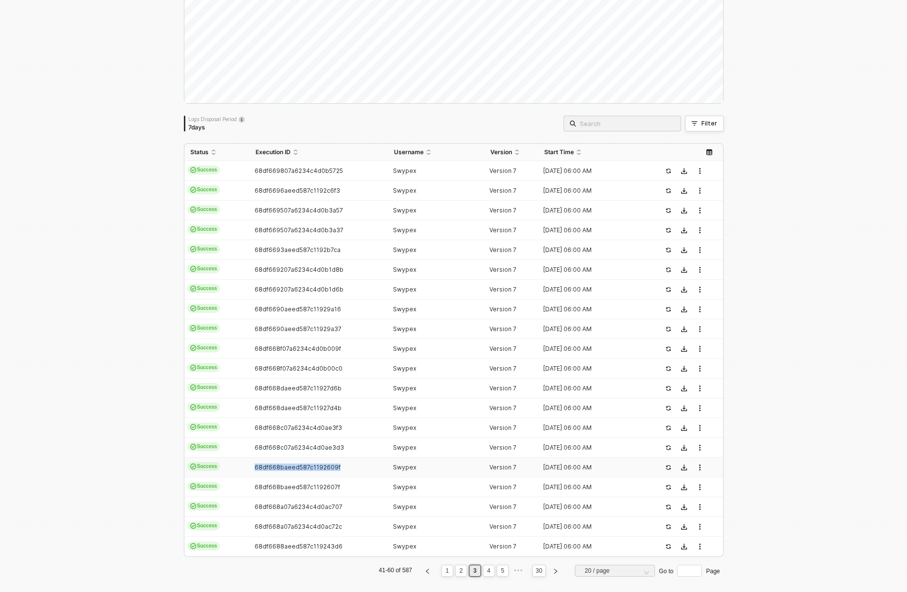
click at [255, 462] on td "68df668baeed587c1192609f" at bounding box center [319, 468] width 138 height 20
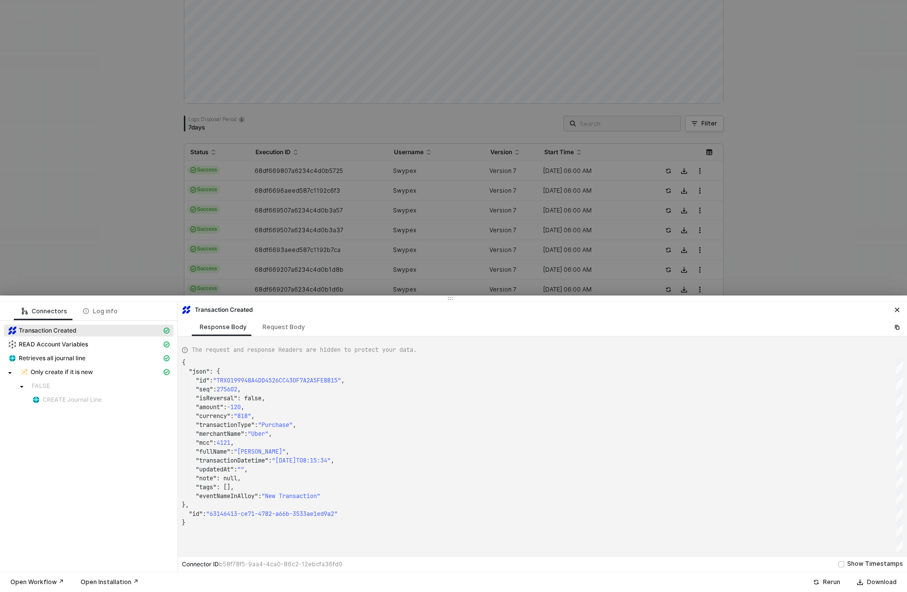
type textarea "{ "json": { "id": "TRX01998FD4F5A7732B9B1D6048403221A0", "seq": 274355, "isReve…"
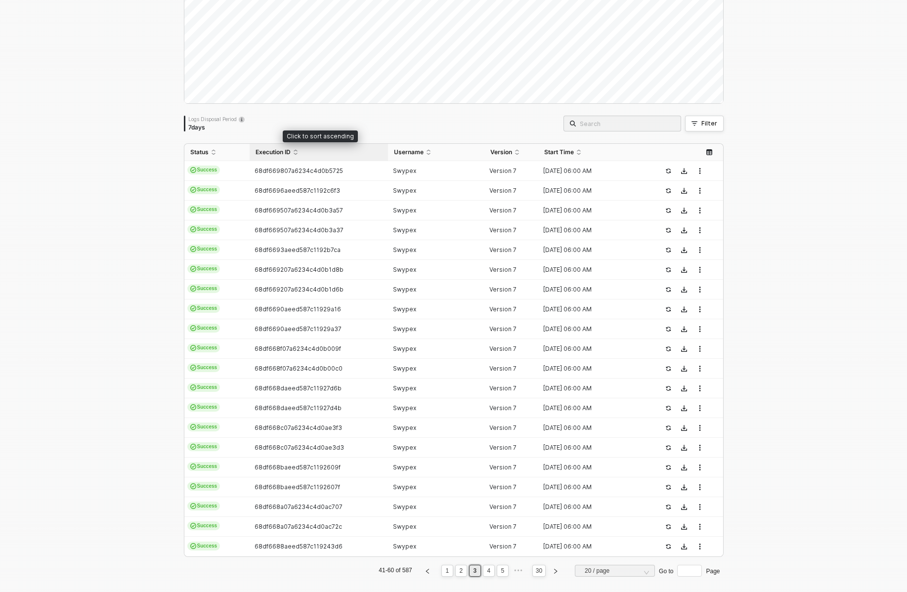
scroll to position [0, 0]
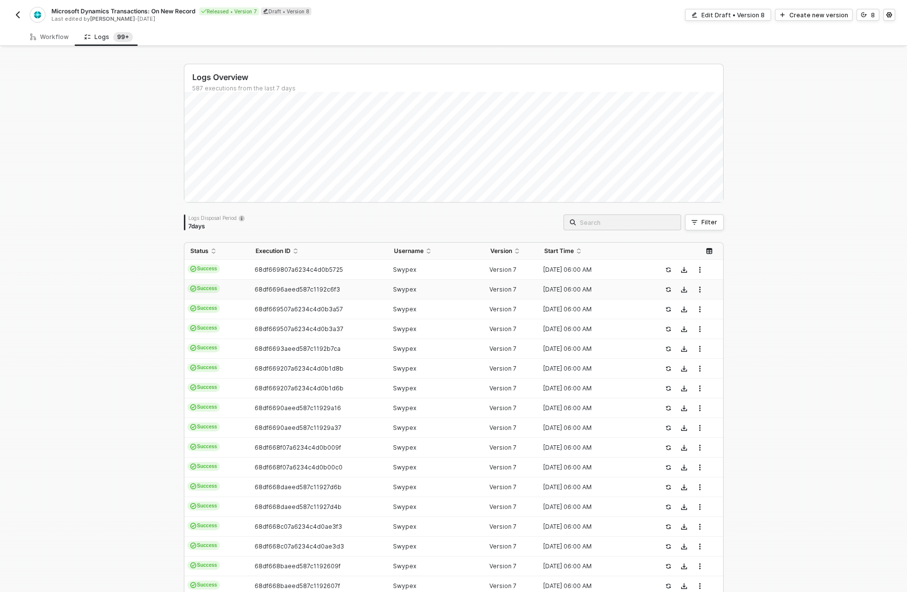
click at [266, 282] on td "68df6696aeed587c1192c6f3" at bounding box center [319, 290] width 138 height 20
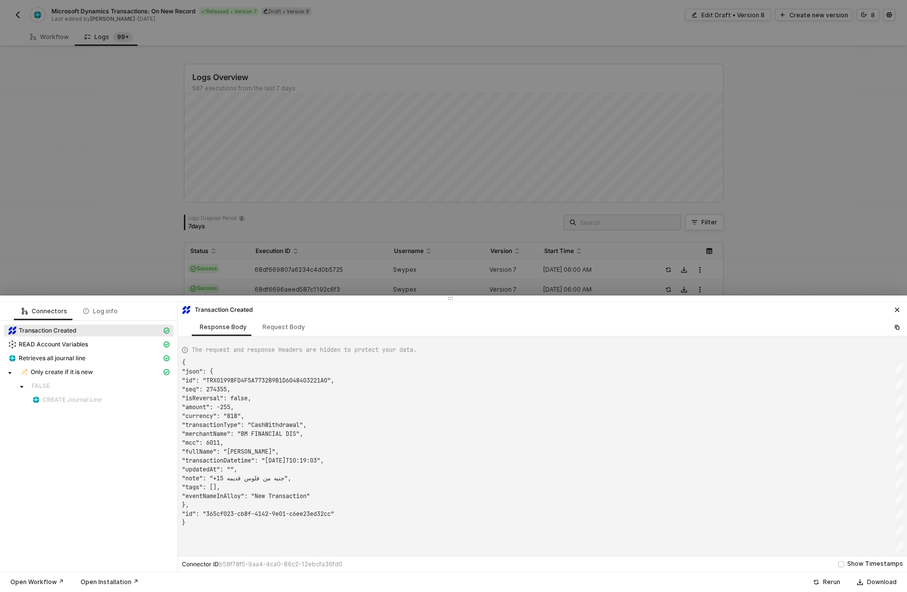
scroll to position [89, 0]
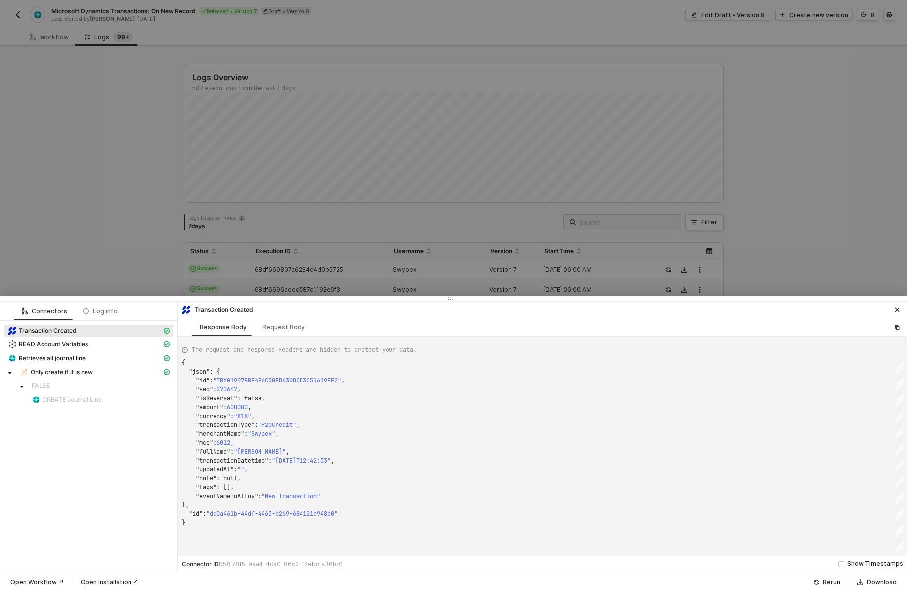
type textarea ""fullName": "[PERSON_NAME]", "transactionDatetime": "[DATE]T12:42:53", "updated…"
click at [294, 494] on span ""New Transaction"" at bounding box center [290, 496] width 59 height 8
drag, startPoint x: 272, startPoint y: 494, endPoint x: 330, endPoint y: 498, distance: 58.4
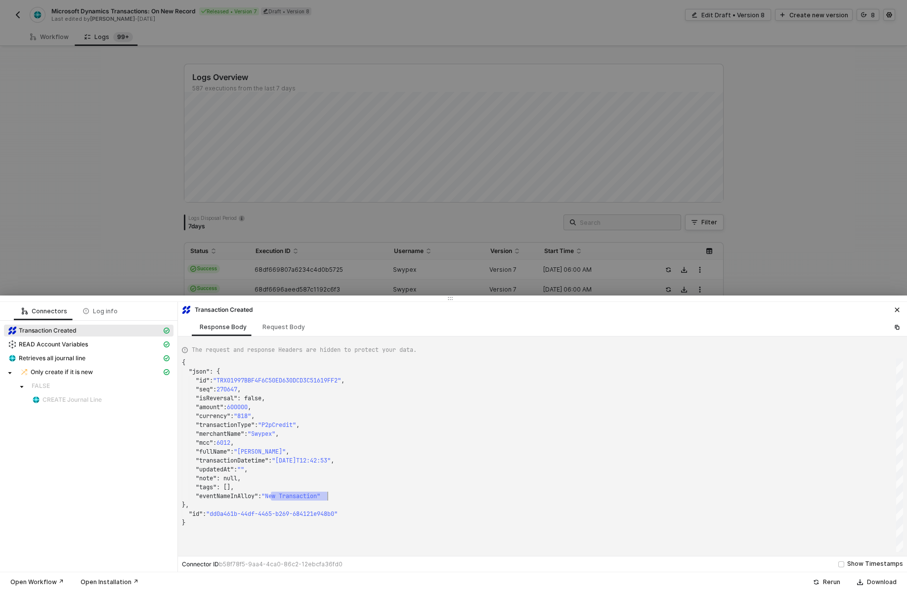
scroll to position [44, 14]
click at [392, 257] on div at bounding box center [453, 296] width 907 height 592
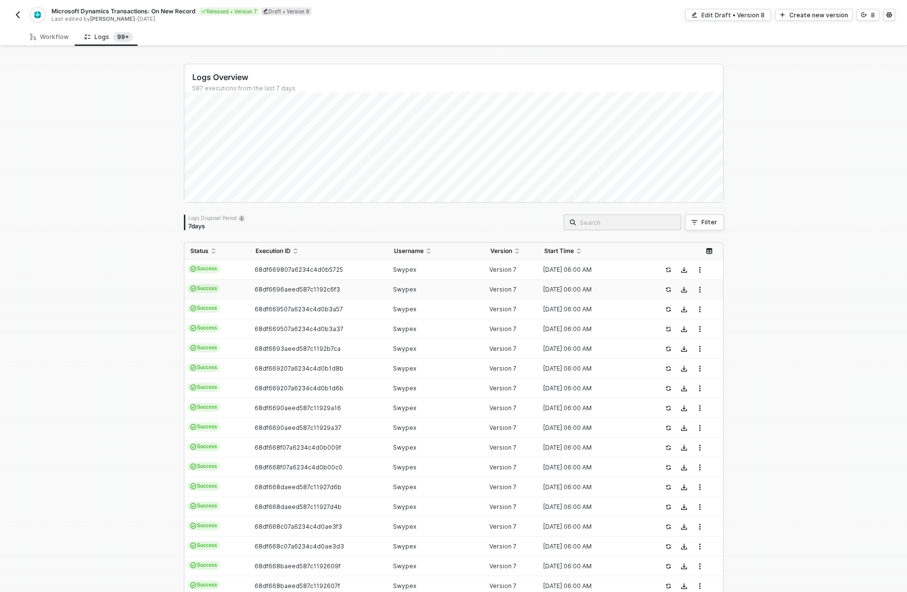
click at [15, 17] on img "button" at bounding box center [18, 15] width 8 height 8
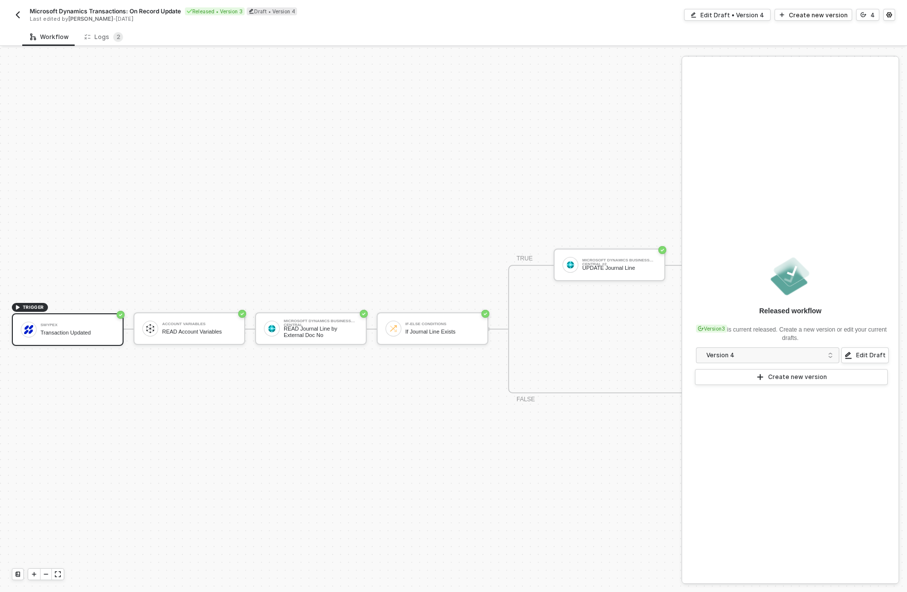
scroll to position [18, 0]
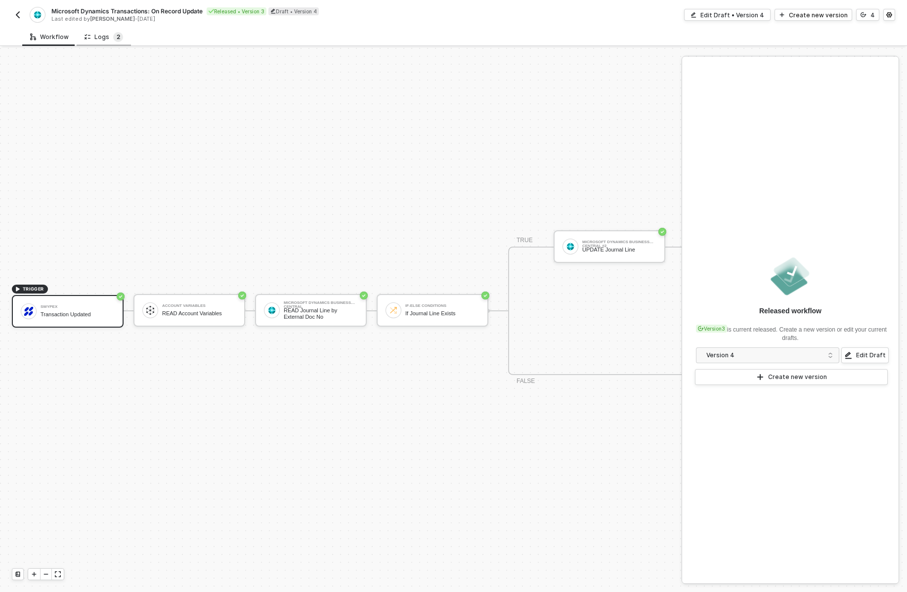
click at [117, 34] on span "2" at bounding box center [118, 36] width 3 height 7
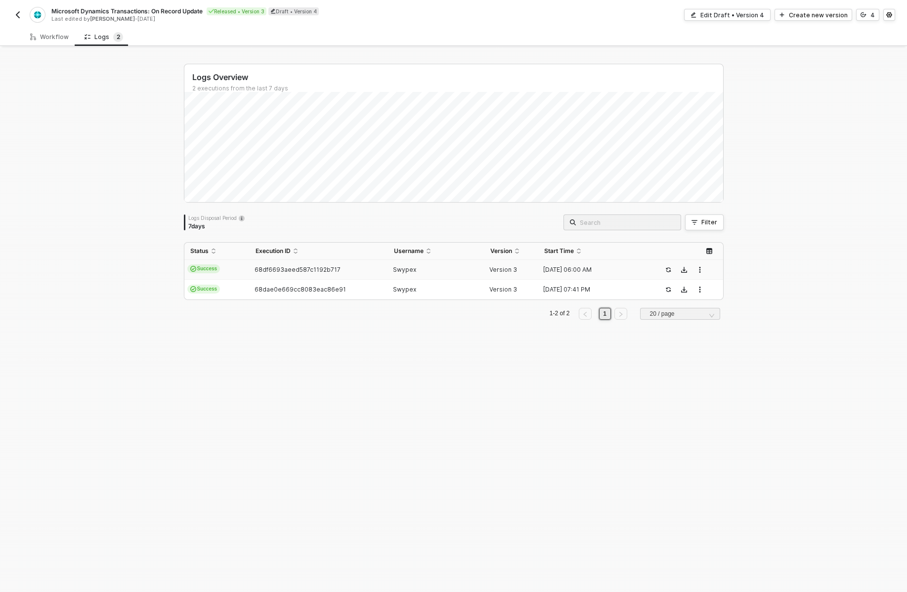
click at [254, 262] on td "68df6693aeed587c1192b717" at bounding box center [319, 270] width 138 height 20
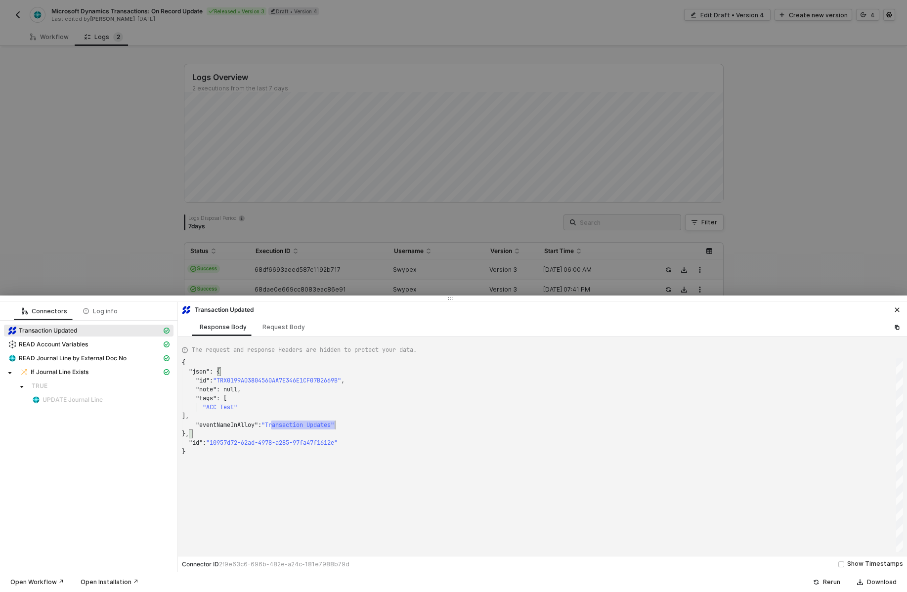
scroll to position [62, 157]
drag, startPoint x: 272, startPoint y: 424, endPoint x: 337, endPoint y: 425, distance: 64.7
